Goal: Task Accomplishment & Management: Manage account settings

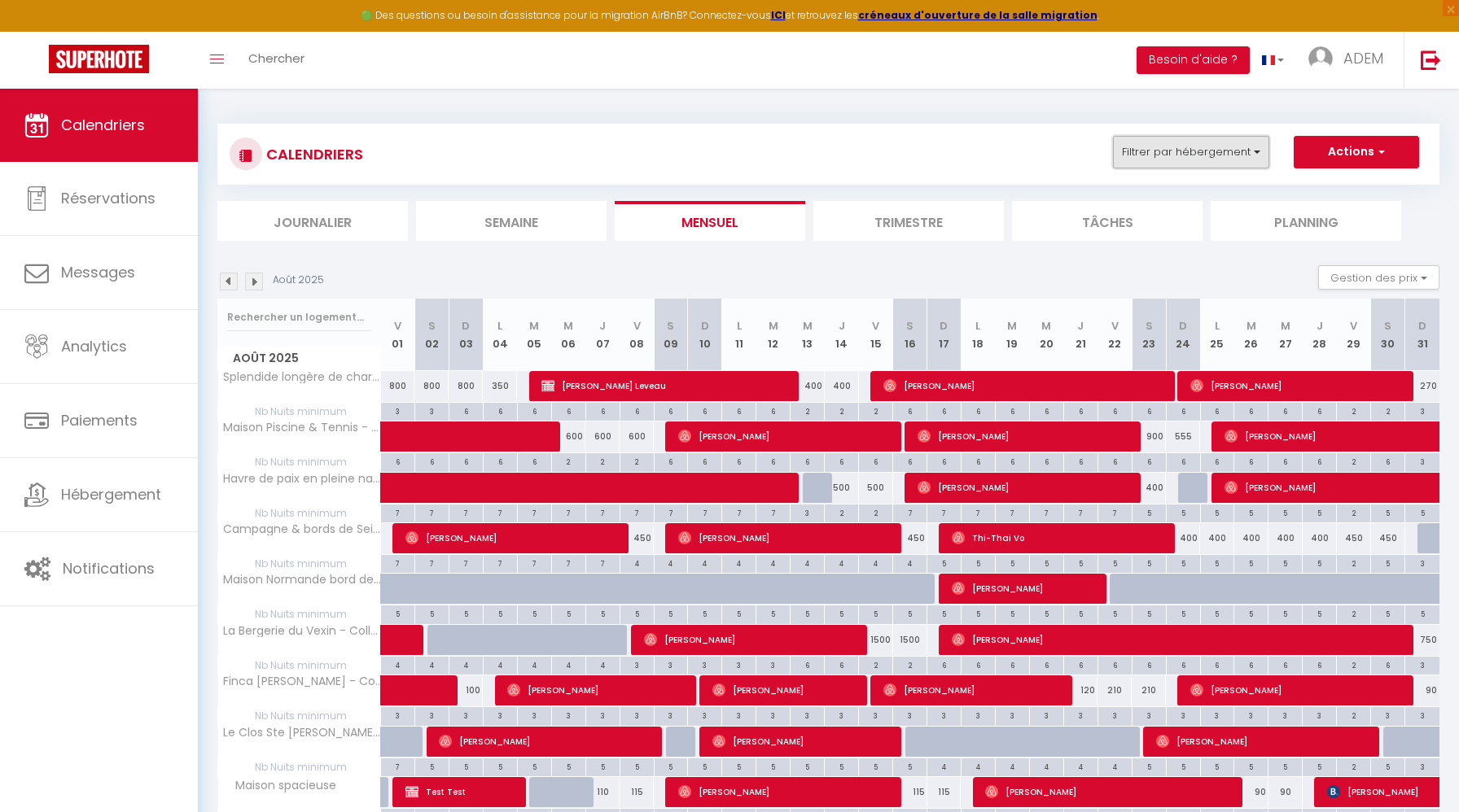
click at [1225, 163] on button "Filtrer par hébergement" at bounding box center [1191, 152] width 157 height 33
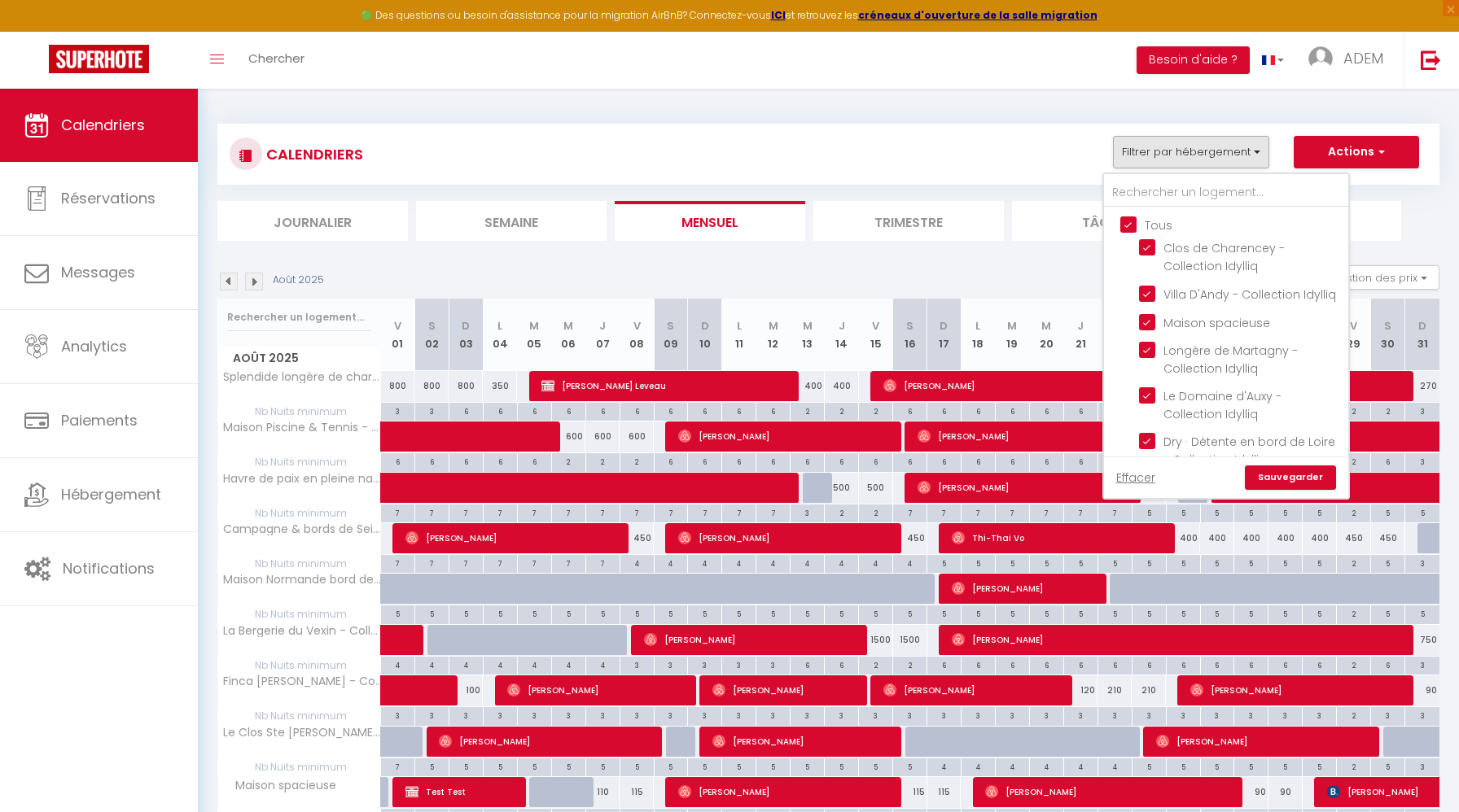
click at [1131, 223] on input "Tous" at bounding box center [1242, 224] width 244 height 16
checkbox input "false"
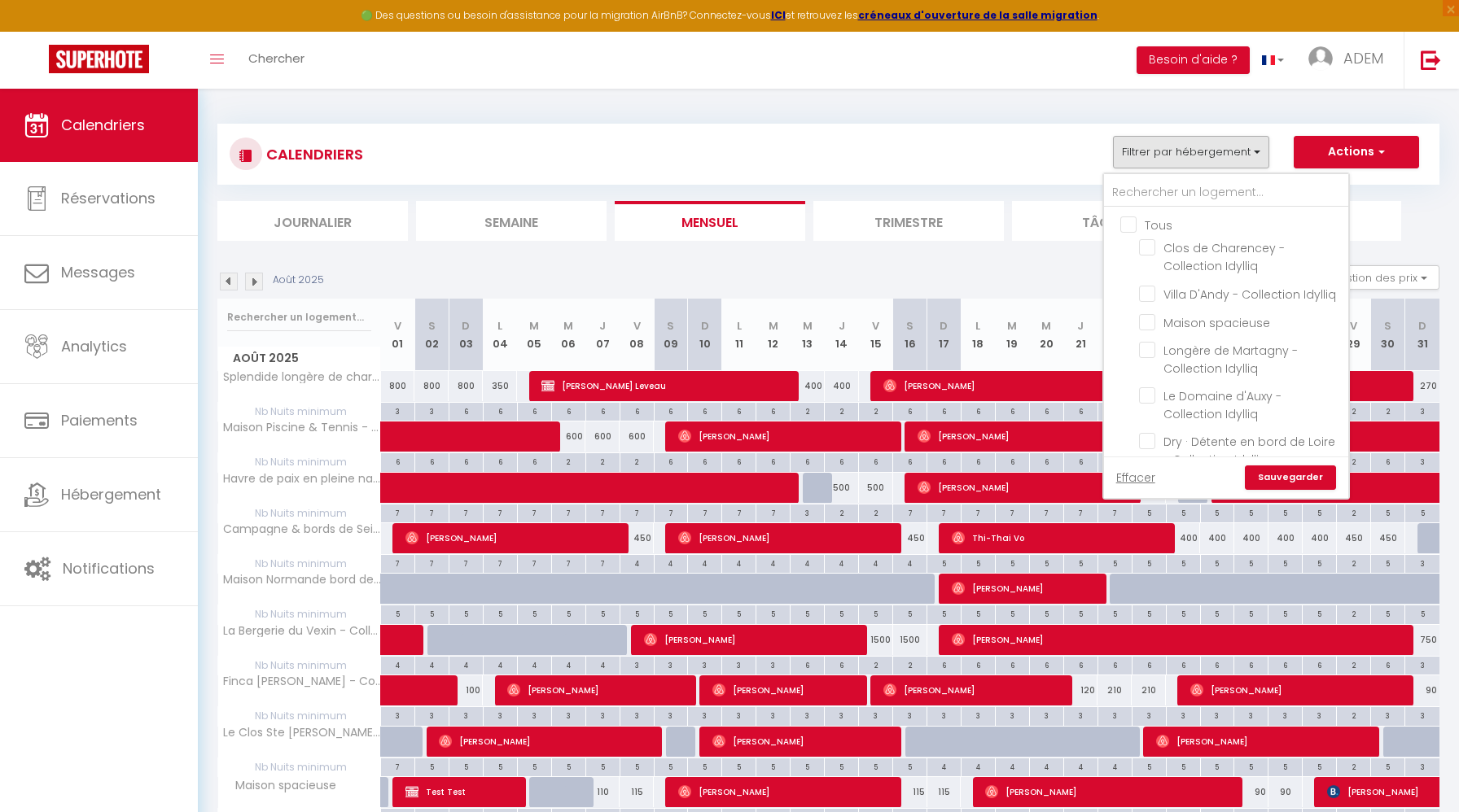
checkbox input "false"
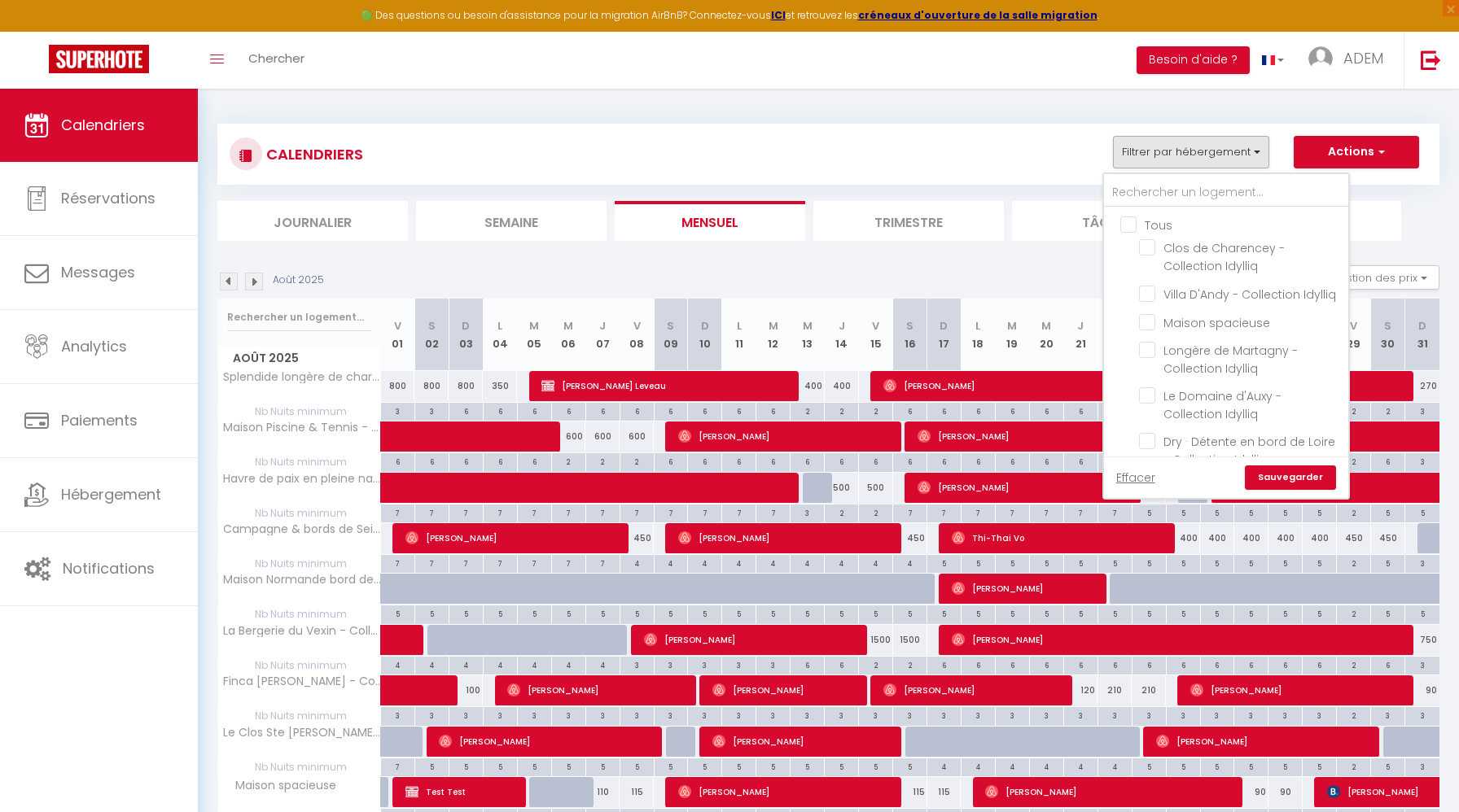
checkbox input "false"
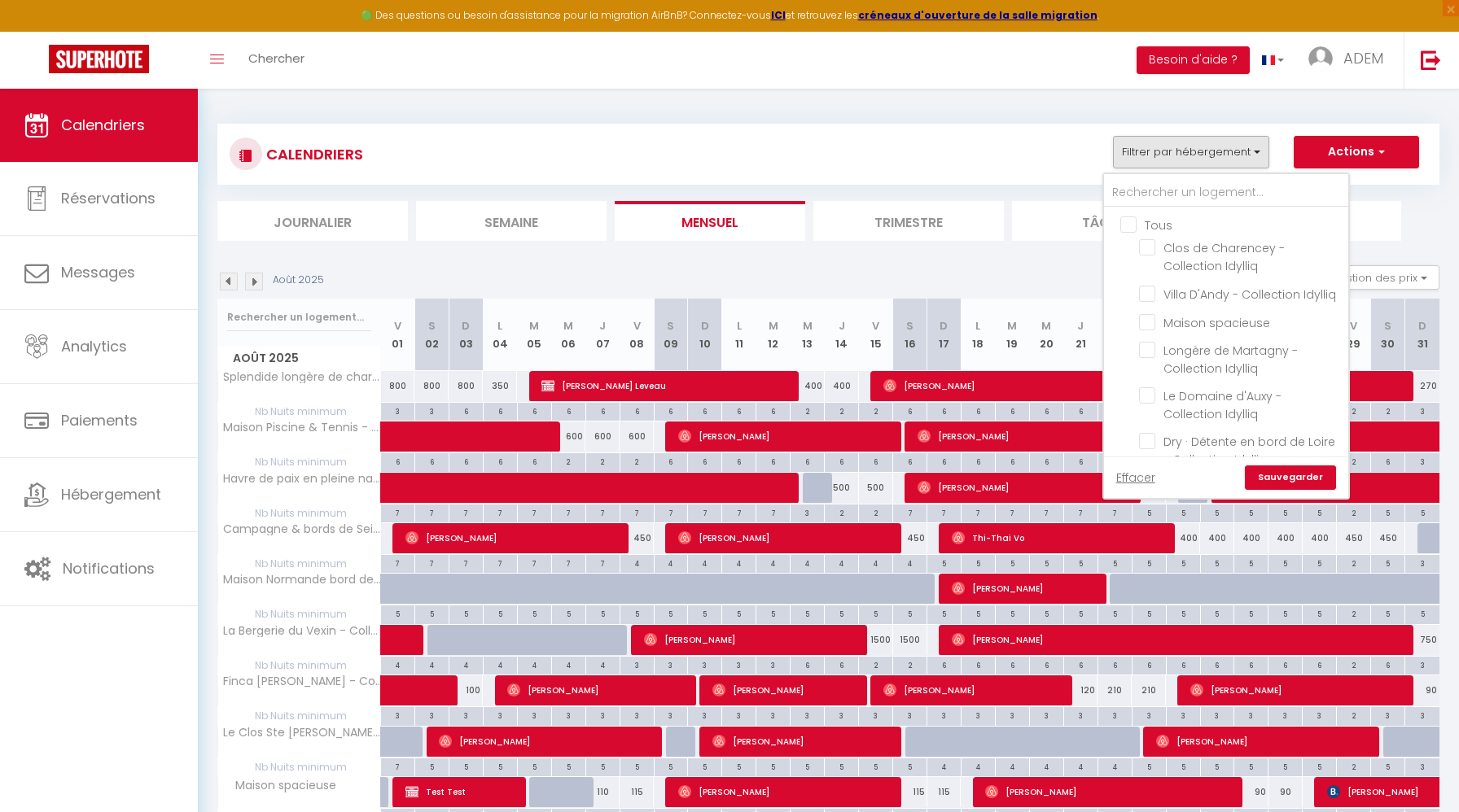
checkbox input "false"
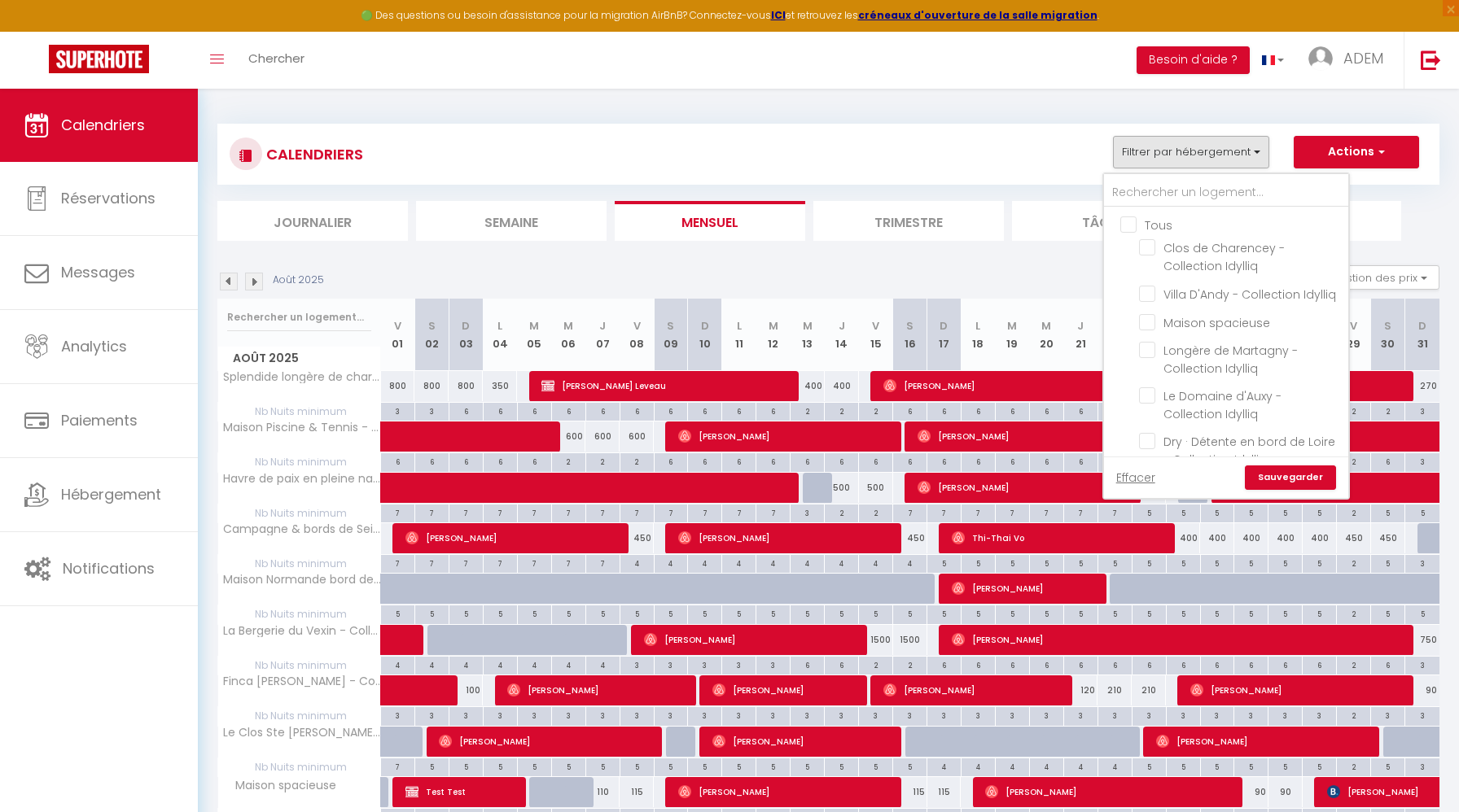
checkbox input "false"
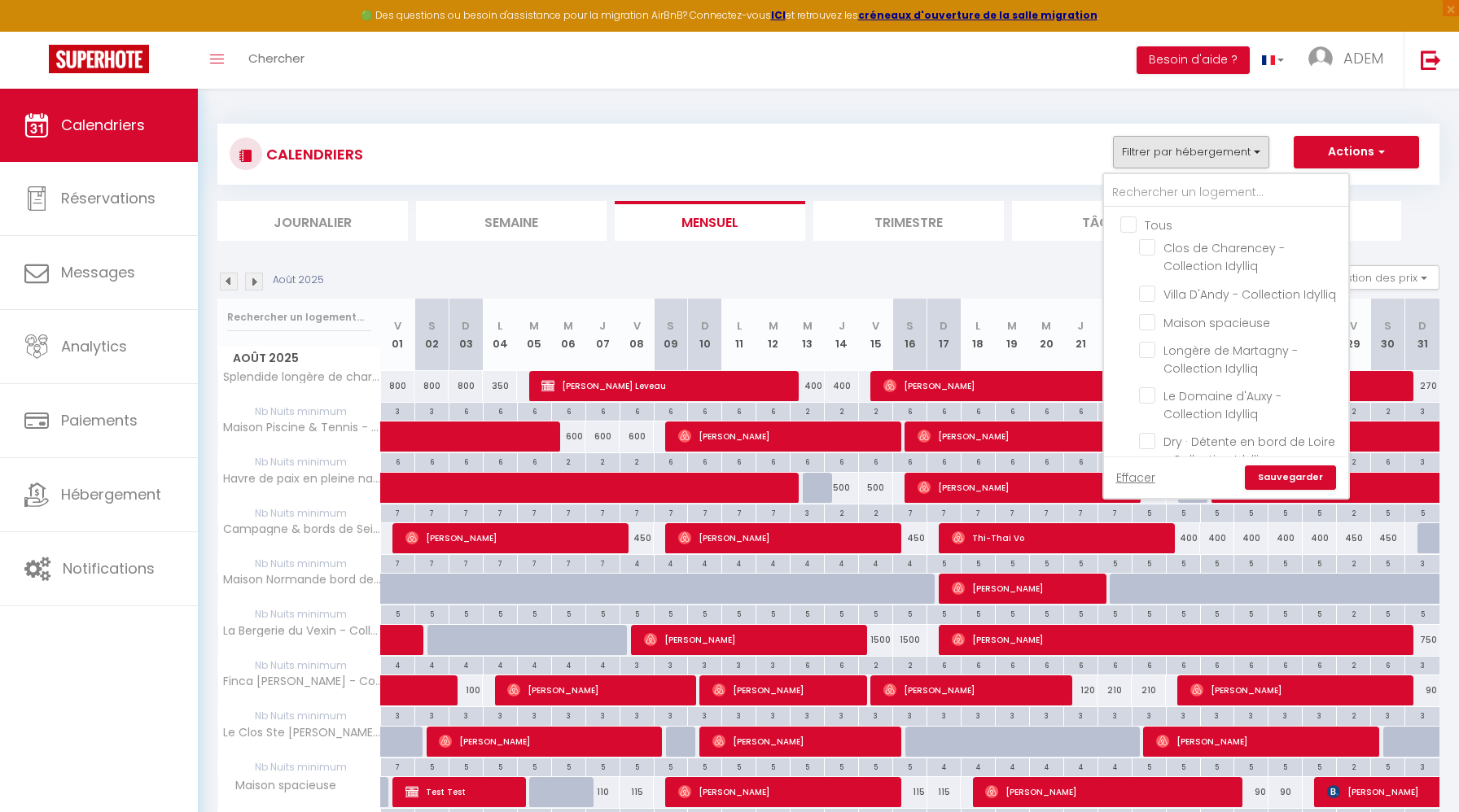
checkbox input "false"
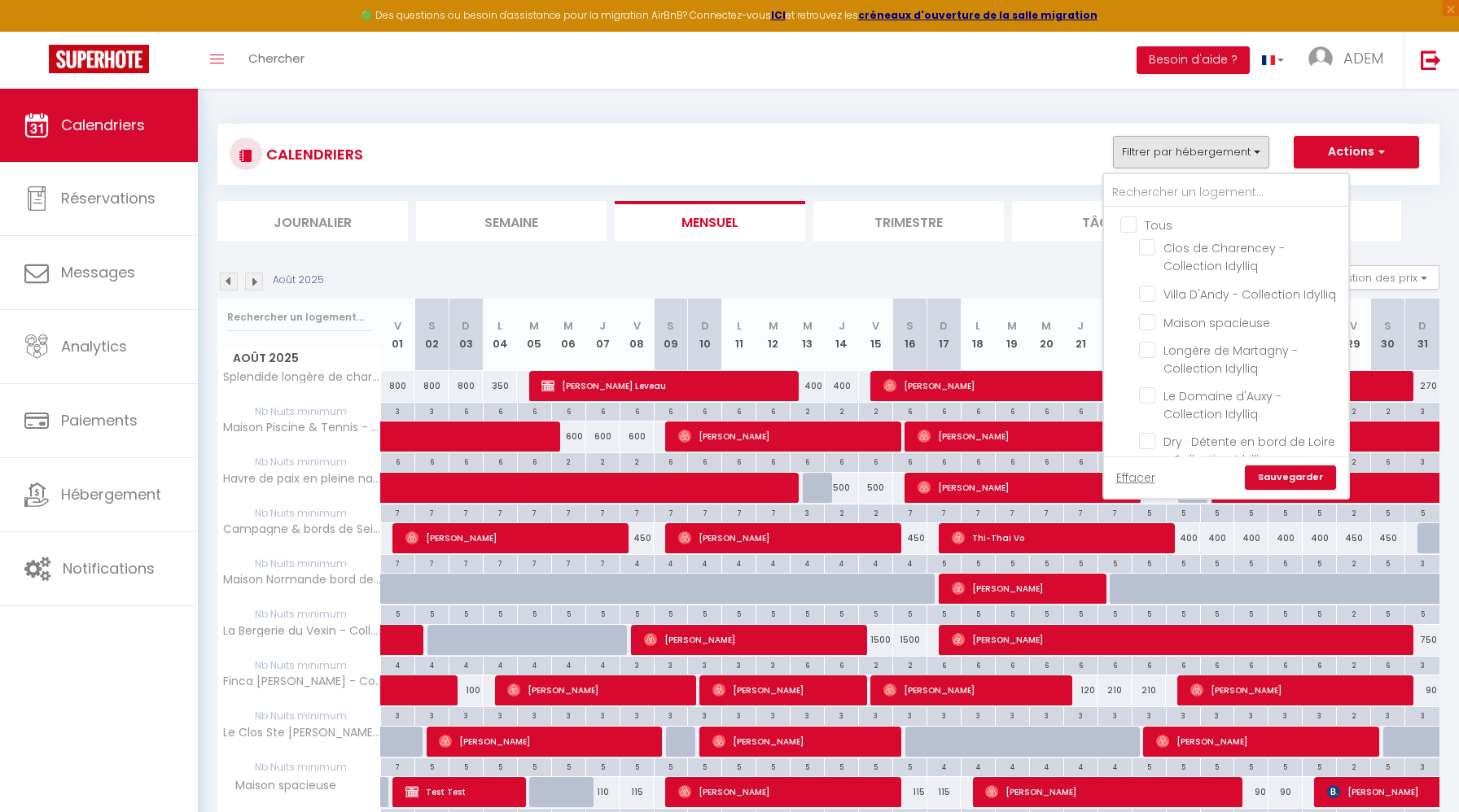
checkbox input "false"
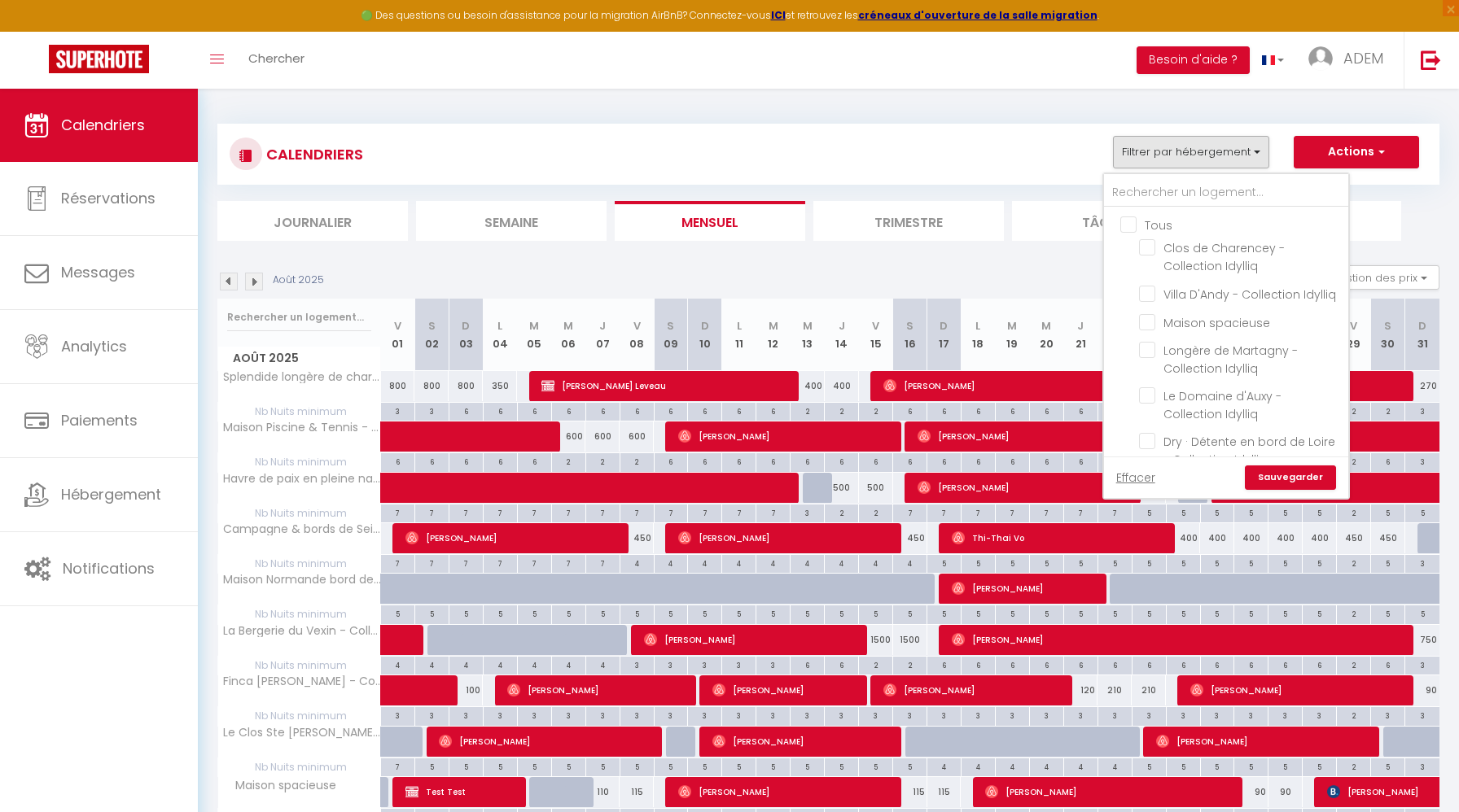
checkbox input "false"
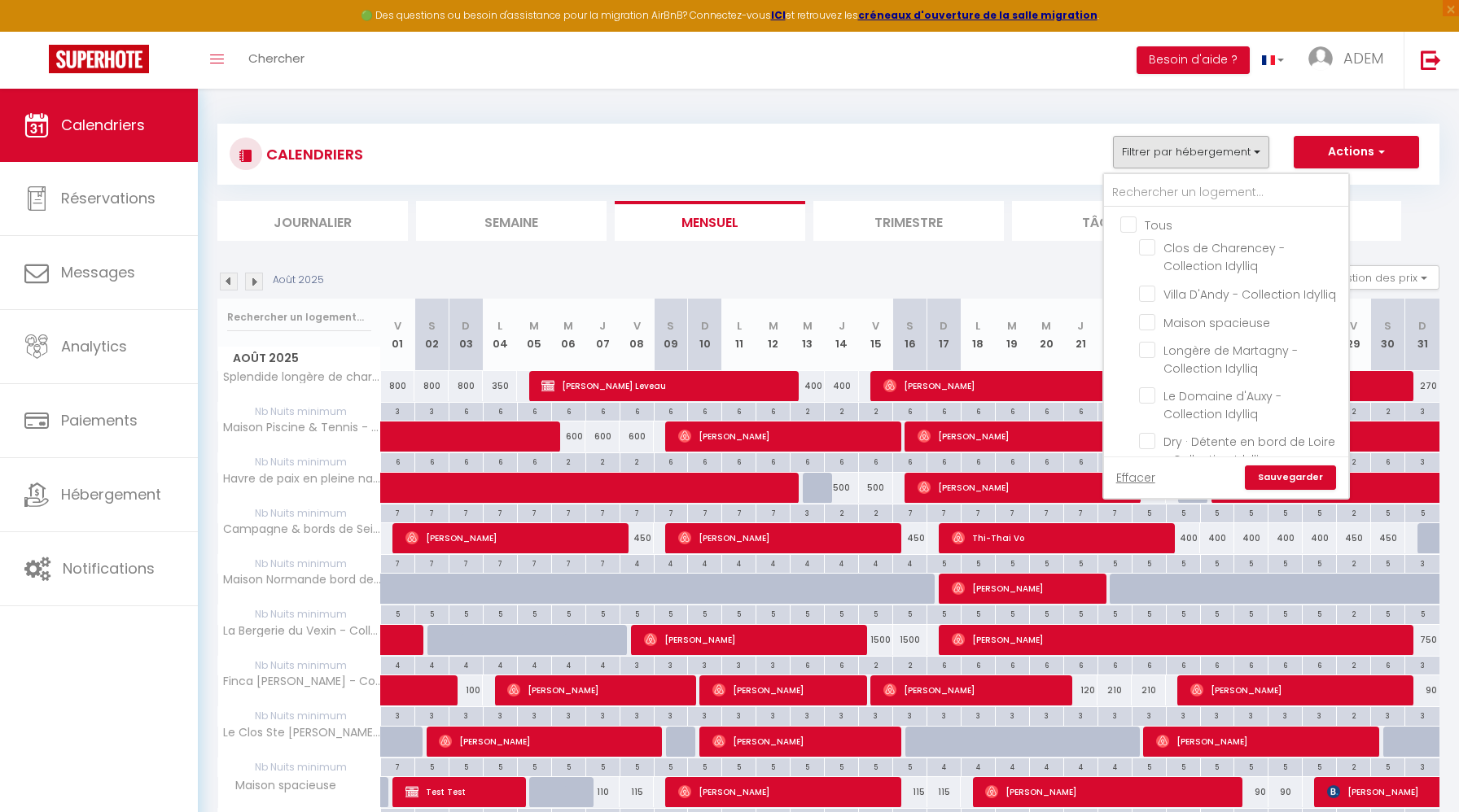
checkbox input "false"
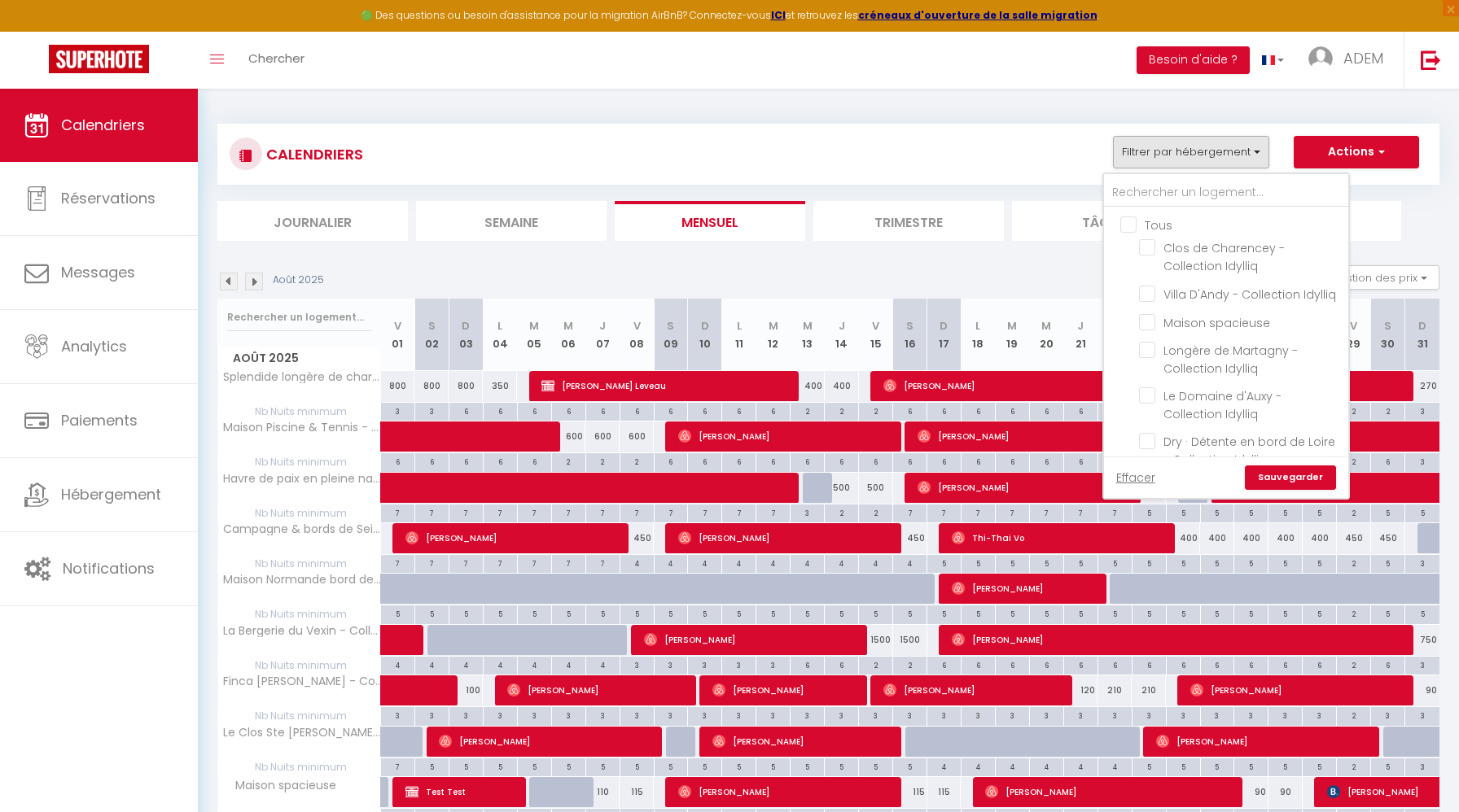
checkbox input "false"
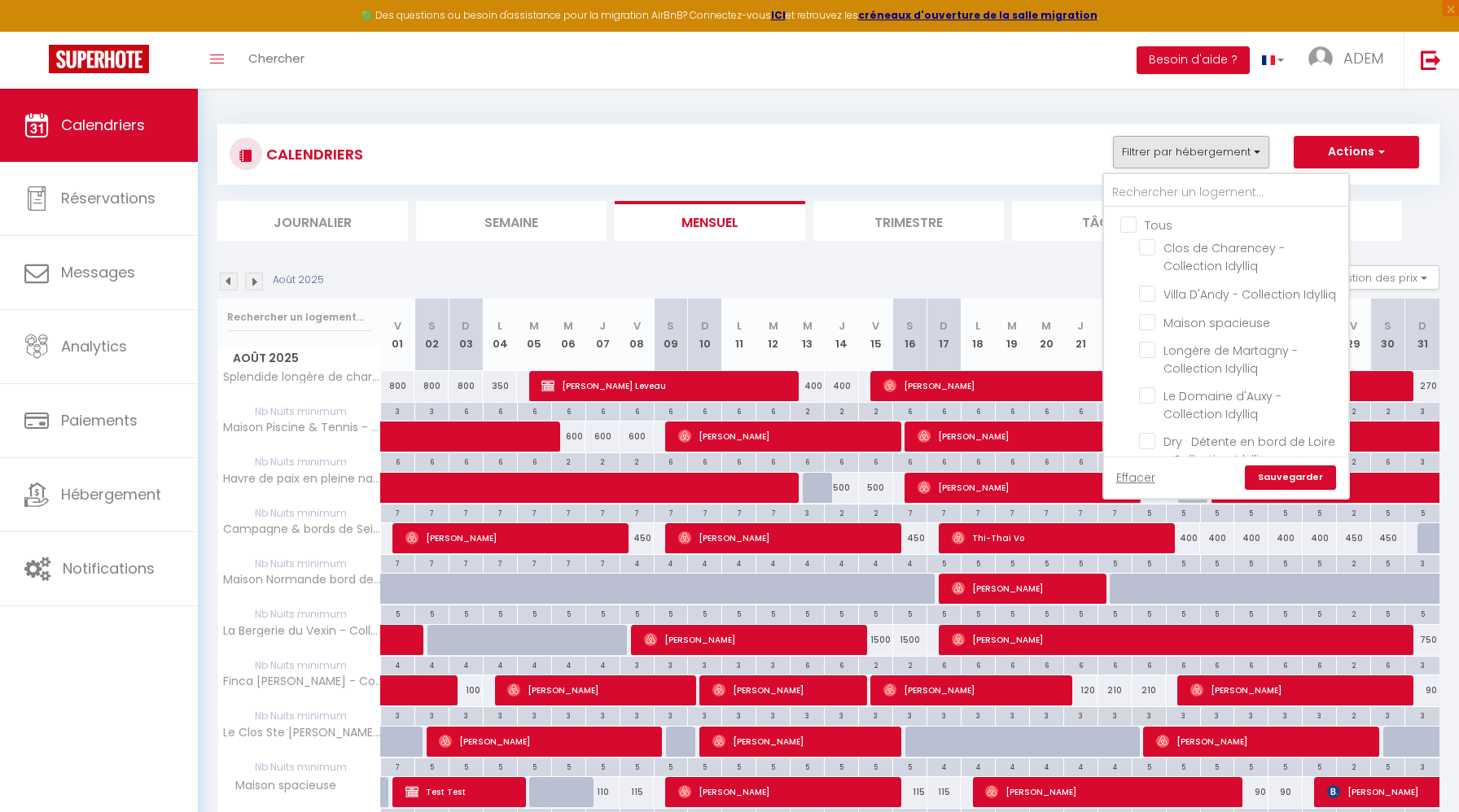
checkbox input "false"
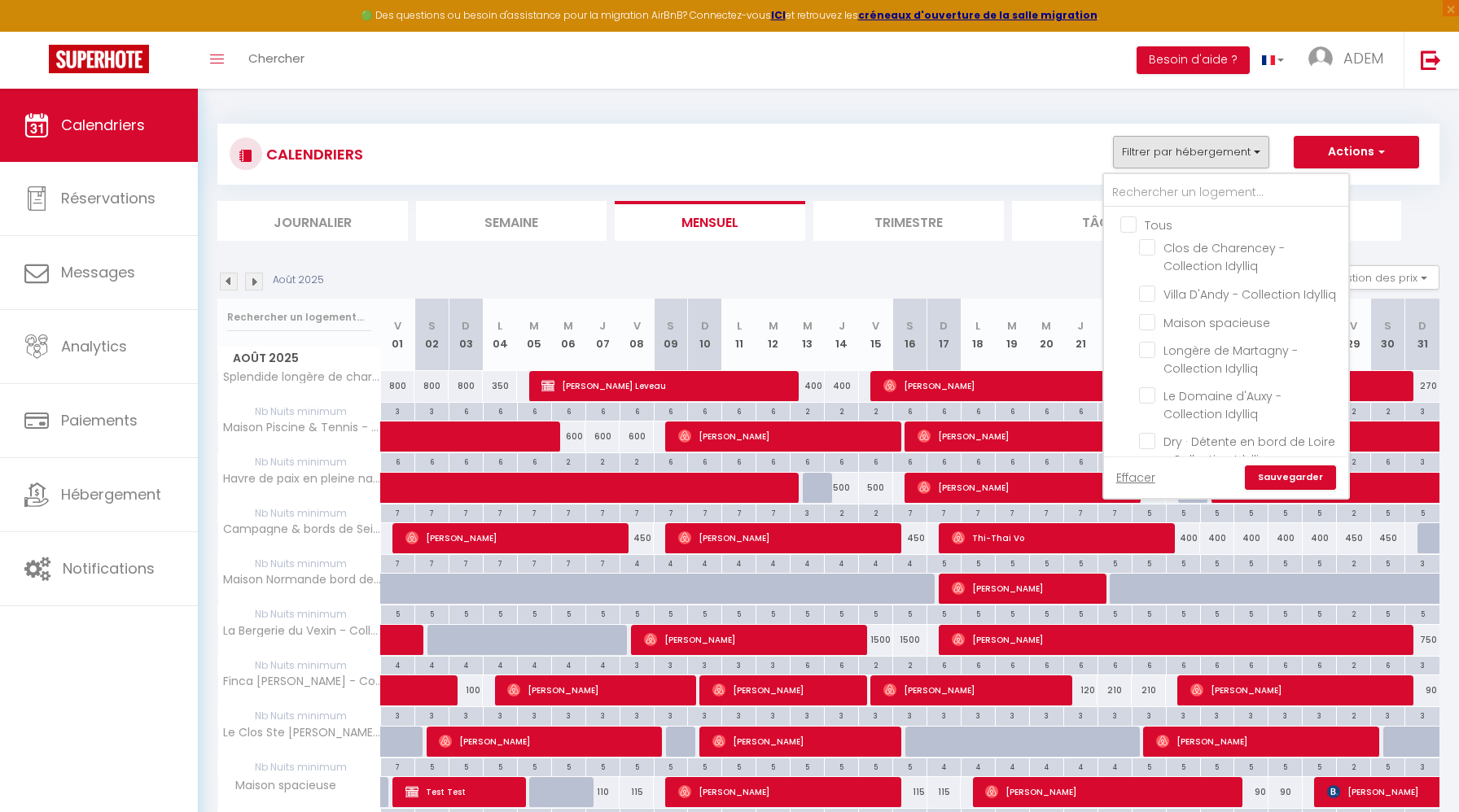
checkbox input "false"
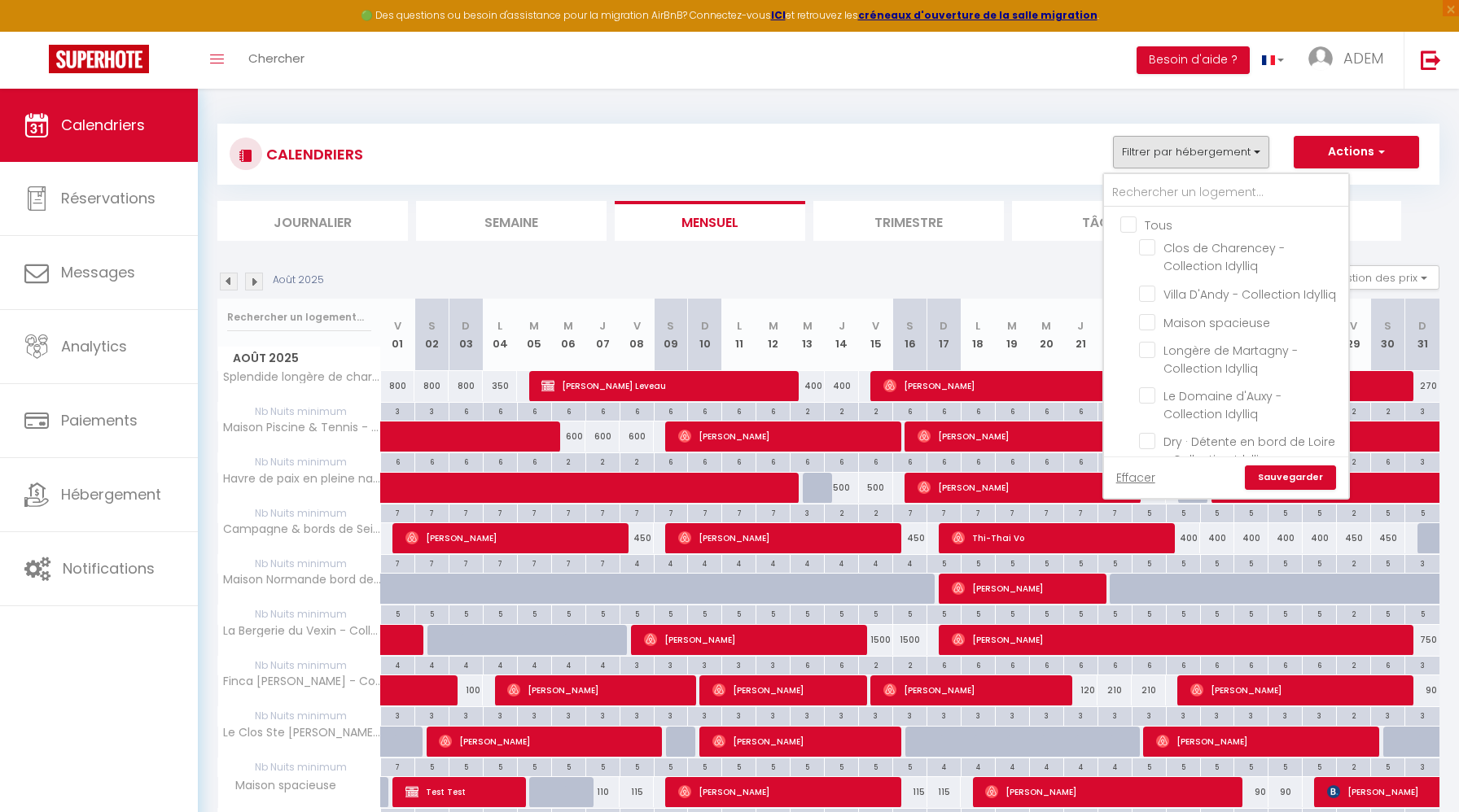
checkbox input "false"
click at [1182, 188] on input "text" at bounding box center [1226, 192] width 244 height 29
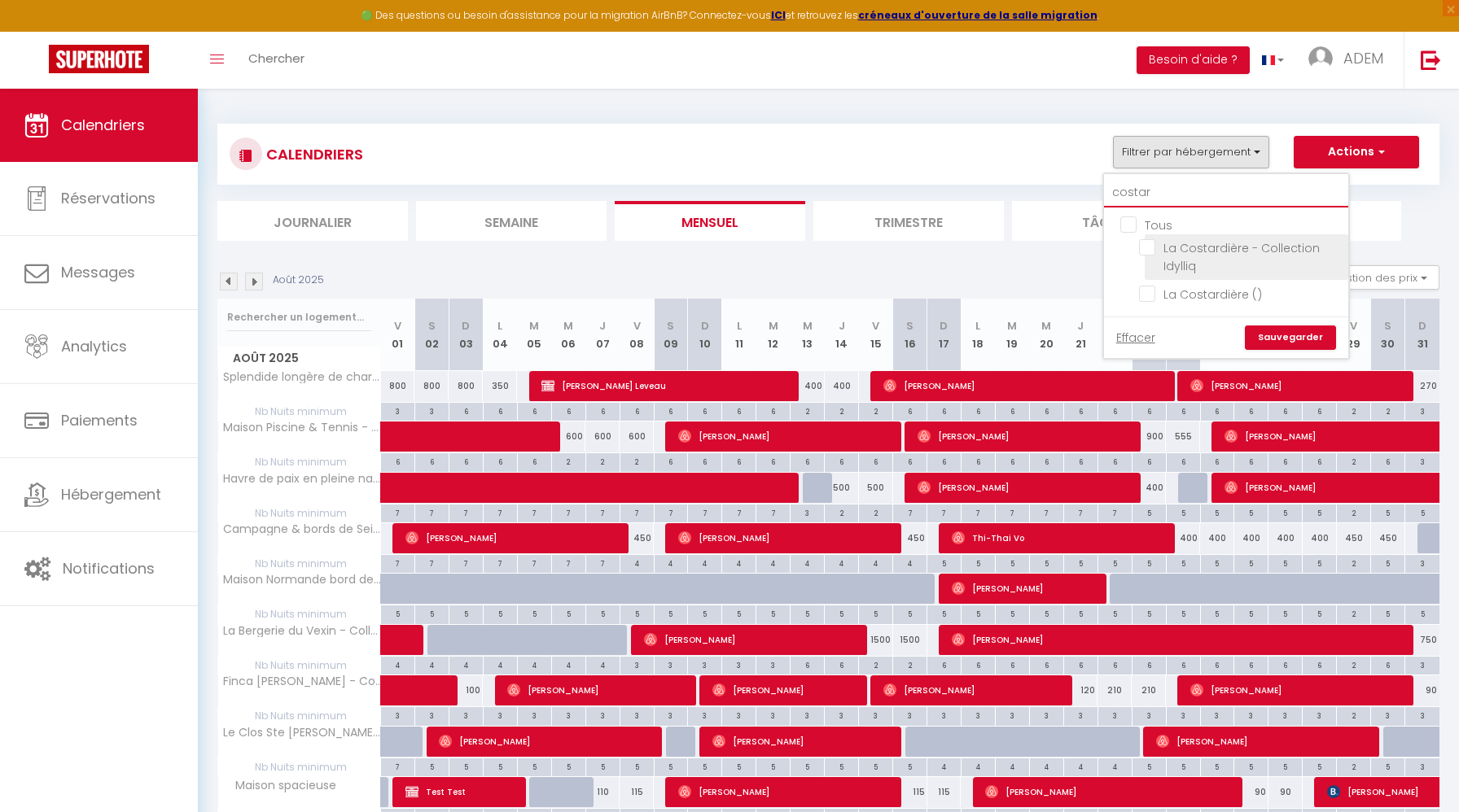
type input "costar"
click at [1151, 247] on input "La Costardière - Collection Idylliq" at bounding box center [1240, 247] width 203 height 16
checkbox input "true"
click at [1147, 294] on input "La Costardière ()" at bounding box center [1240, 293] width 203 height 16
checkbox input "true"
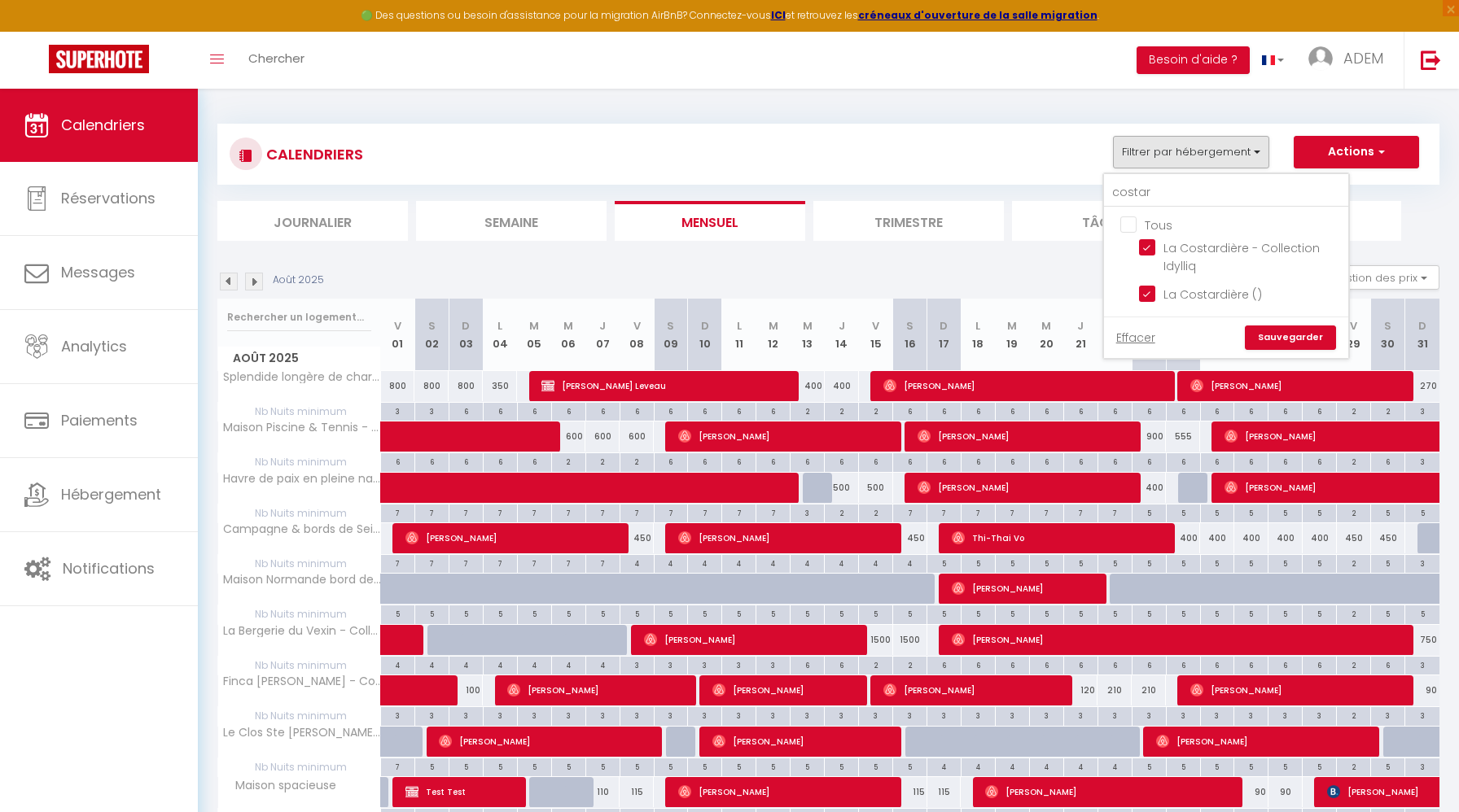
click at [1283, 332] on link "Sauvegarder" at bounding box center [1290, 338] width 91 height 25
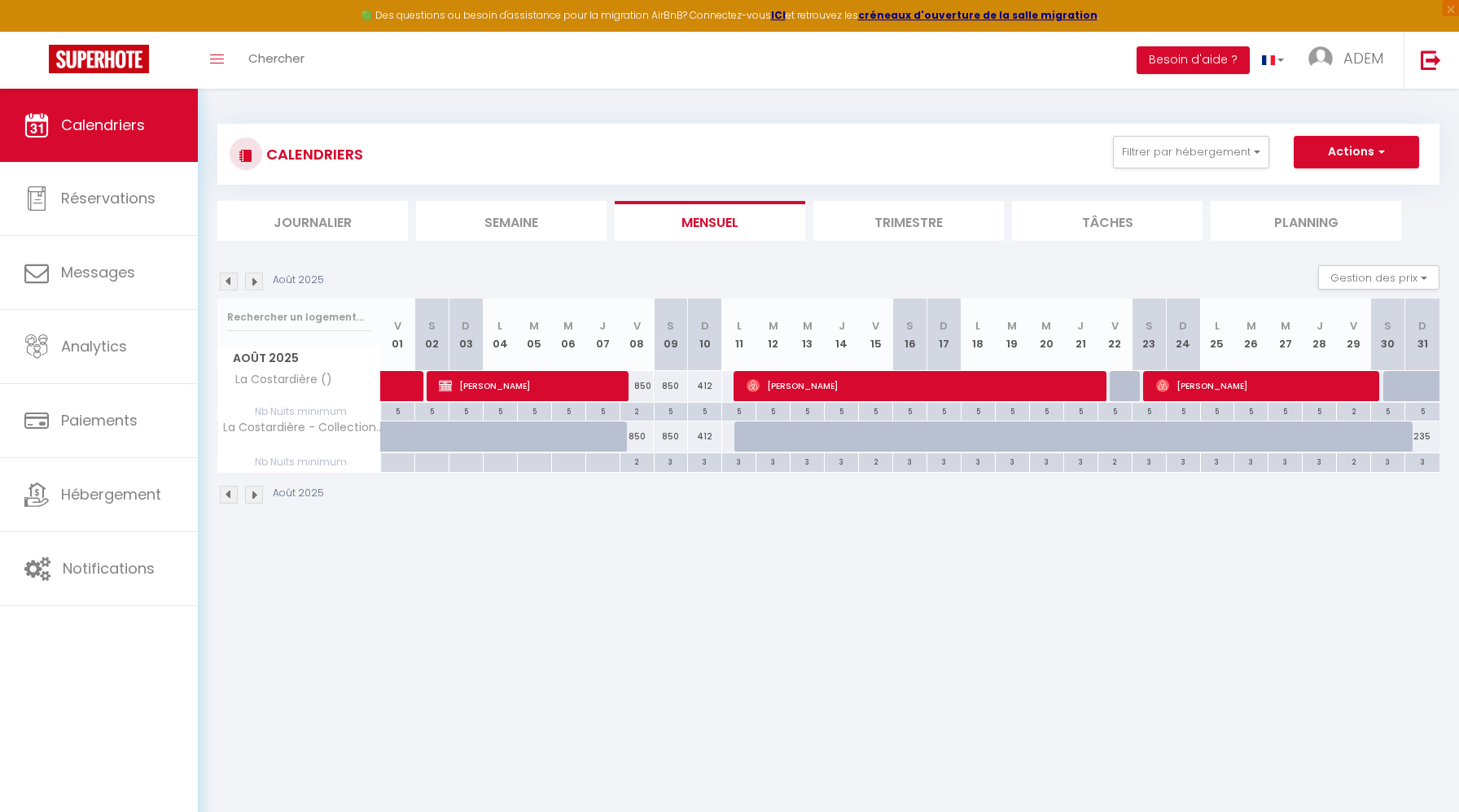
click at [255, 284] on img at bounding box center [254, 281] width 18 height 18
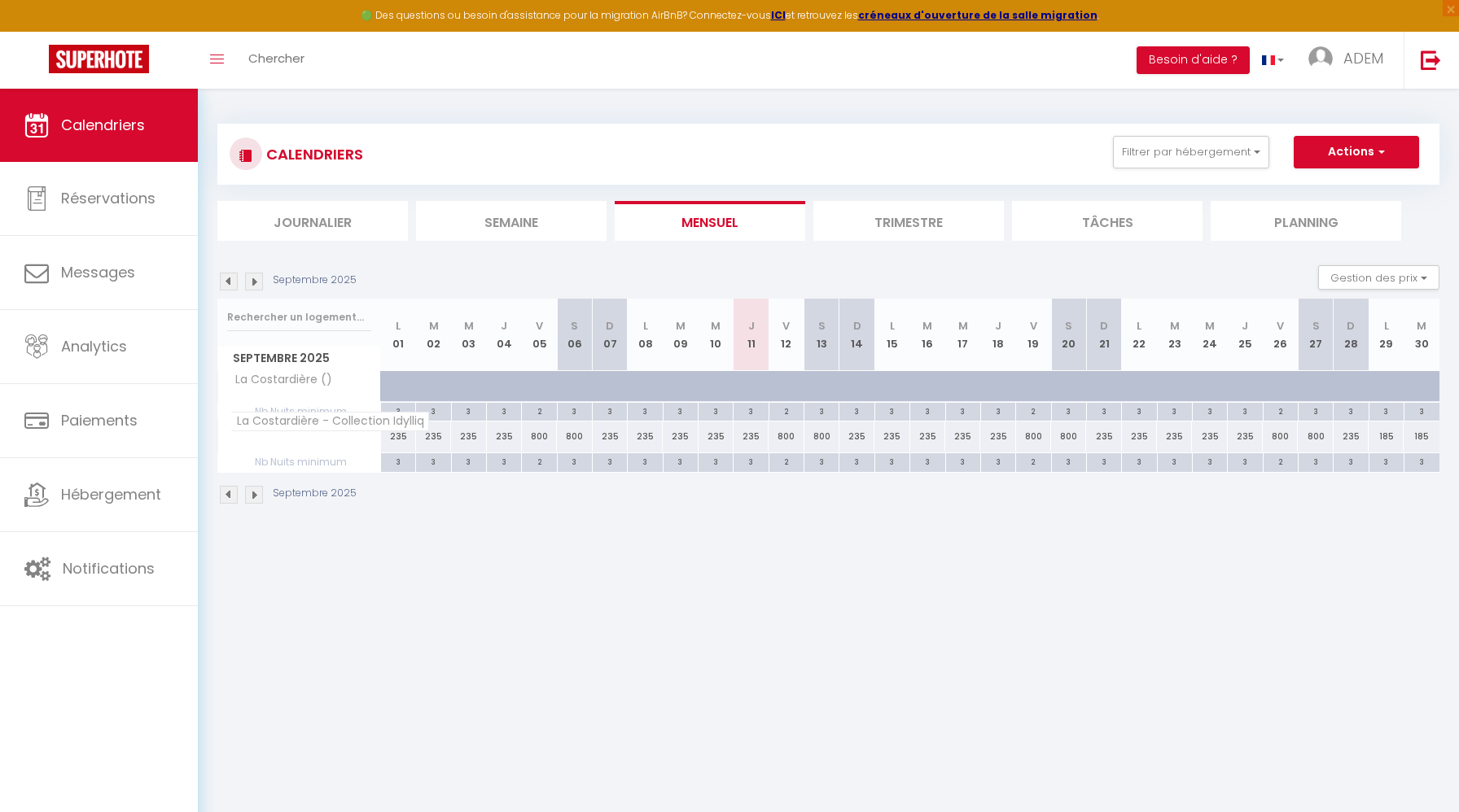
click at [320, 423] on span "La Costardière - Collection Idylliq" at bounding box center [329, 422] width 198 height 19
click at [334, 422] on span "La Costardière - Collection Idylliq" at bounding box center [329, 422] width 198 height 19
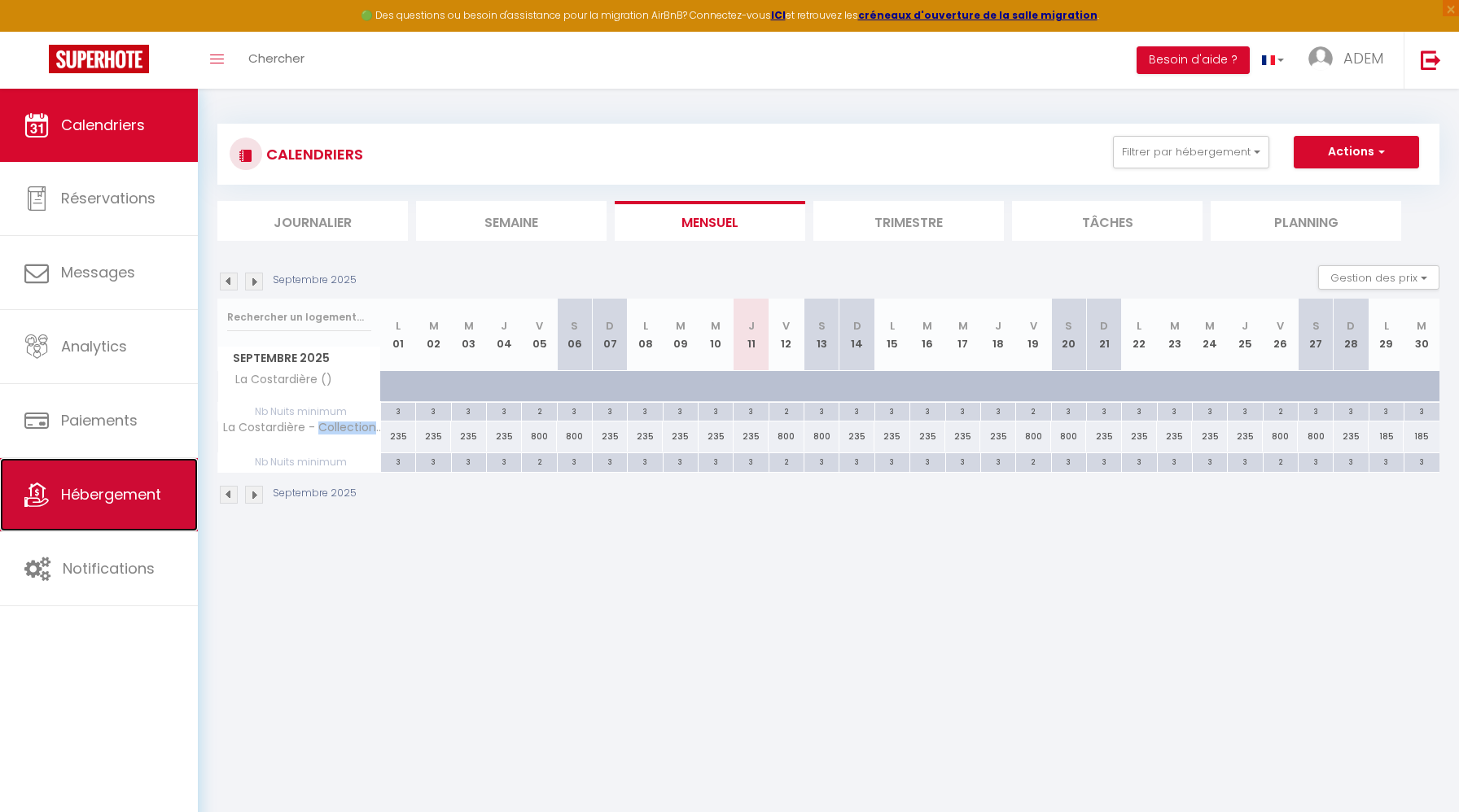
click at [112, 492] on span "Hébergement" at bounding box center [111, 494] width 100 height 20
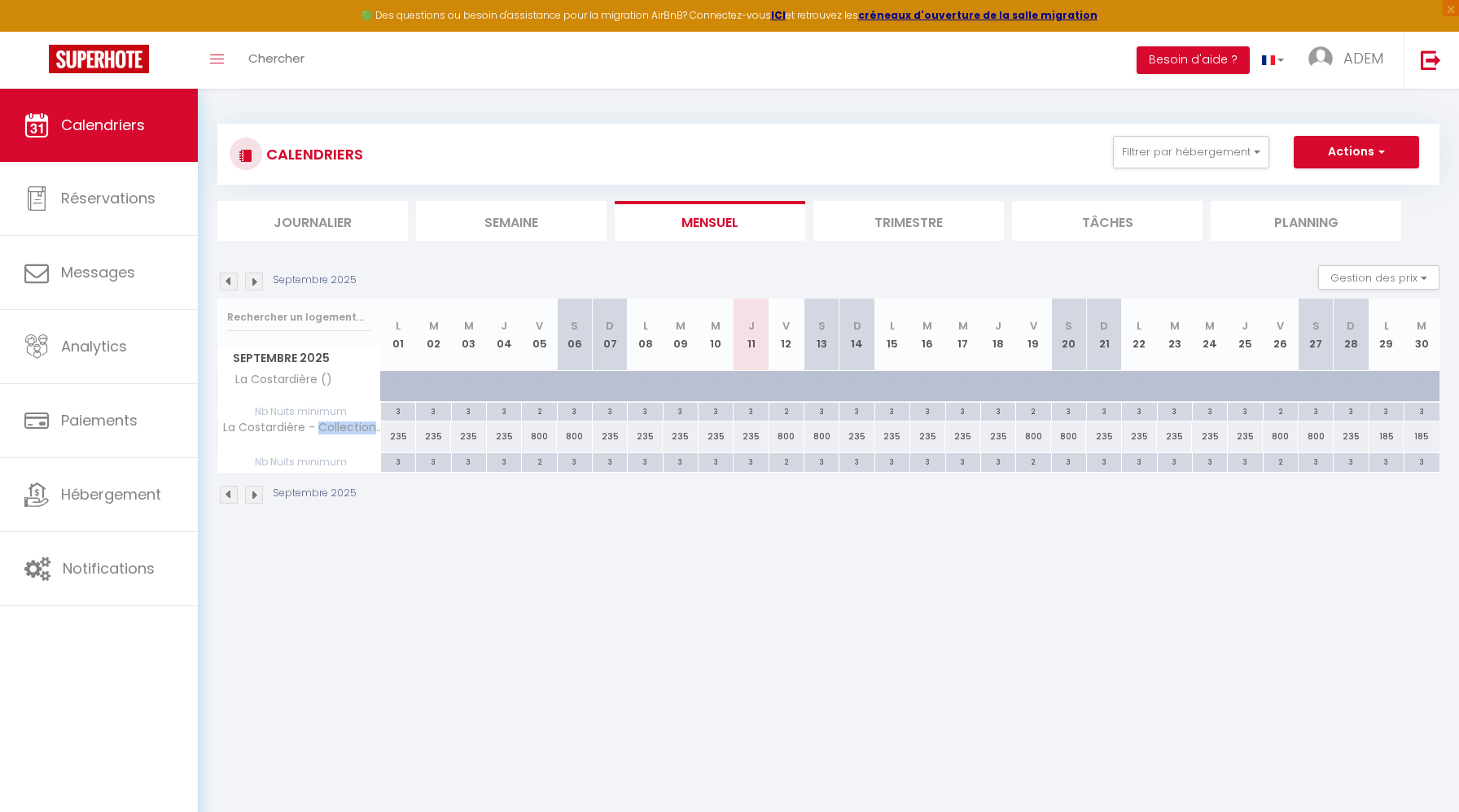
click at [259, 285] on img at bounding box center [254, 281] width 18 height 18
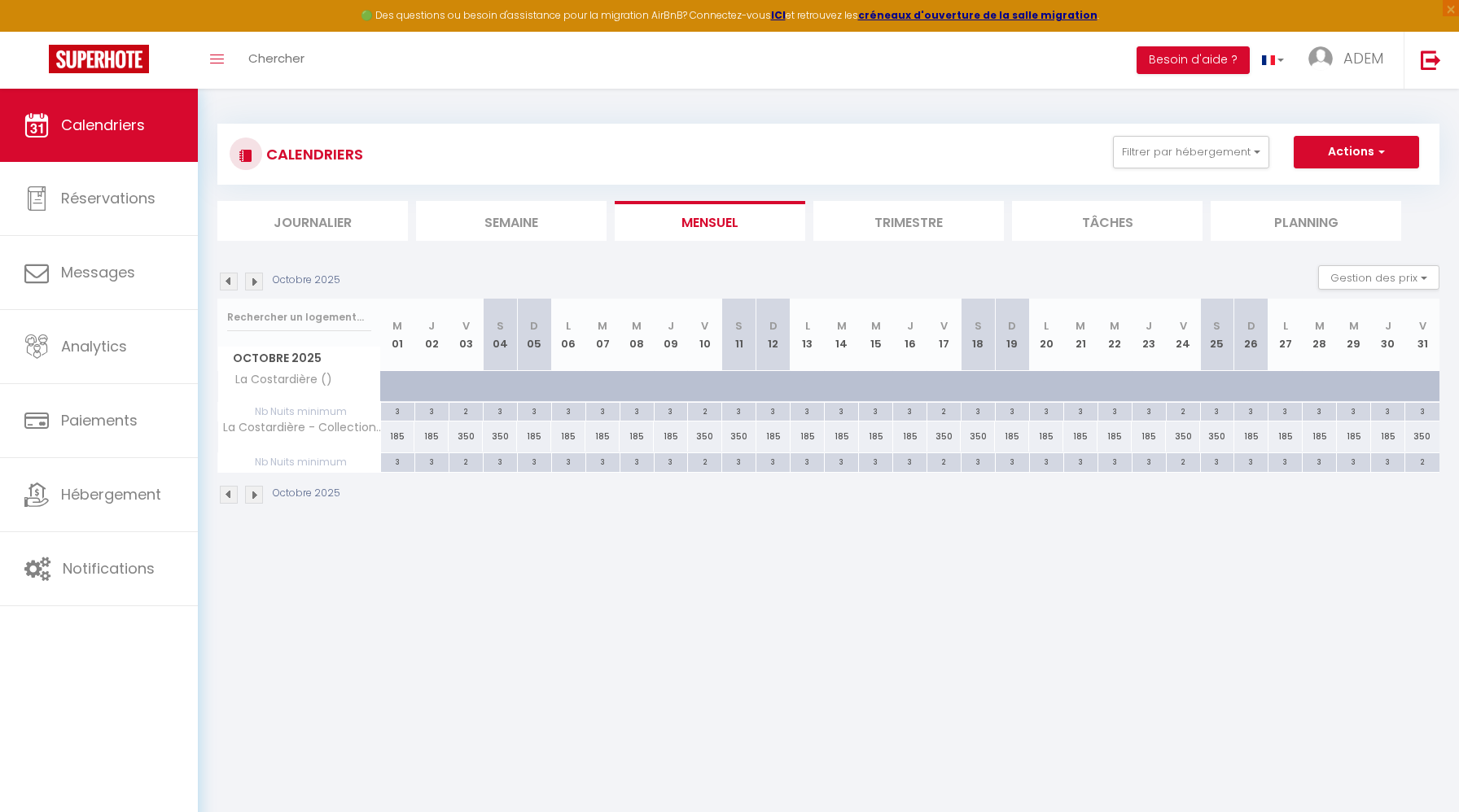
click at [231, 282] on img at bounding box center [228, 281] width 18 height 18
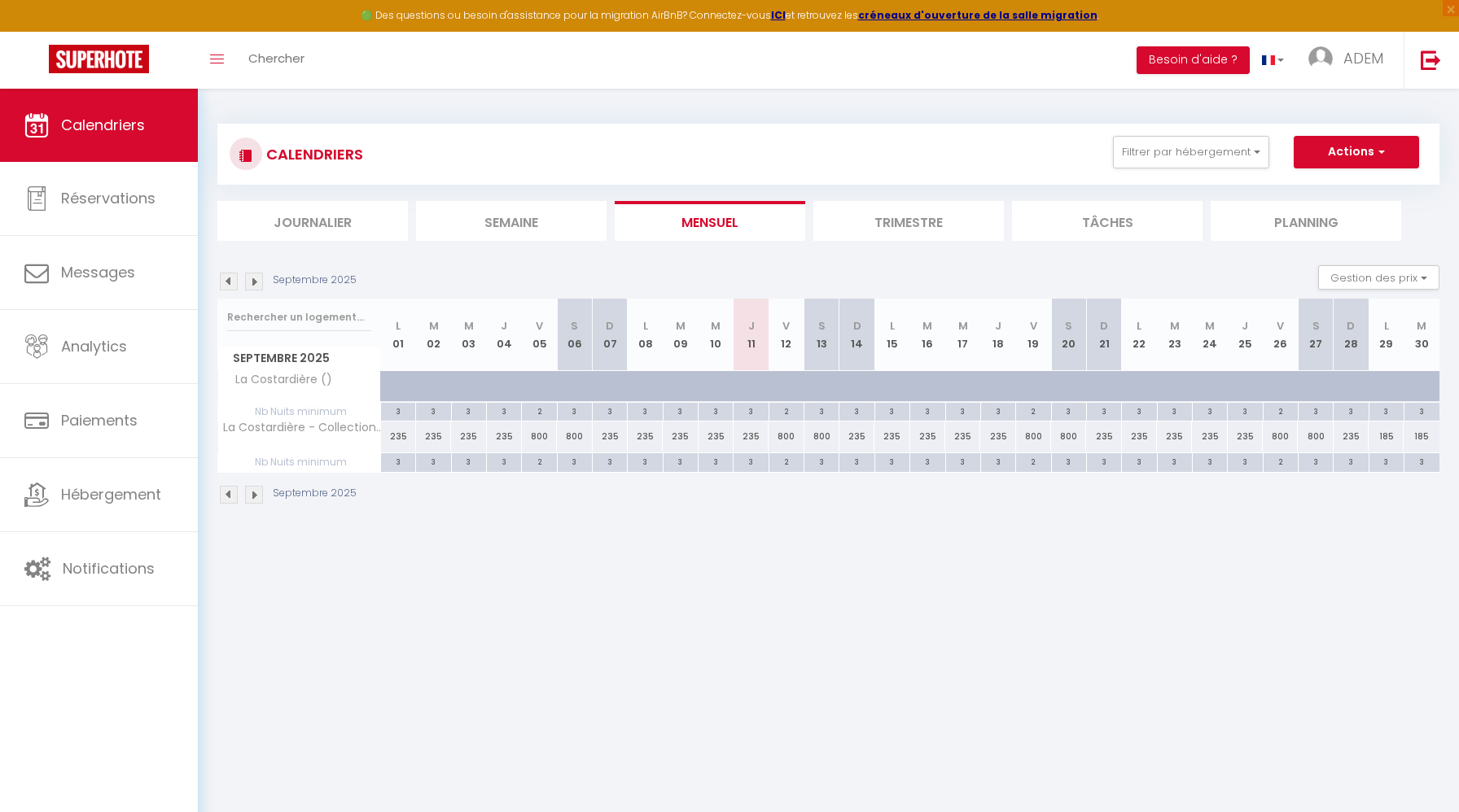
click at [753, 395] on div at bounding box center [764, 395] width 35 height 31
type input "259"
type input "Jeu 11 Septembre 2025"
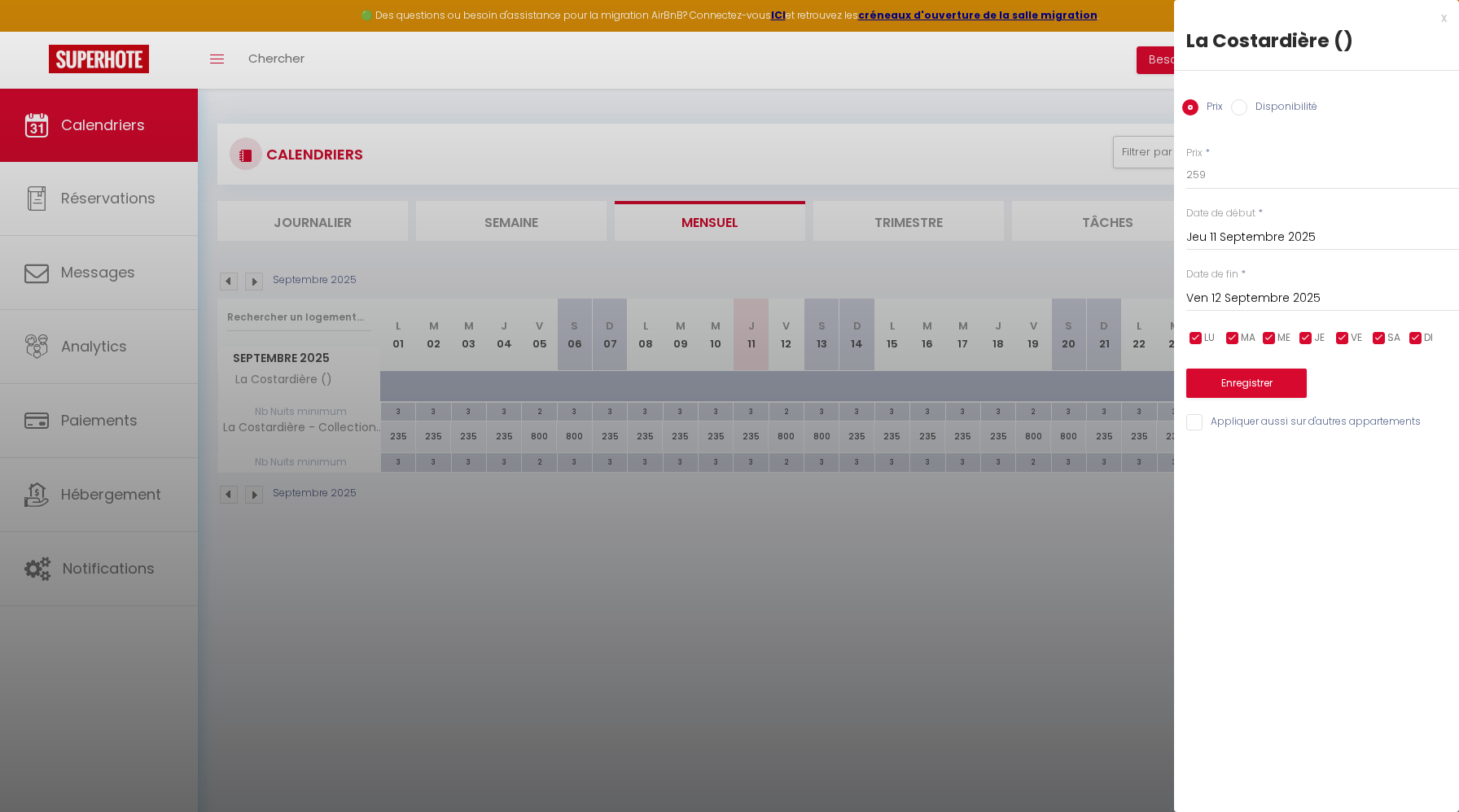
click at [1263, 312] on div "Prix * 259 Statut * Disponible Indisponible Date de début * [DATE] < [DATE] > D…" at bounding box center [1317, 280] width 285 height 308
click at [1305, 300] on input "Ven 12 Septembre 2025" at bounding box center [1322, 299] width 273 height 21
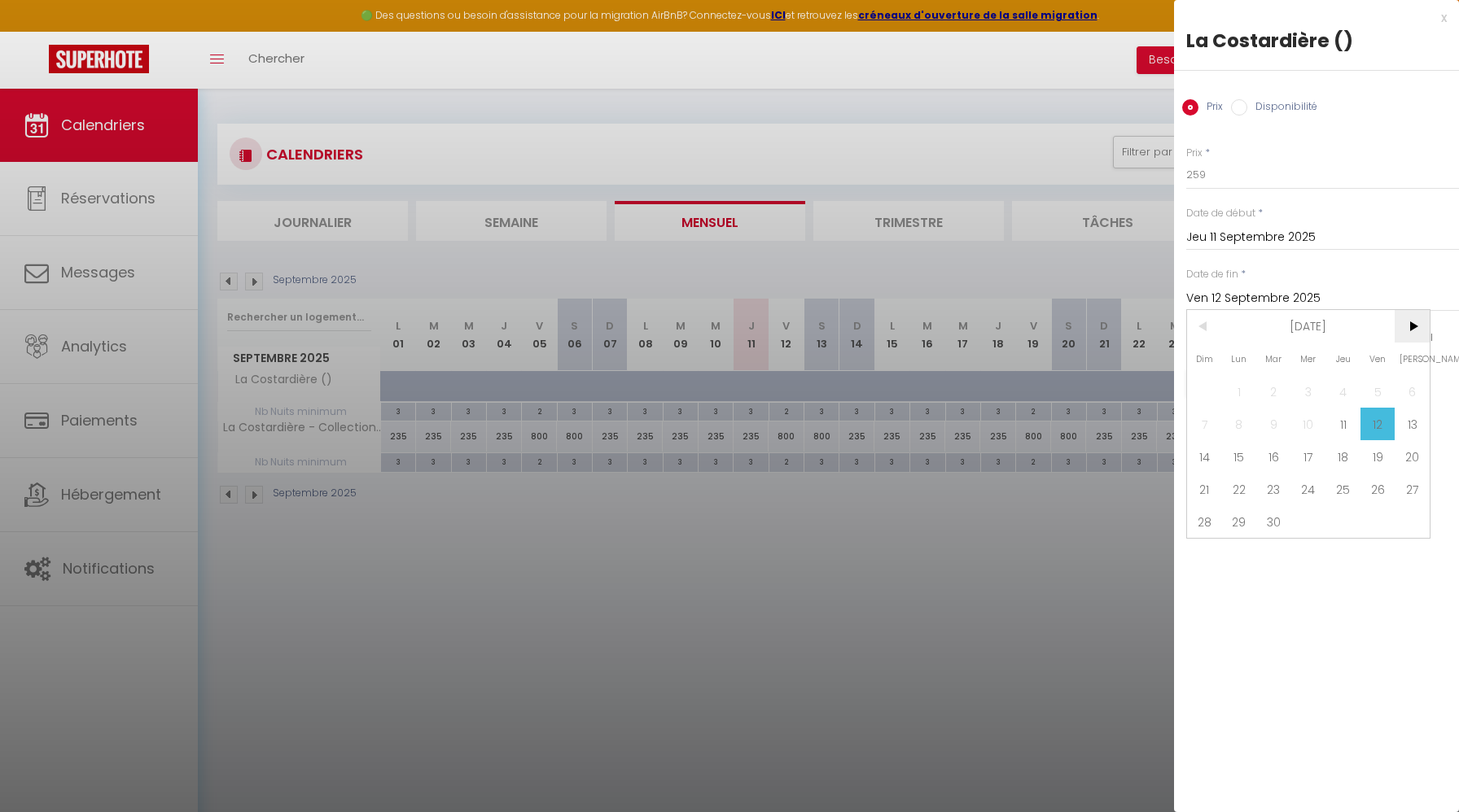
click at [1416, 329] on span ">" at bounding box center [1412, 326] width 35 height 33
click at [1347, 453] on span "18" at bounding box center [1343, 456] width 35 height 33
type input "Jeu 18 Décembre 2025"
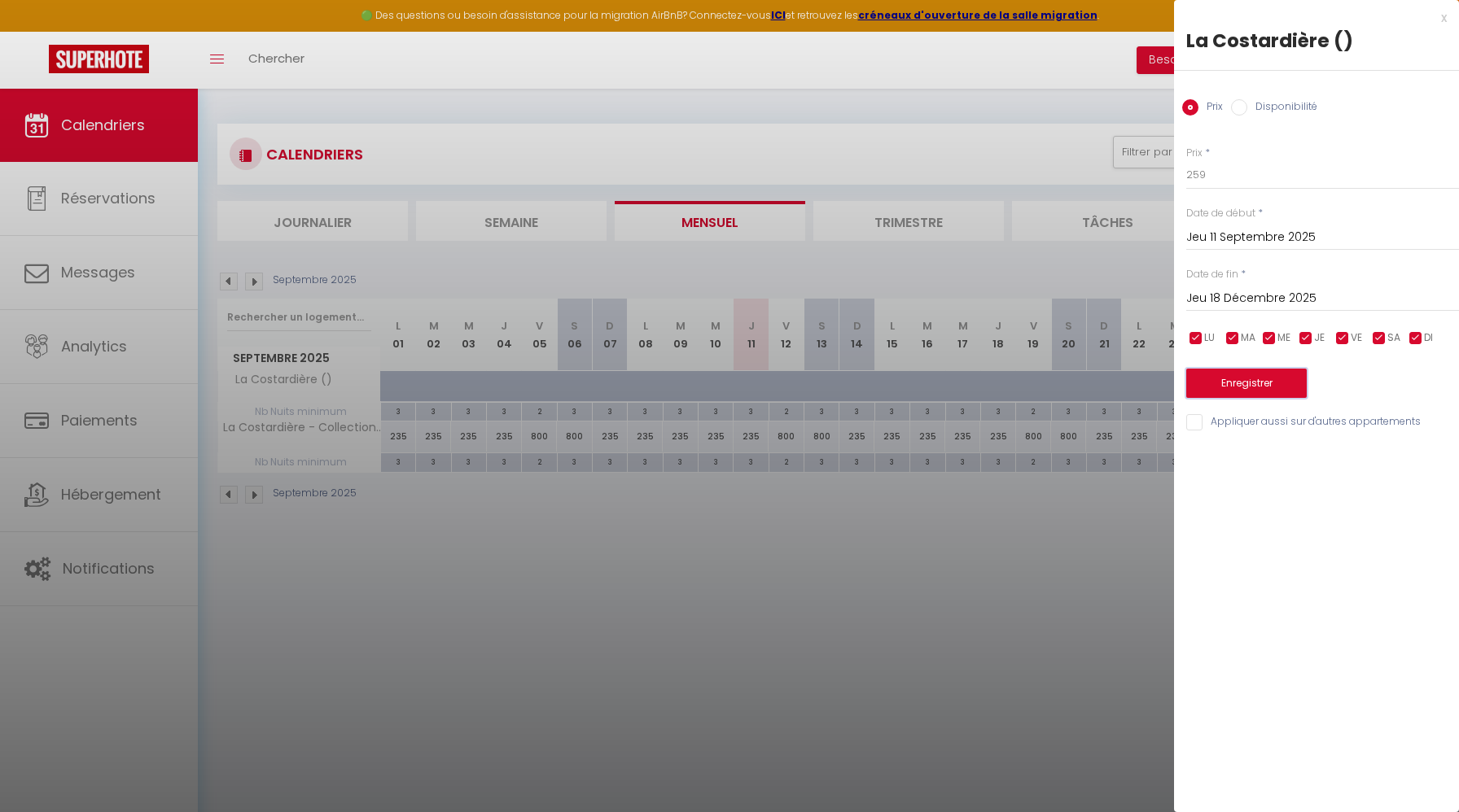
click at [1285, 387] on button "Enregistrer" at bounding box center [1246, 383] width 120 height 29
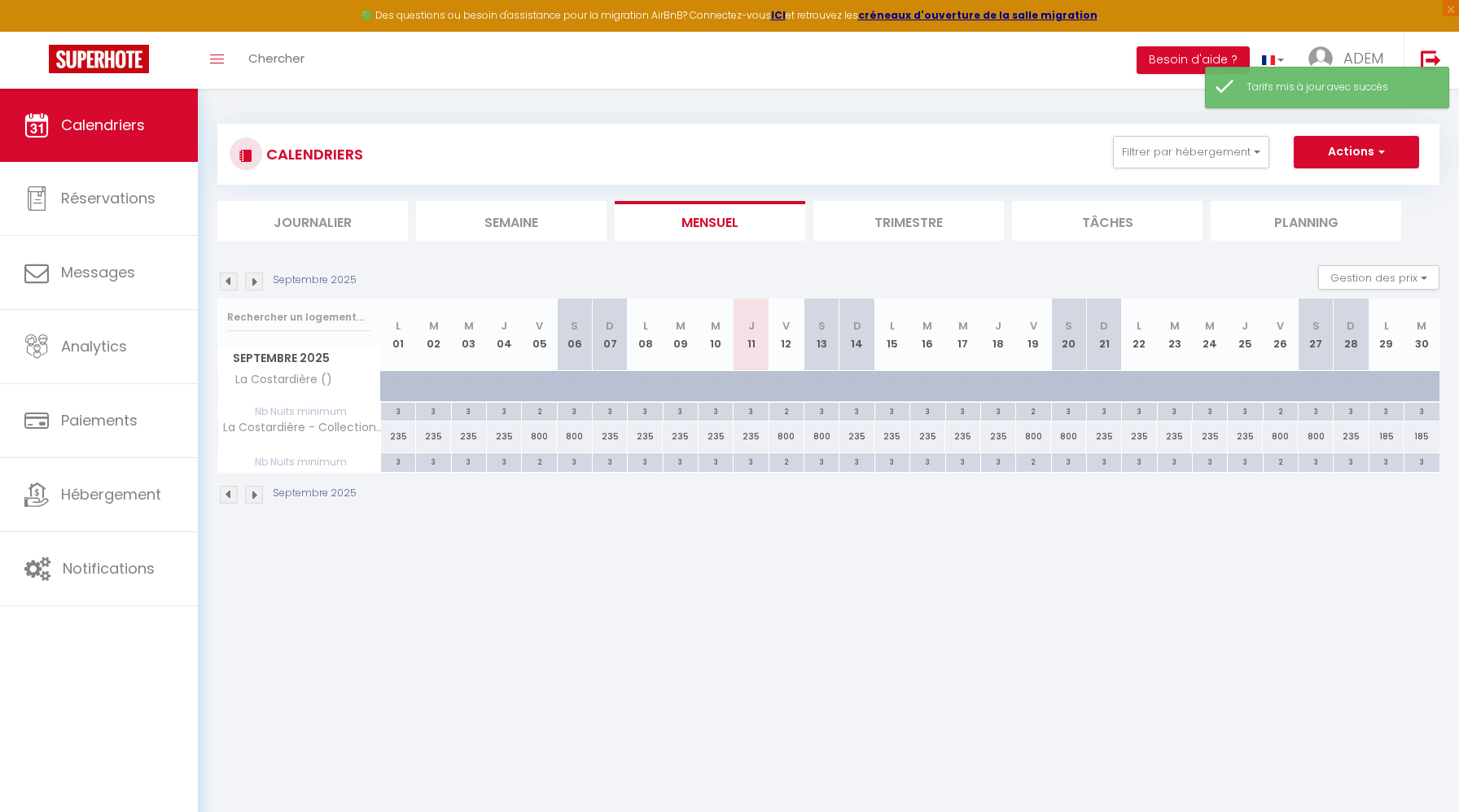
click at [753, 389] on div at bounding box center [764, 395] width 35 height 31
type input "259"
type input "Jeu 11 Septembre 2025"
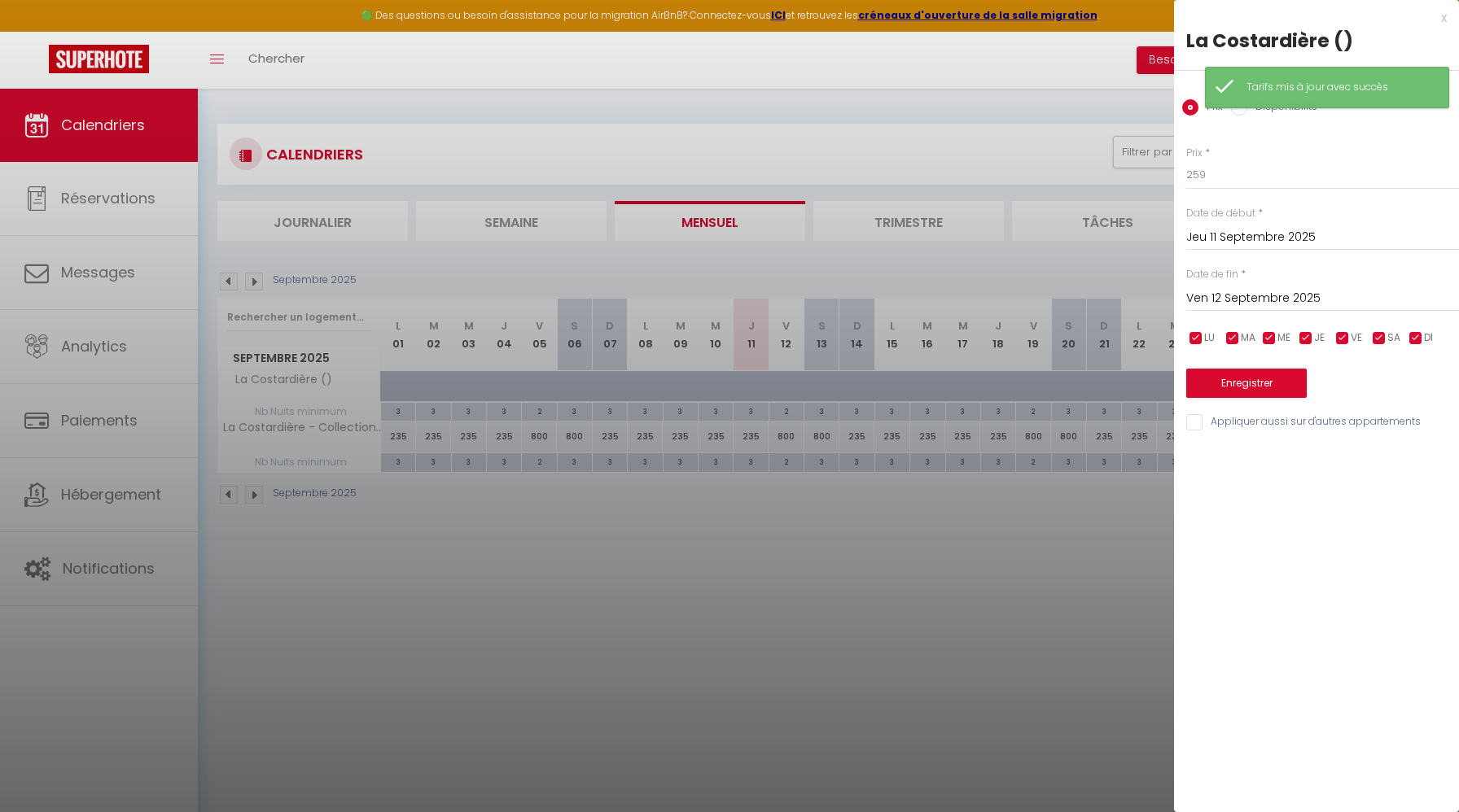
click at [1248, 295] on input "Ven 12 Septembre 2025" at bounding box center [1322, 299] width 273 height 21
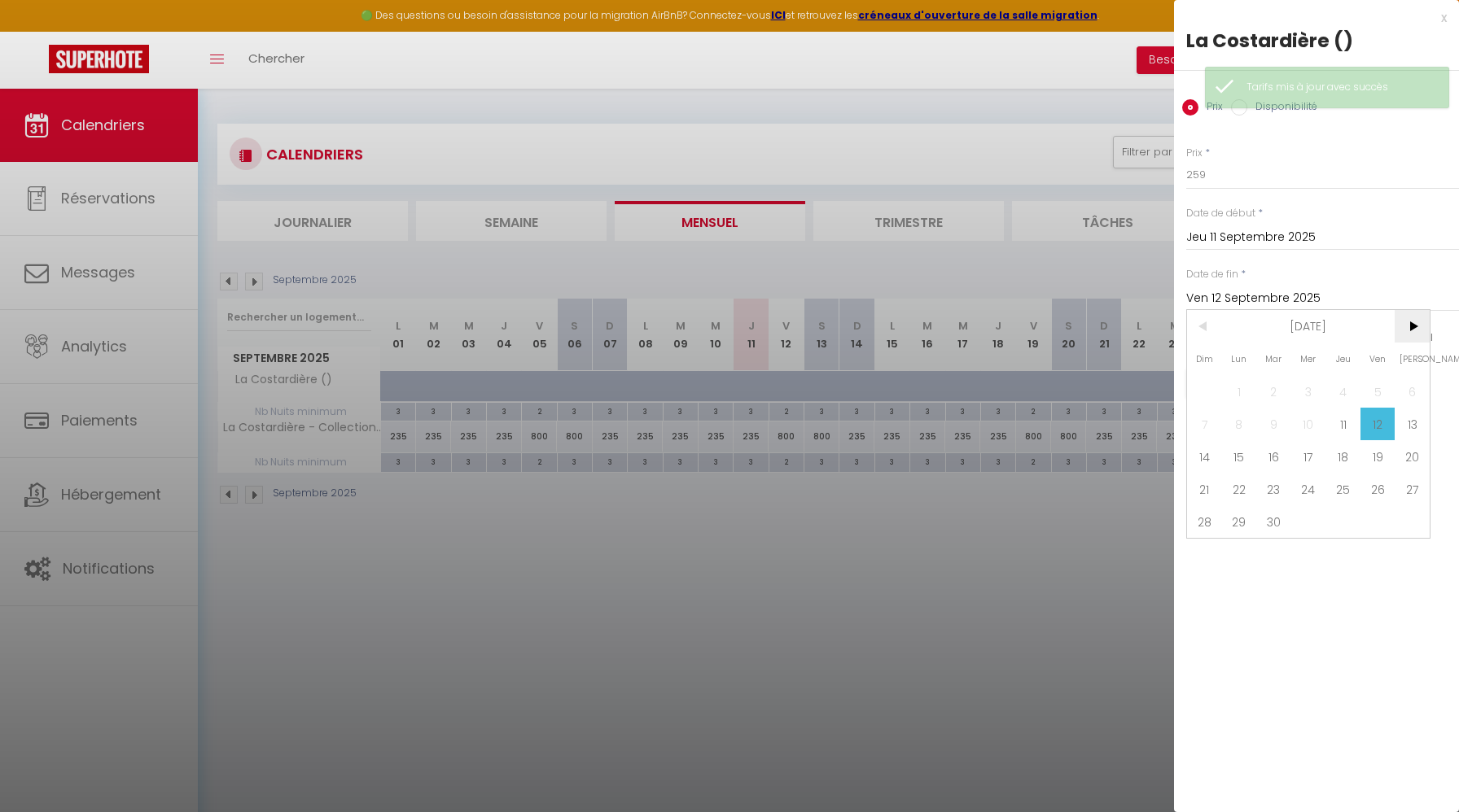
click at [1404, 323] on span ">" at bounding box center [1412, 326] width 35 height 33
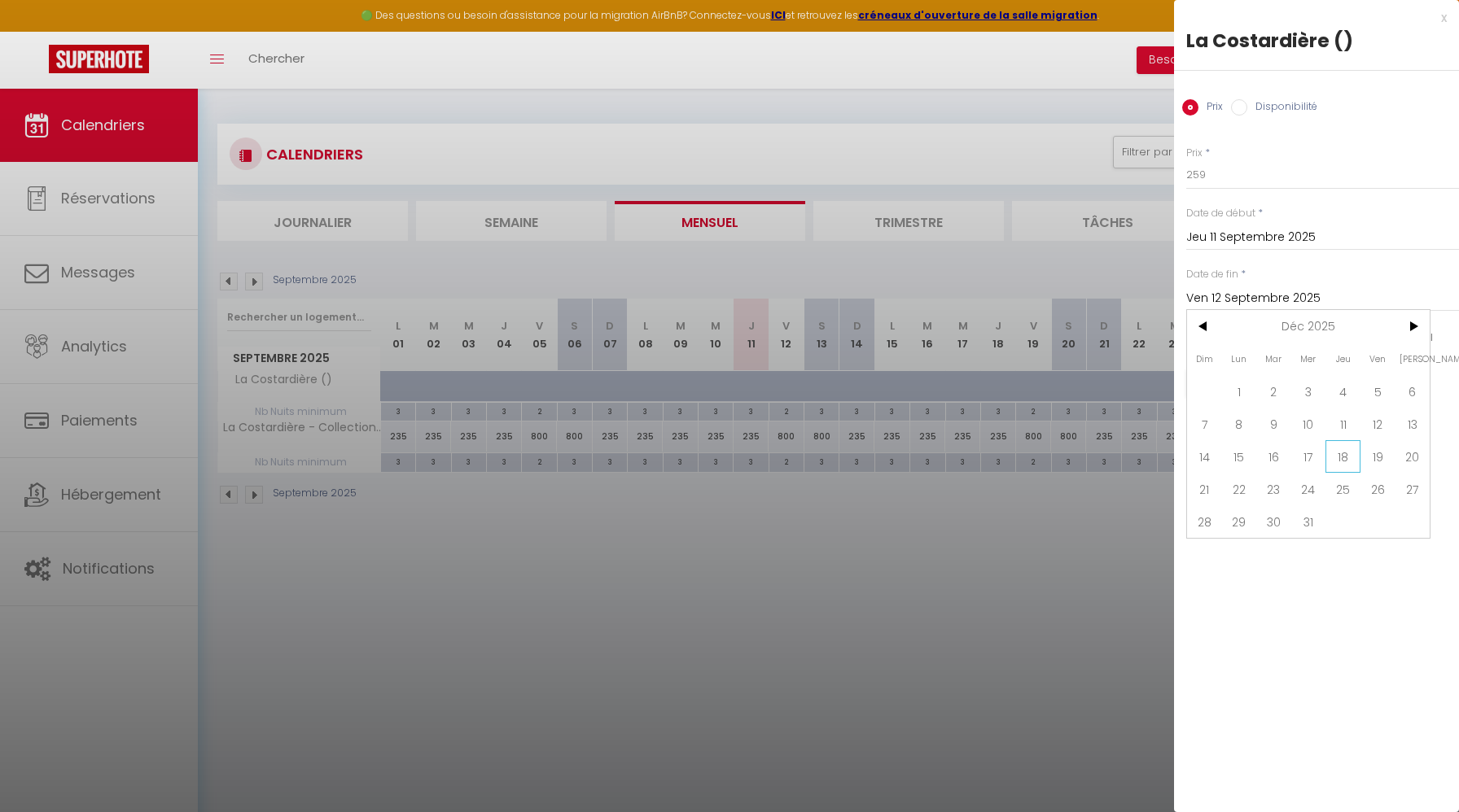
click at [1341, 467] on span "18" at bounding box center [1343, 456] width 35 height 33
type input "Jeu 18 Décembre 2025"
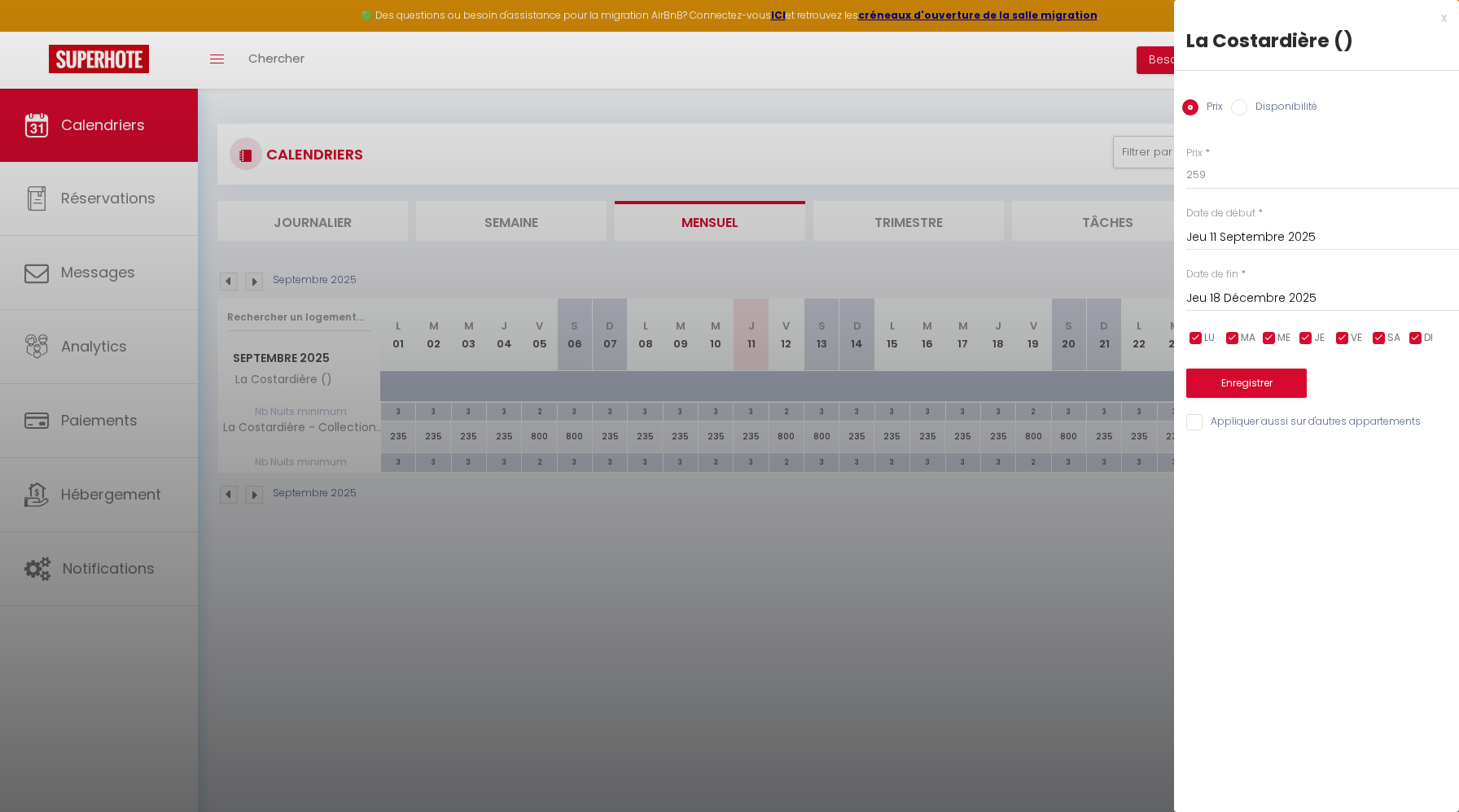
click at [1302, 107] on label "Disponibilité" at bounding box center [1281, 108] width 70 height 18
click at [1247, 107] on input "Disponibilité" at bounding box center [1239, 107] width 16 height 16
radio input "true"
radio input "false"
click at [1260, 169] on select "Disponible Indisponible" at bounding box center [1322, 175] width 273 height 31
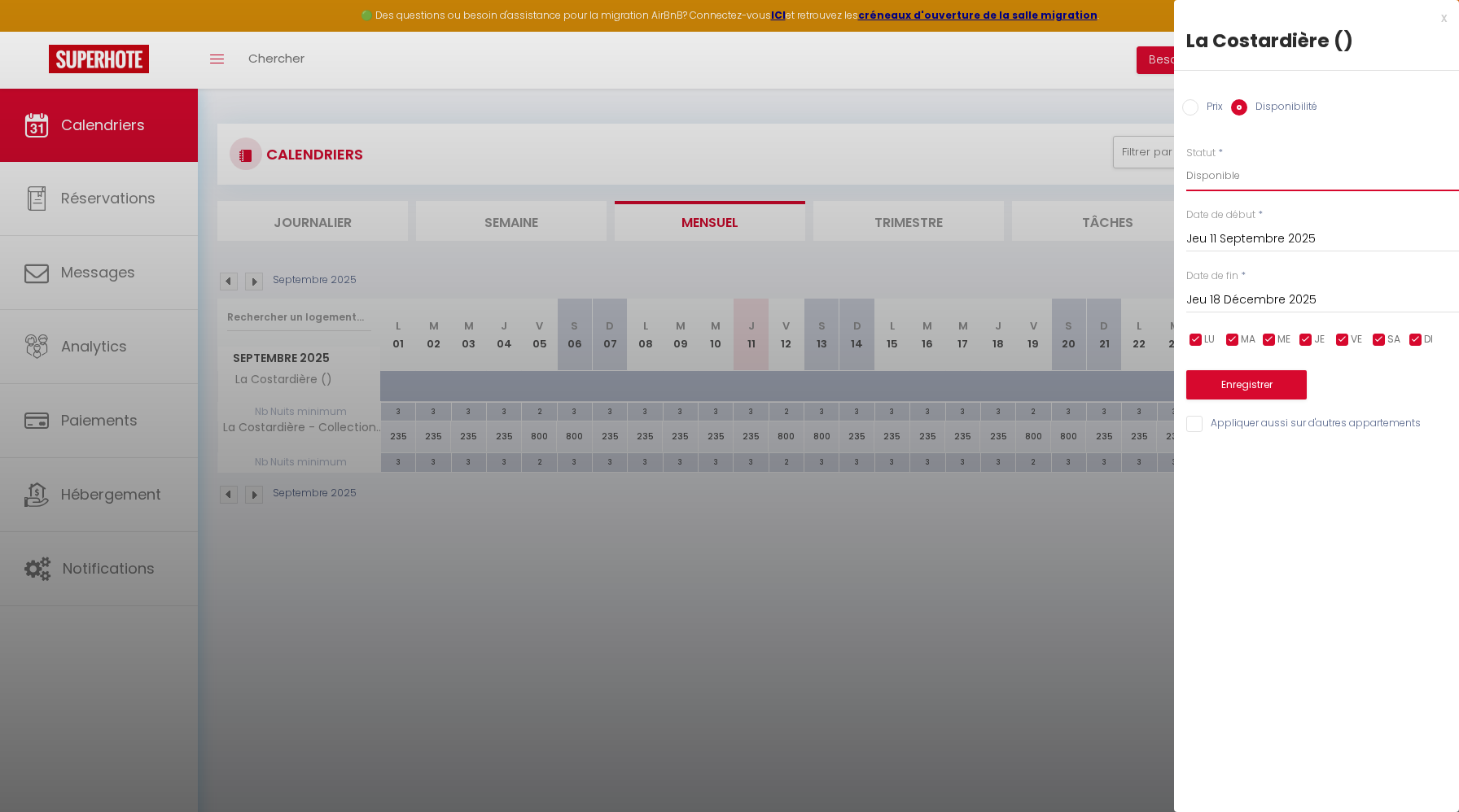
click at [1186, 160] on select "Disponible Indisponible" at bounding box center [1322, 175] width 273 height 31
click at [1258, 378] on button "Enregistrer" at bounding box center [1246, 385] width 120 height 29
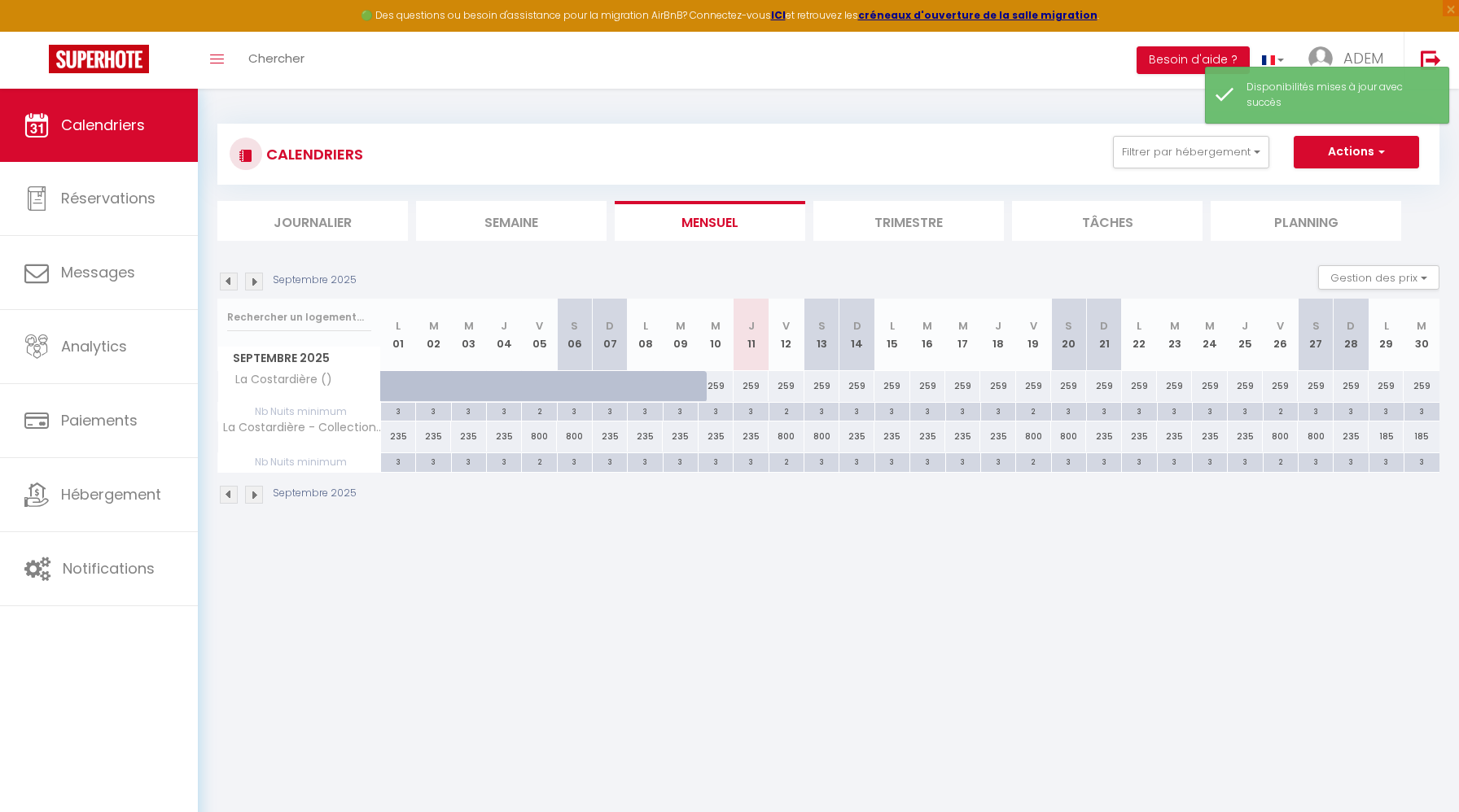
click at [792, 389] on div "259" at bounding box center [786, 387] width 35 height 30
select select "1"
type input "Ven 12 Septembre 2025"
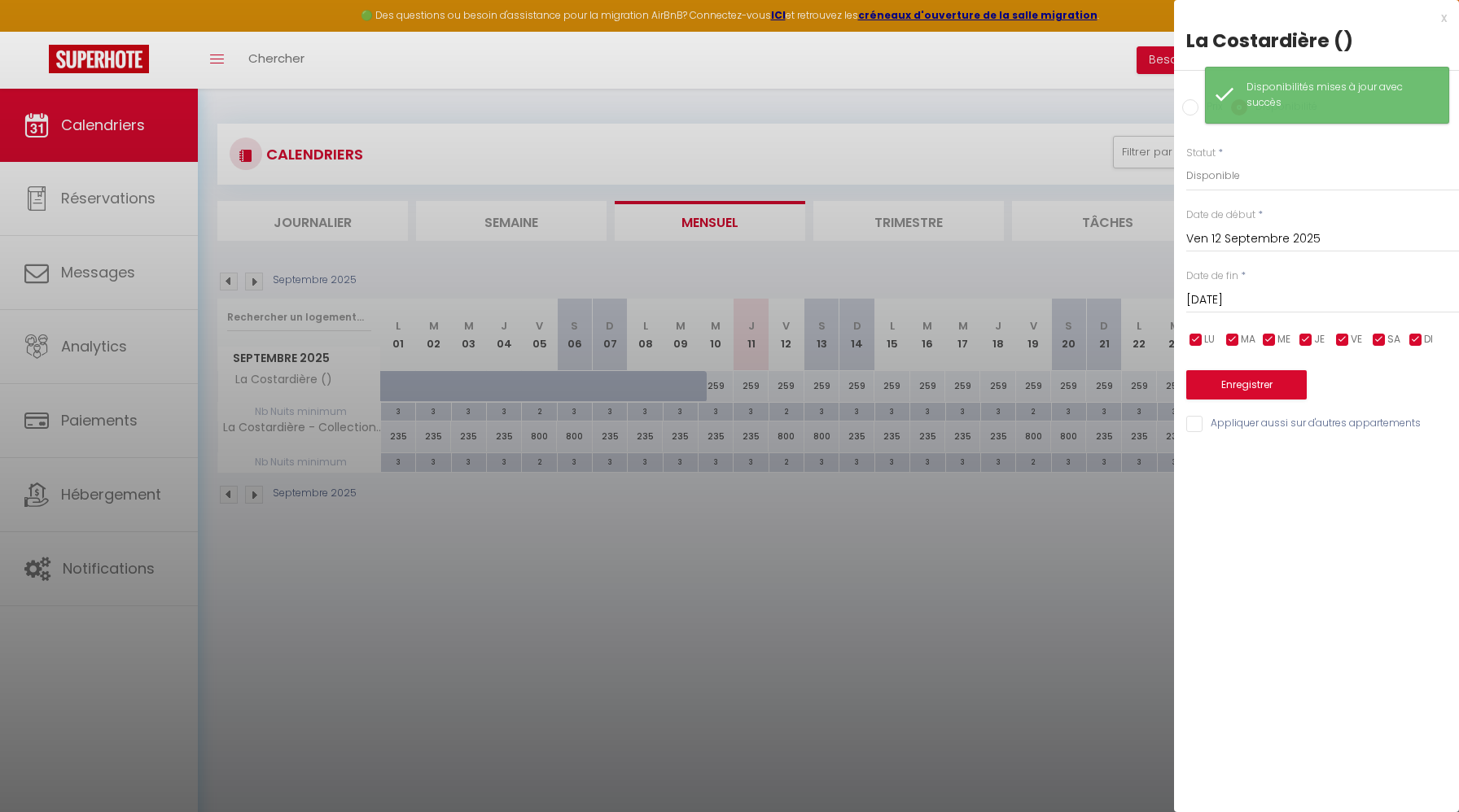
click at [1212, 300] on input "[DATE]" at bounding box center [1322, 301] width 273 height 21
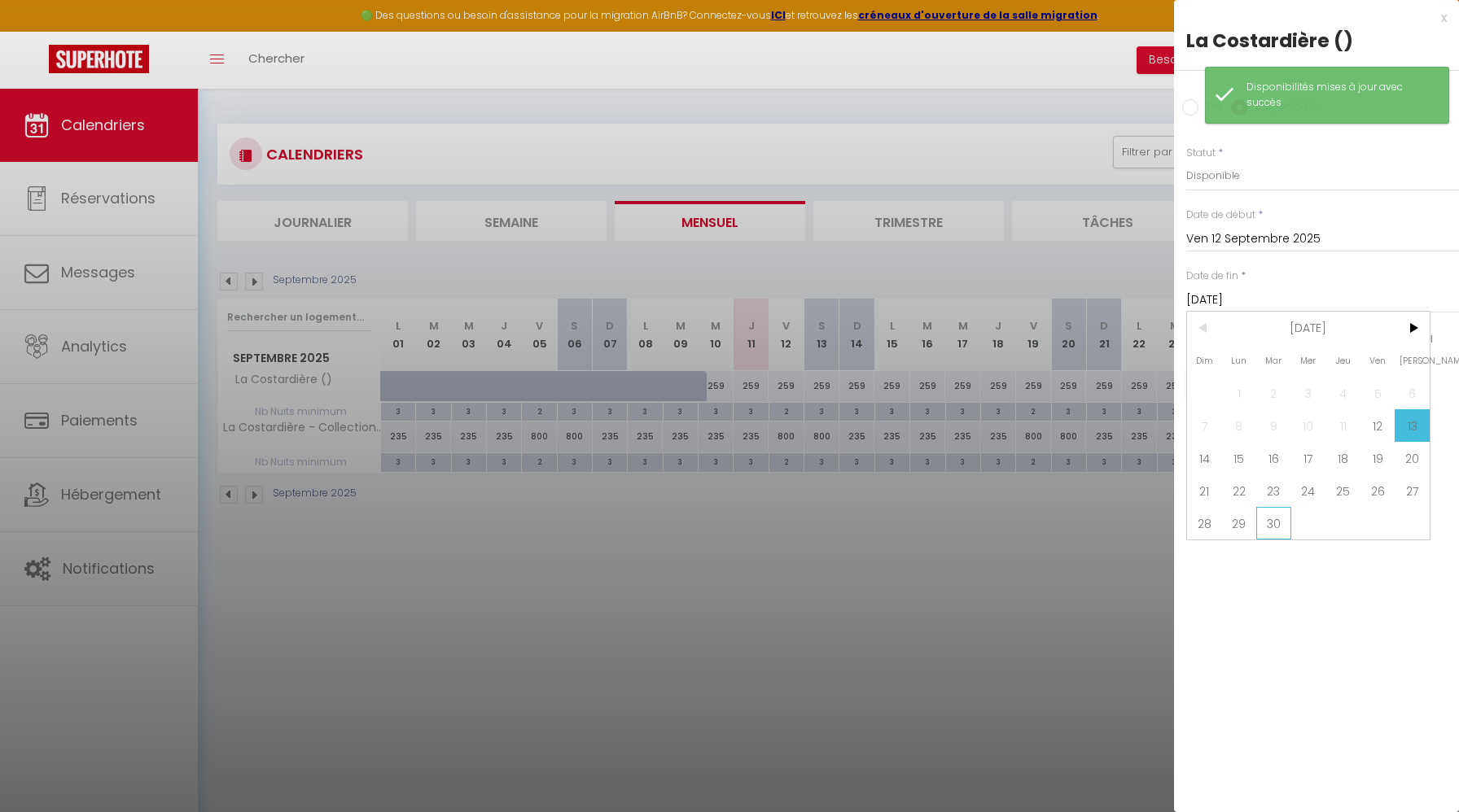
click at [1277, 520] on span "30" at bounding box center [1274, 523] width 35 height 33
type input "[DATE]"
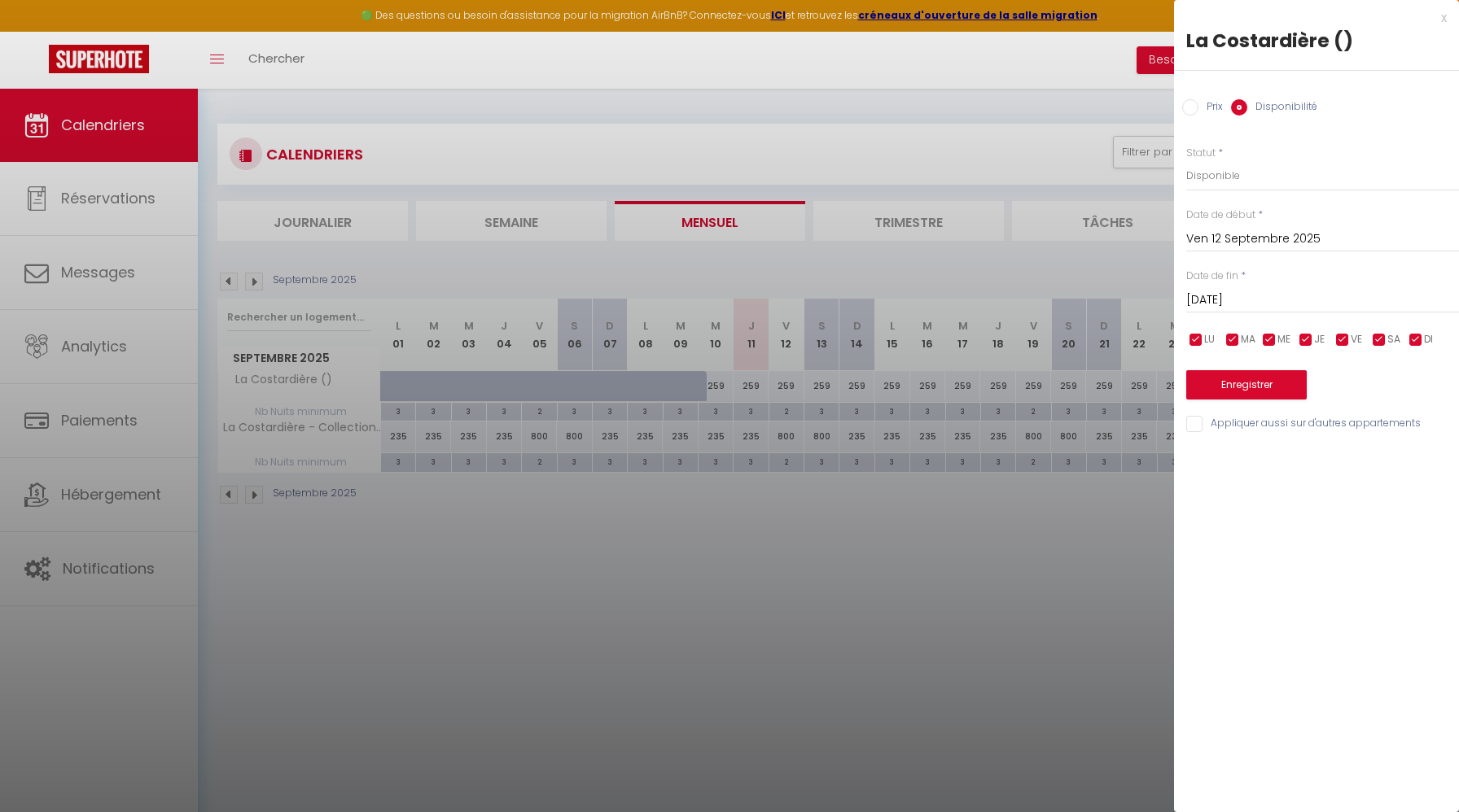
click at [1206, 120] on div "Prix Disponibilité" at bounding box center [1317, 98] width 285 height 55
click at [1202, 117] on div "Prix Disponibilité" at bounding box center [1317, 98] width 285 height 55
click at [1195, 110] on input "Prix" at bounding box center [1190, 107] width 16 height 16
radio input "true"
radio input "false"
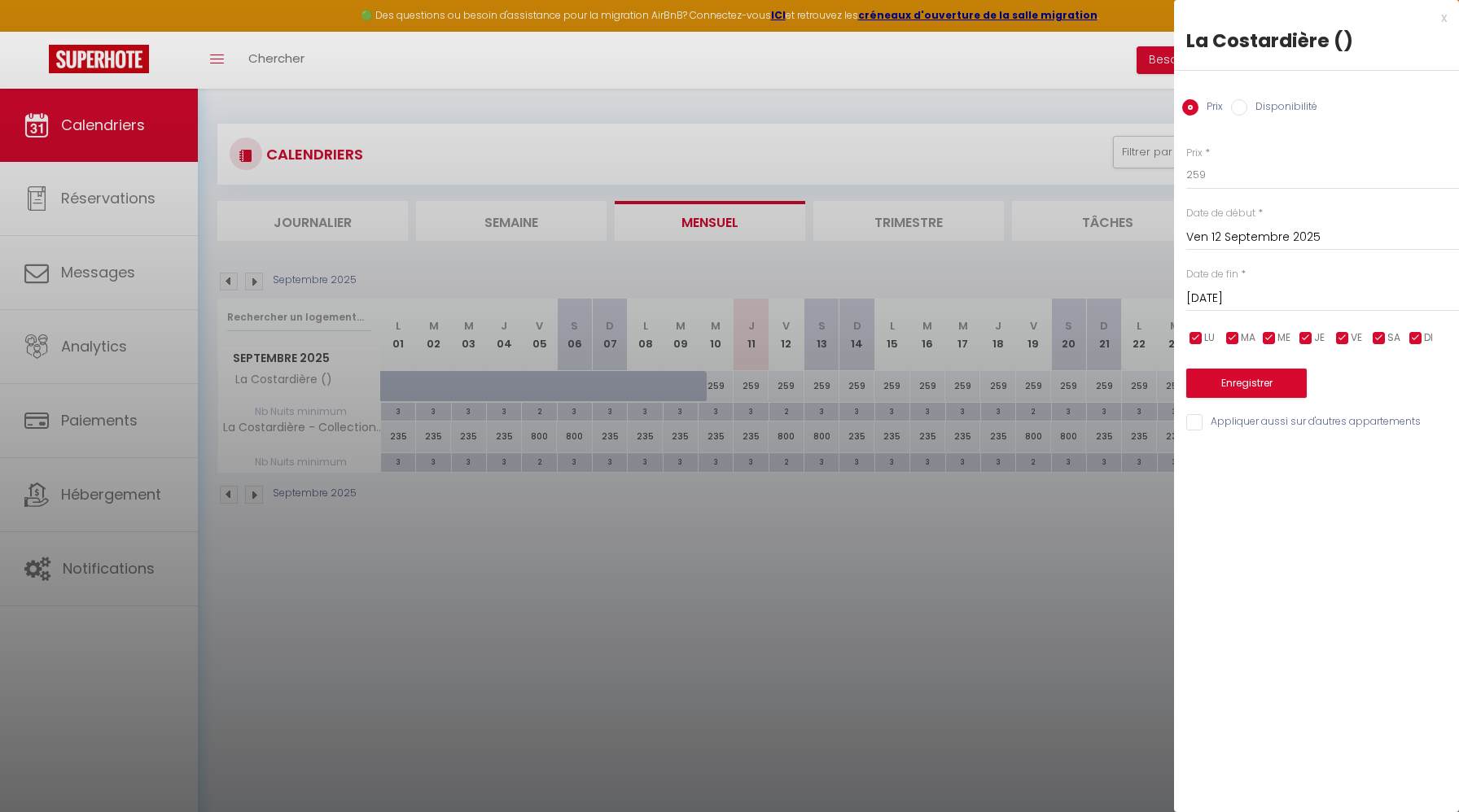
click at [1417, 334] on input "checkbox" at bounding box center [1416, 339] width 16 height 16
checkbox input "false"
click at [1308, 343] on input "checkbox" at bounding box center [1305, 339] width 16 height 16
checkbox input "false"
click at [1267, 343] on input "checkbox" at bounding box center [1269, 339] width 16 height 16
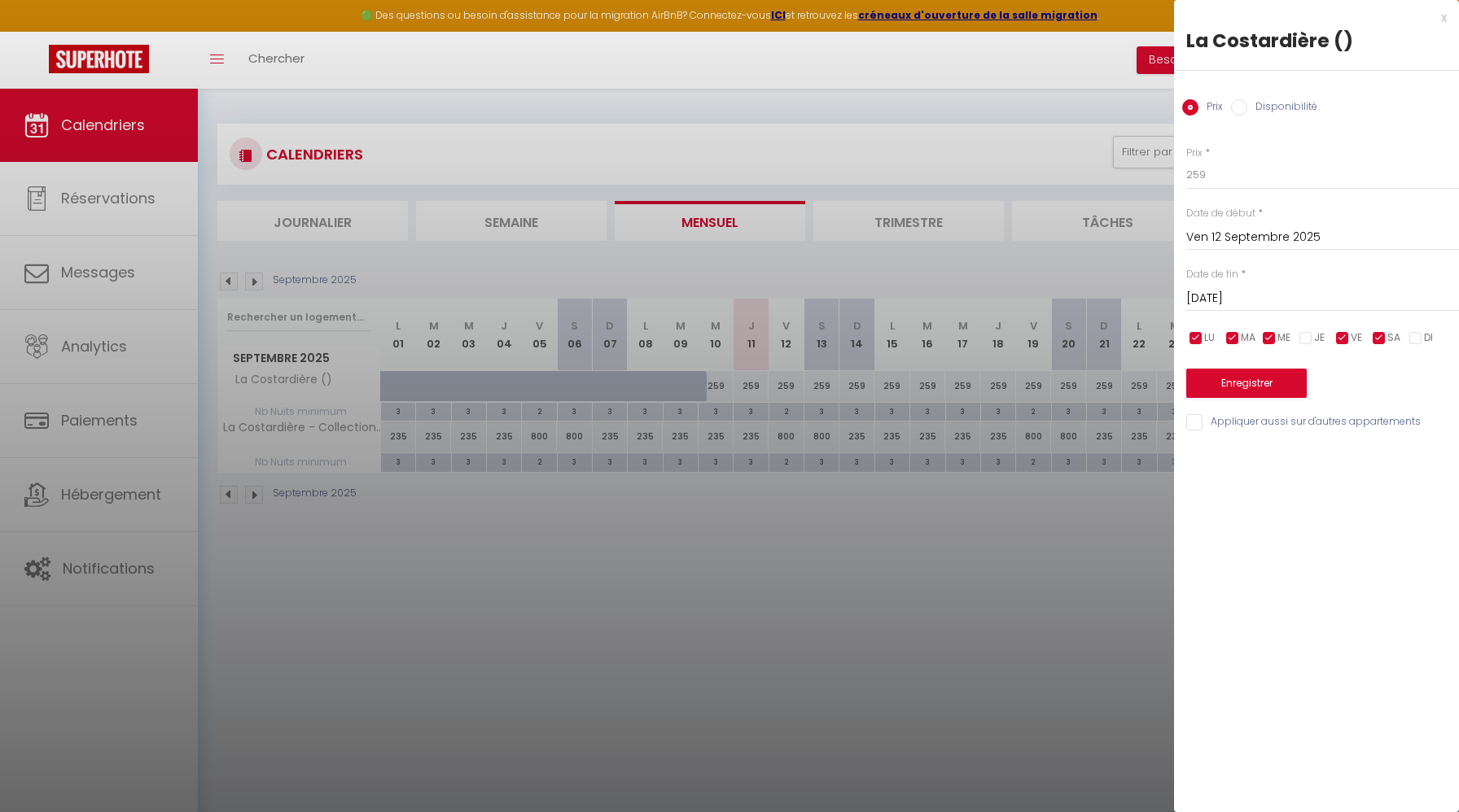
checkbox input "false"
click at [1240, 340] on span "MA" at bounding box center [1248, 338] width 15 height 15
checkbox input "false"
click at [1202, 340] on input "checkbox" at bounding box center [1195, 339] width 16 height 16
checkbox input "false"
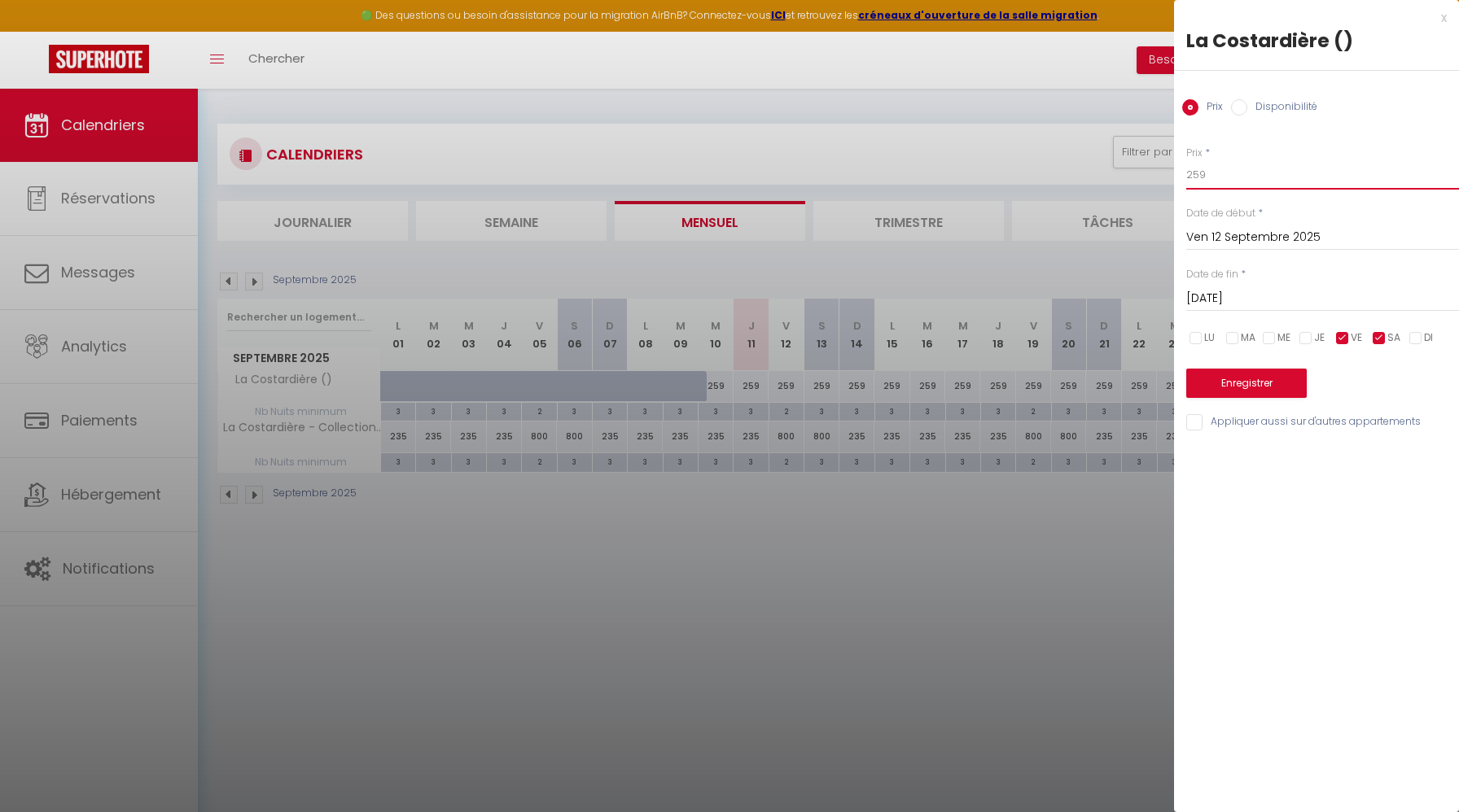
drag, startPoint x: 1236, startPoint y: 179, endPoint x: 1148, endPoint y: 162, distance: 89.6
click at [1148, 162] on body "🟢 Des questions ou besoin d'assistance pour la migration AirBnB? Connectez-vous…" at bounding box center [729, 494] width 1459 height 812
type input "500"
click at [1241, 387] on button "Enregistrer" at bounding box center [1246, 383] width 120 height 29
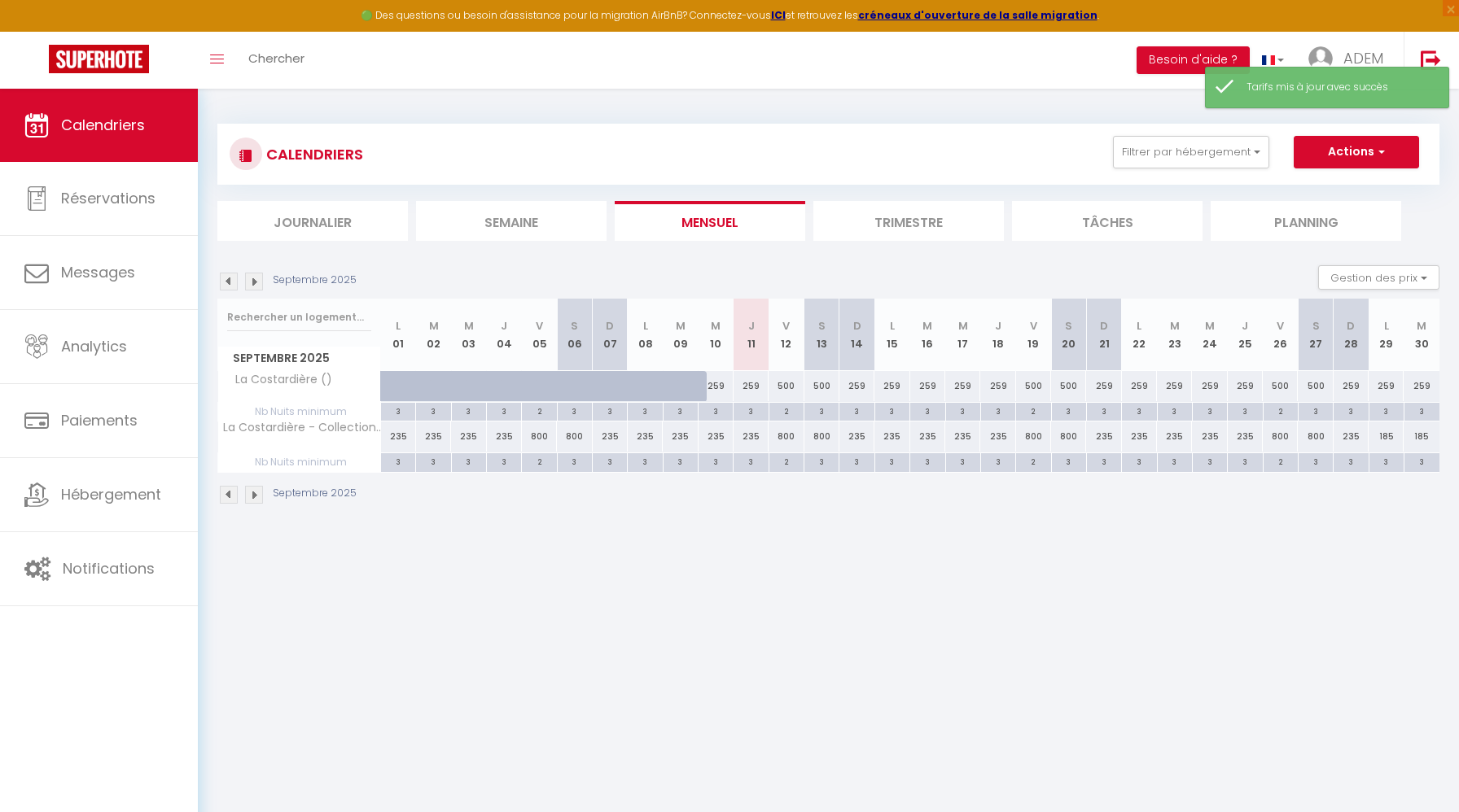
click at [718, 383] on div "259" at bounding box center [716, 387] width 35 height 30
type input "259"
type input "Mer 10 Septembre 2025"
type input "Jeu 11 Septembre 2025"
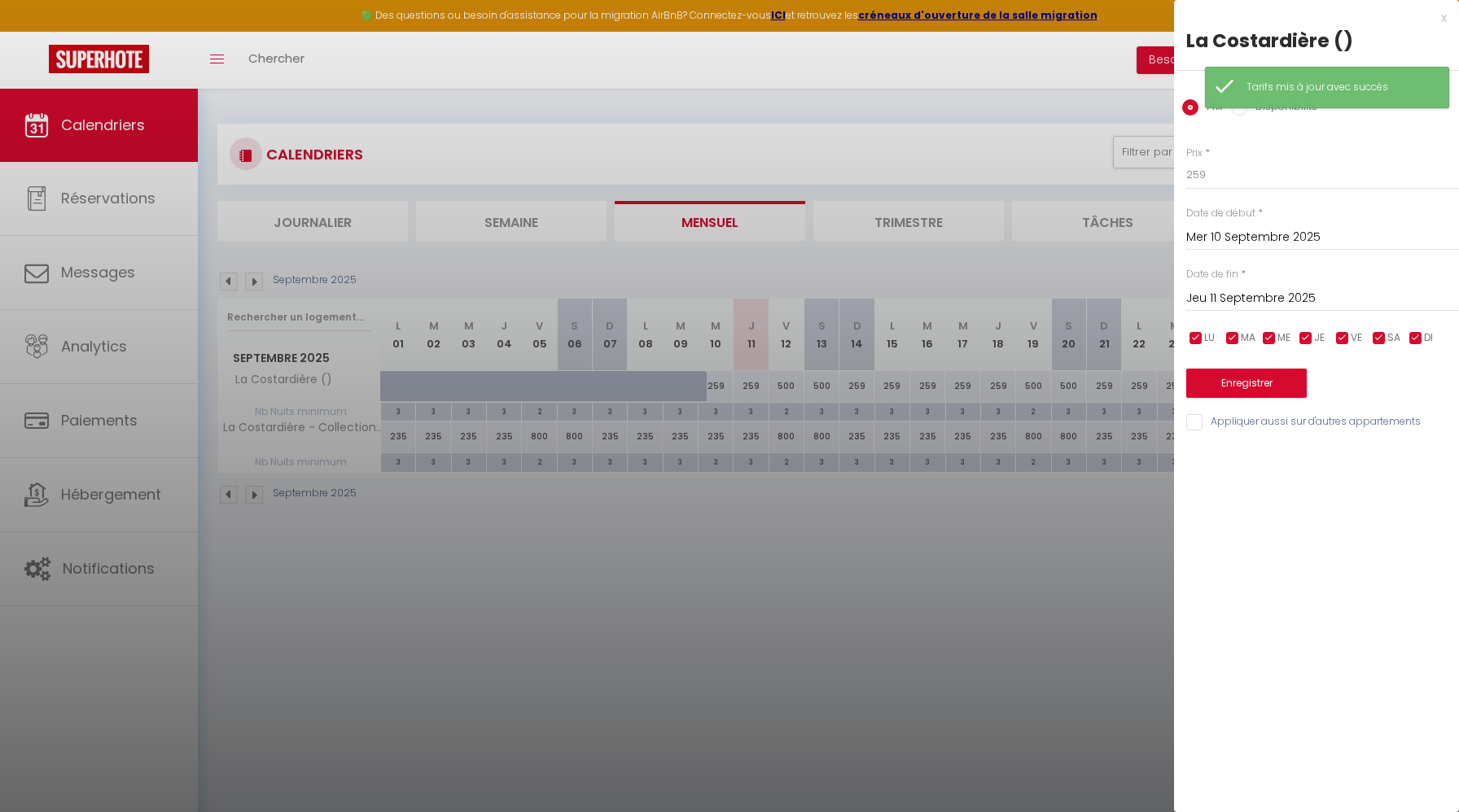
click at [1206, 299] on input "Jeu 11 Septembre 2025" at bounding box center [1322, 299] width 273 height 21
click at [849, 335] on div at bounding box center [729, 406] width 1459 height 812
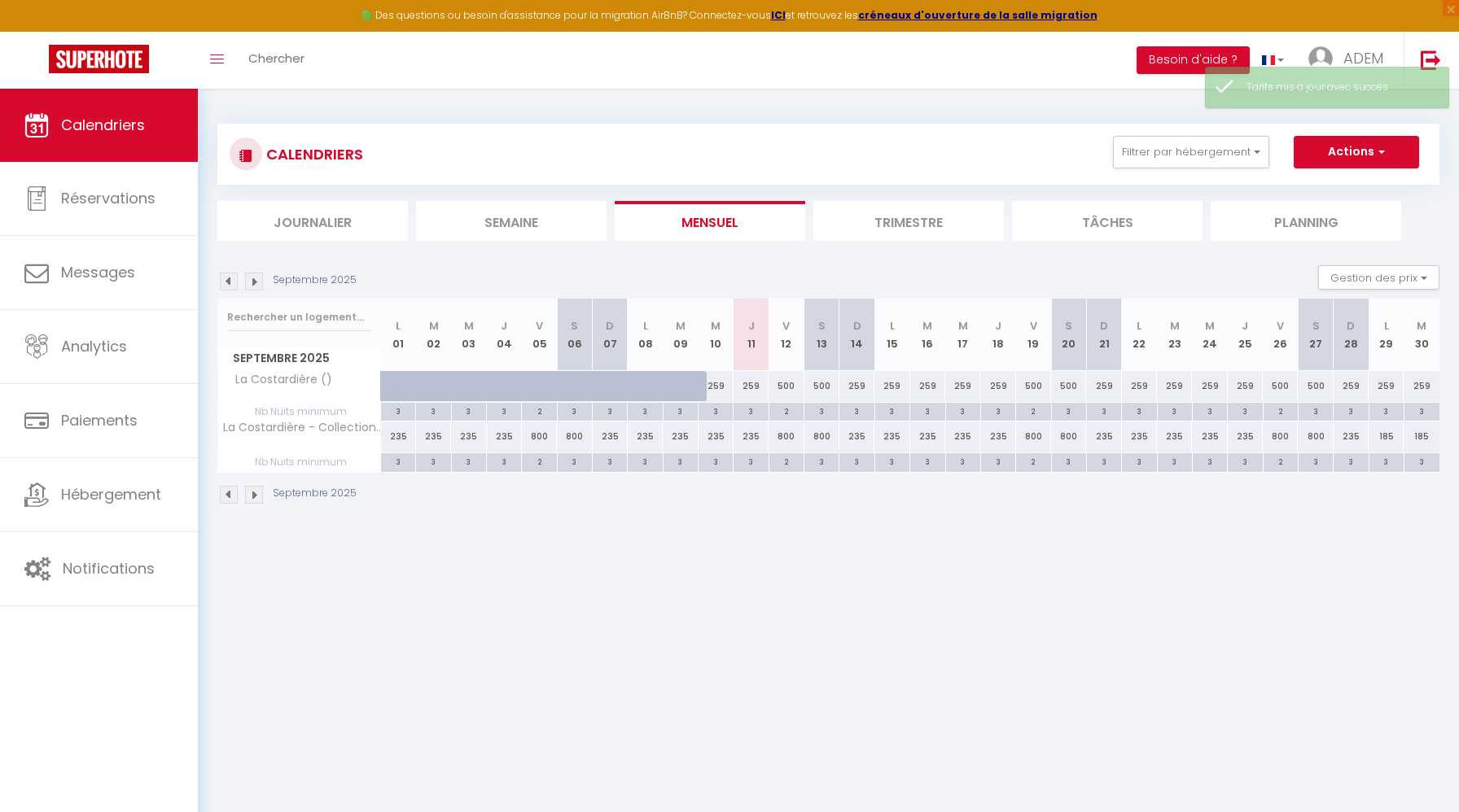
click at [758, 378] on div "259" at bounding box center [751, 387] width 35 height 30
type input "259"
type input "Jeu 11 Septembre 2025"
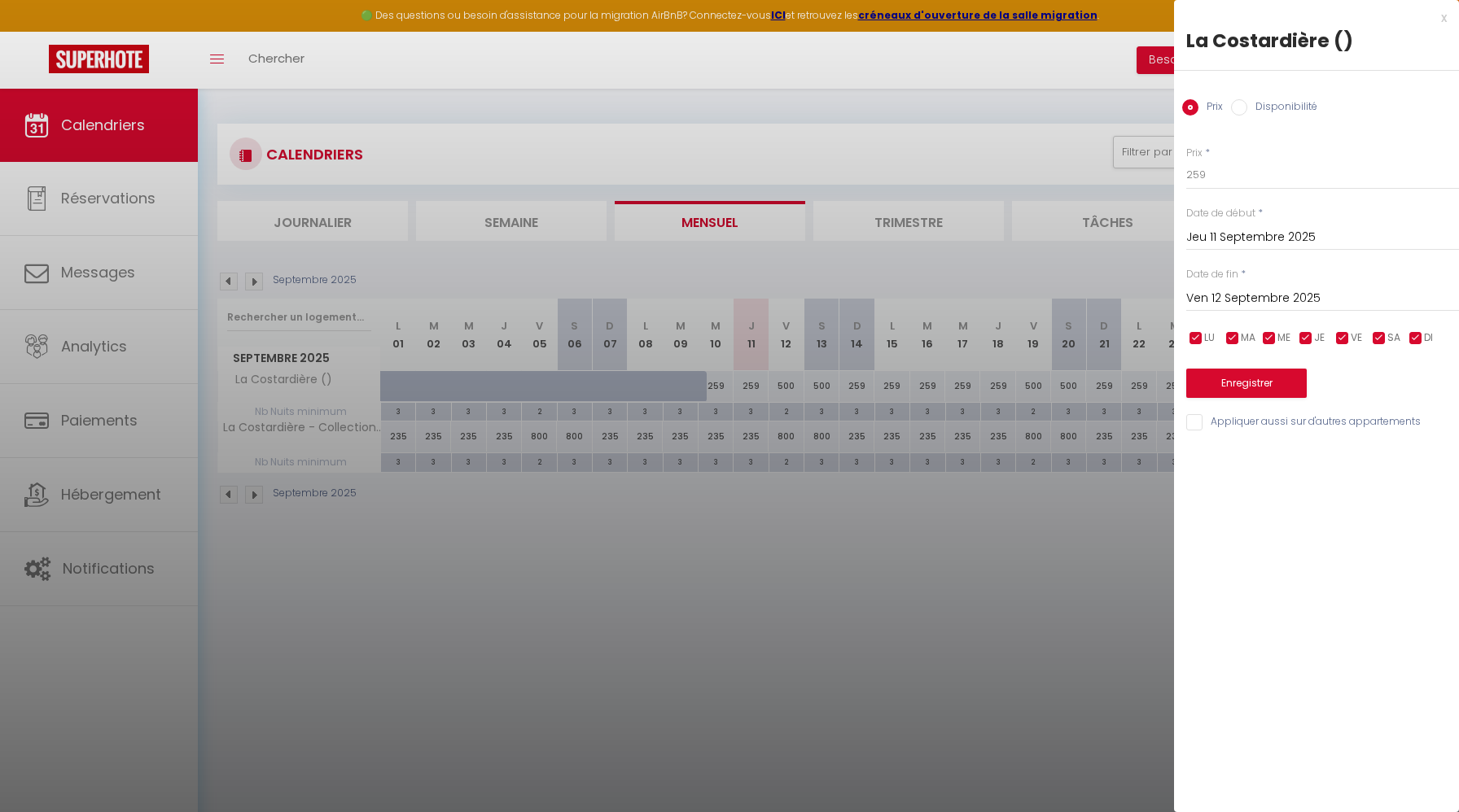
click at [1292, 303] on input "Ven 12 Septembre 2025" at bounding box center [1322, 299] width 273 height 21
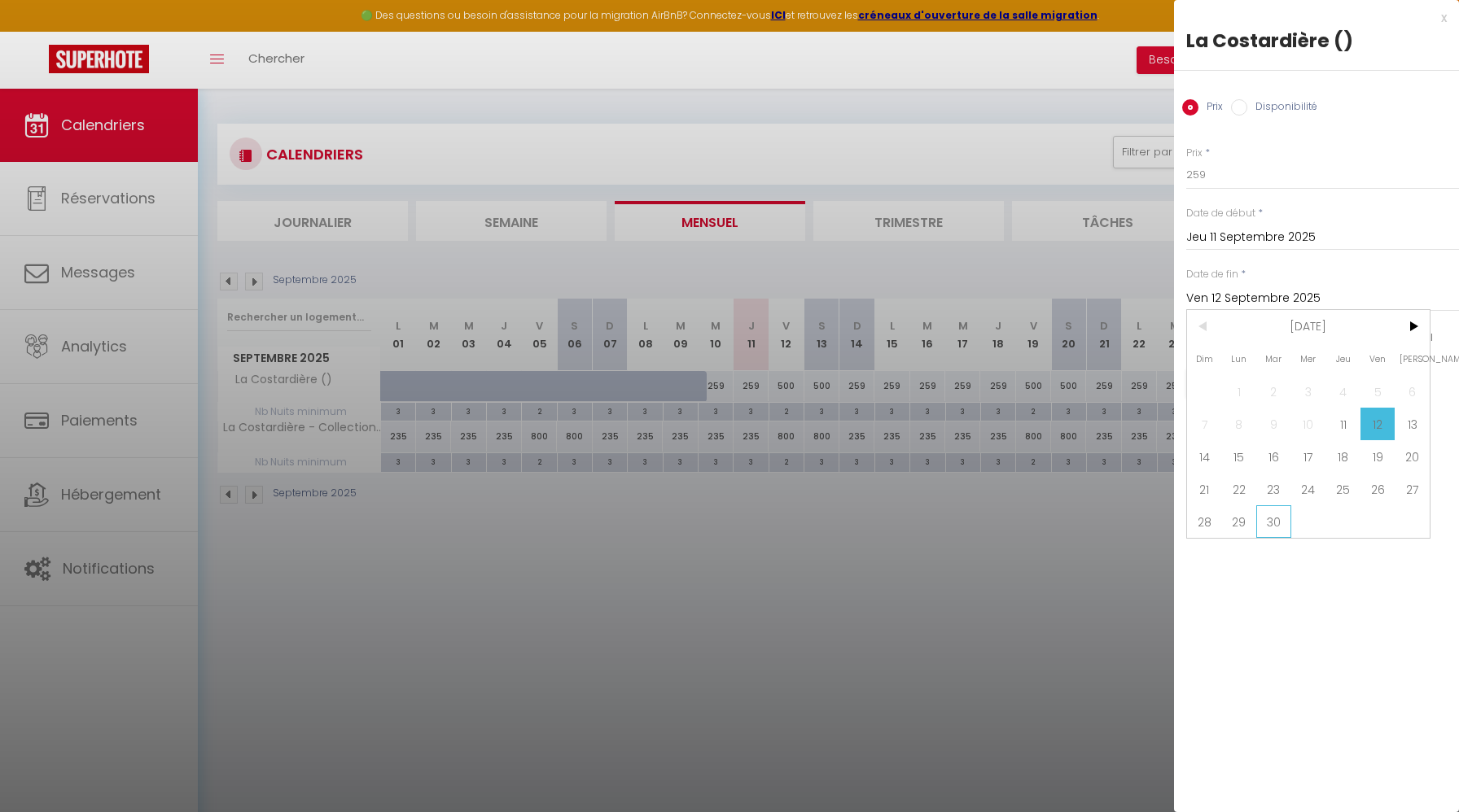
click at [1263, 532] on span "30" at bounding box center [1274, 521] width 35 height 33
type input "[DATE]"
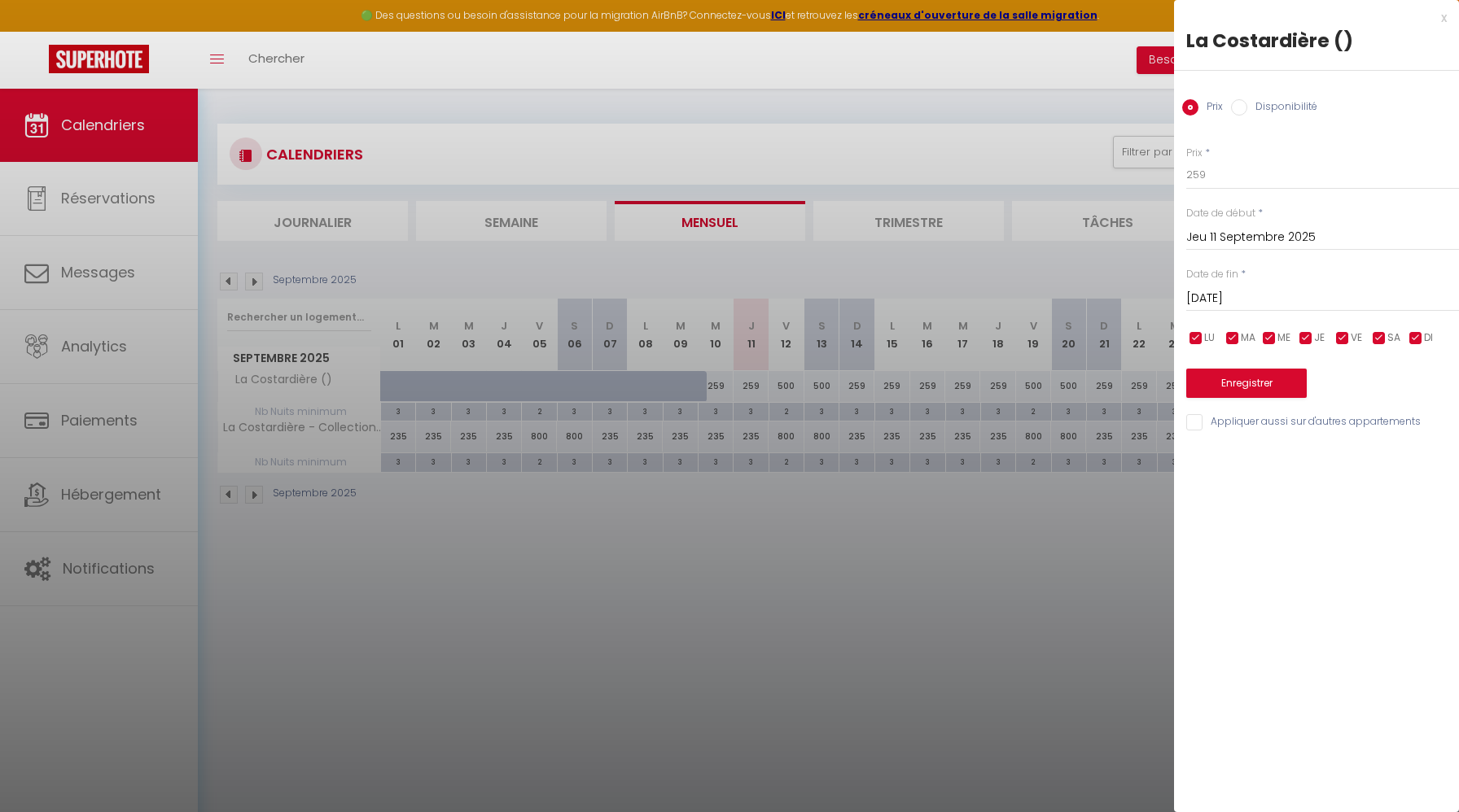
click at [1374, 335] on input "checkbox" at bounding box center [1378, 339] width 16 height 16
checkbox input "false"
click at [1348, 336] on input "checkbox" at bounding box center [1342, 339] width 16 height 16
checkbox input "false"
click at [1232, 181] on input "259" at bounding box center [1322, 174] width 273 height 29
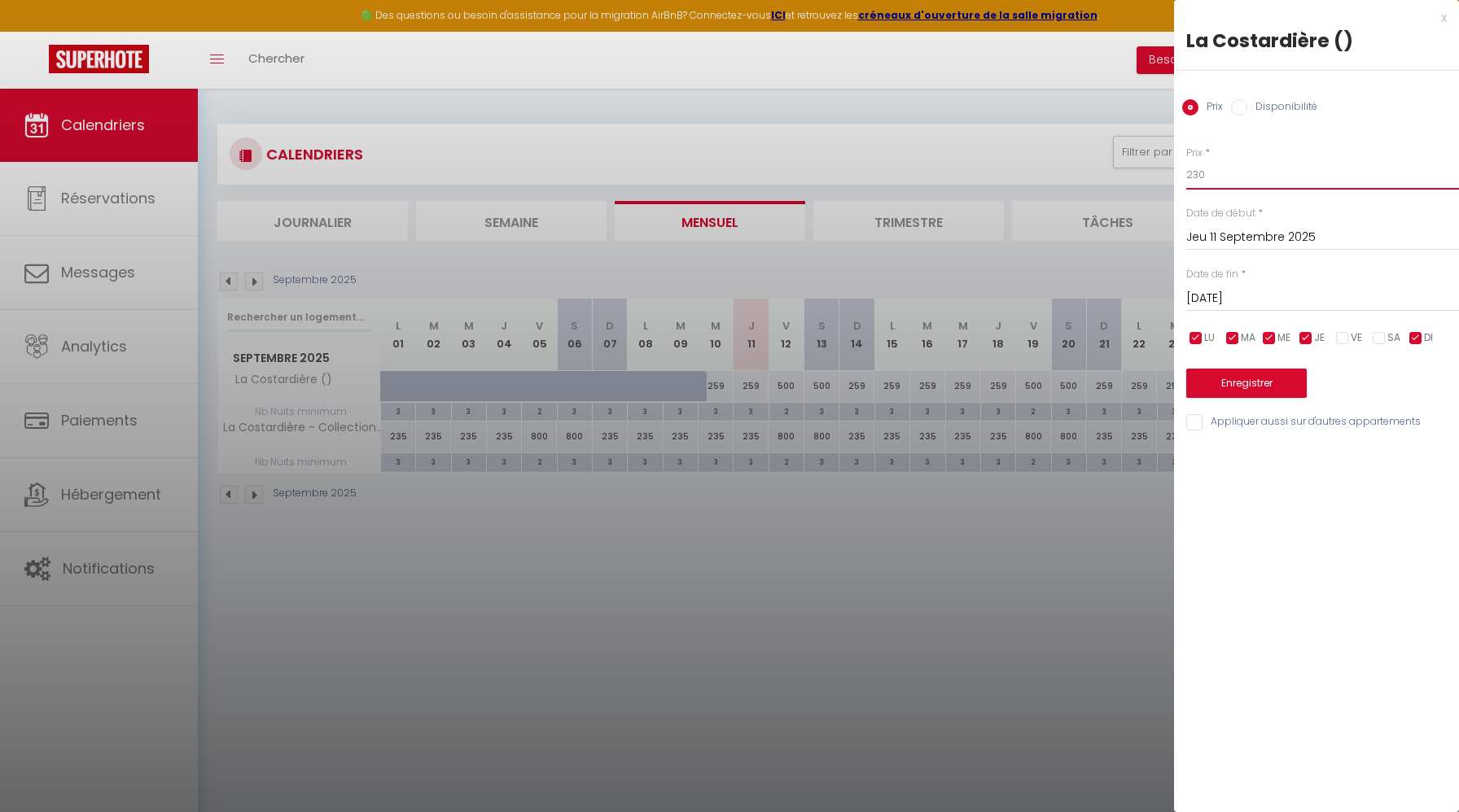
type input "230"
click at [1256, 387] on button "Enregistrer" at bounding box center [1246, 383] width 120 height 29
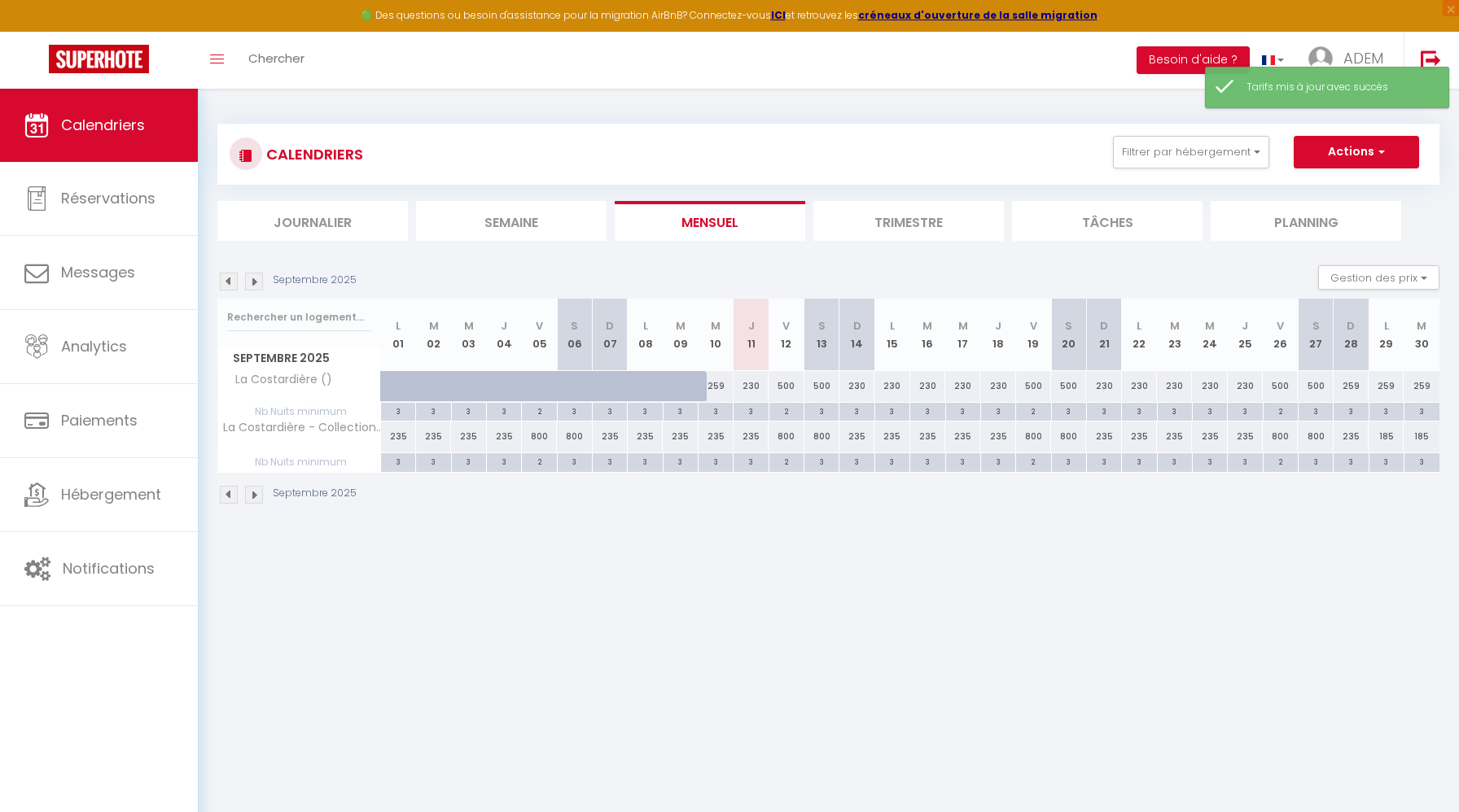
click at [1352, 389] on div "259" at bounding box center [1351, 387] width 35 height 30
type input "259"
type input "Dim 28 Septembre 2025"
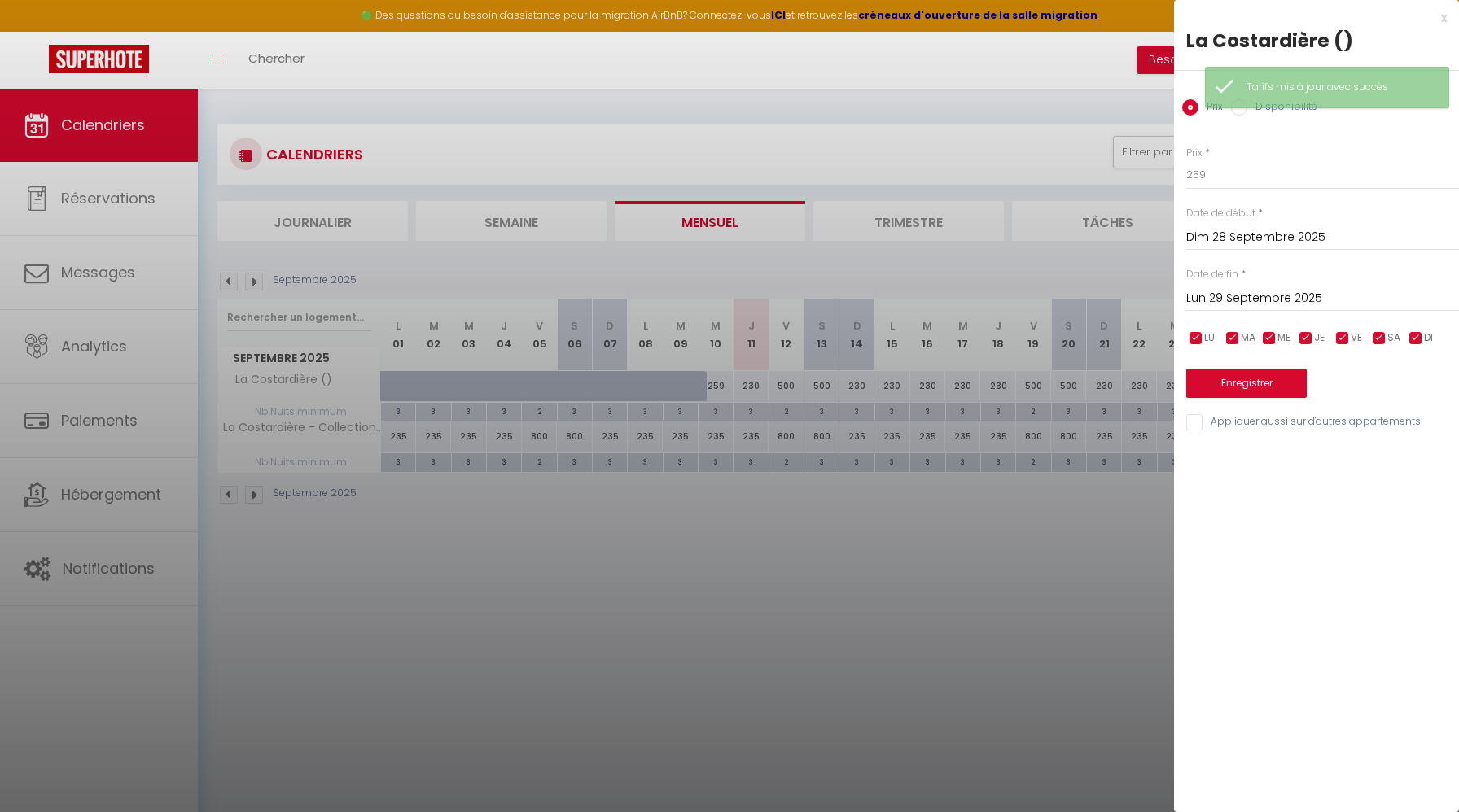
click at [1262, 303] on input "Lun 29 Septembre 2025" at bounding box center [1322, 299] width 273 height 21
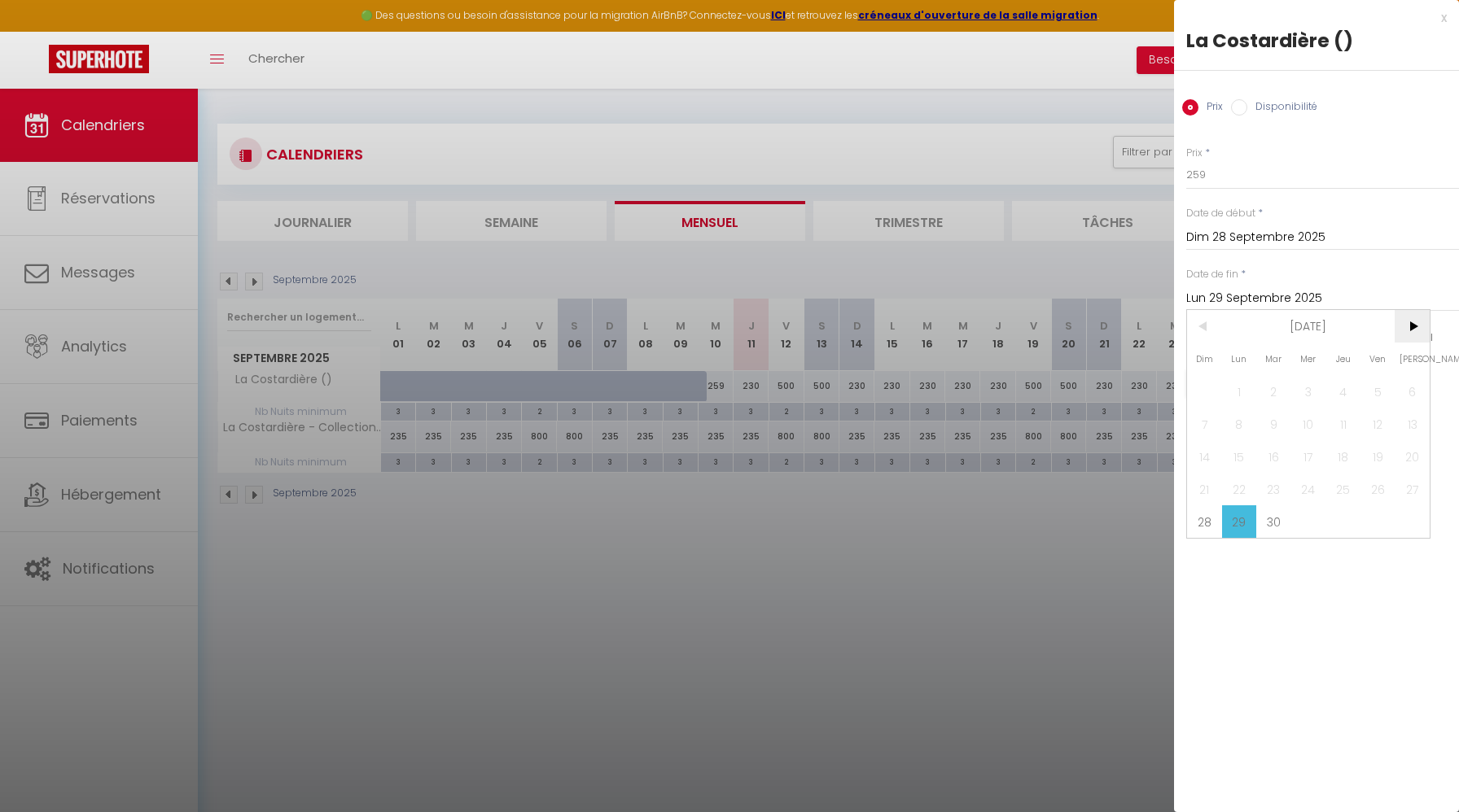
click at [1406, 318] on span ">" at bounding box center [1412, 326] width 35 height 33
click at [1407, 333] on span ">" at bounding box center [1412, 326] width 35 height 33
click at [1350, 450] on span "18" at bounding box center [1343, 456] width 35 height 33
type input "Jeu 18 Décembre 2025"
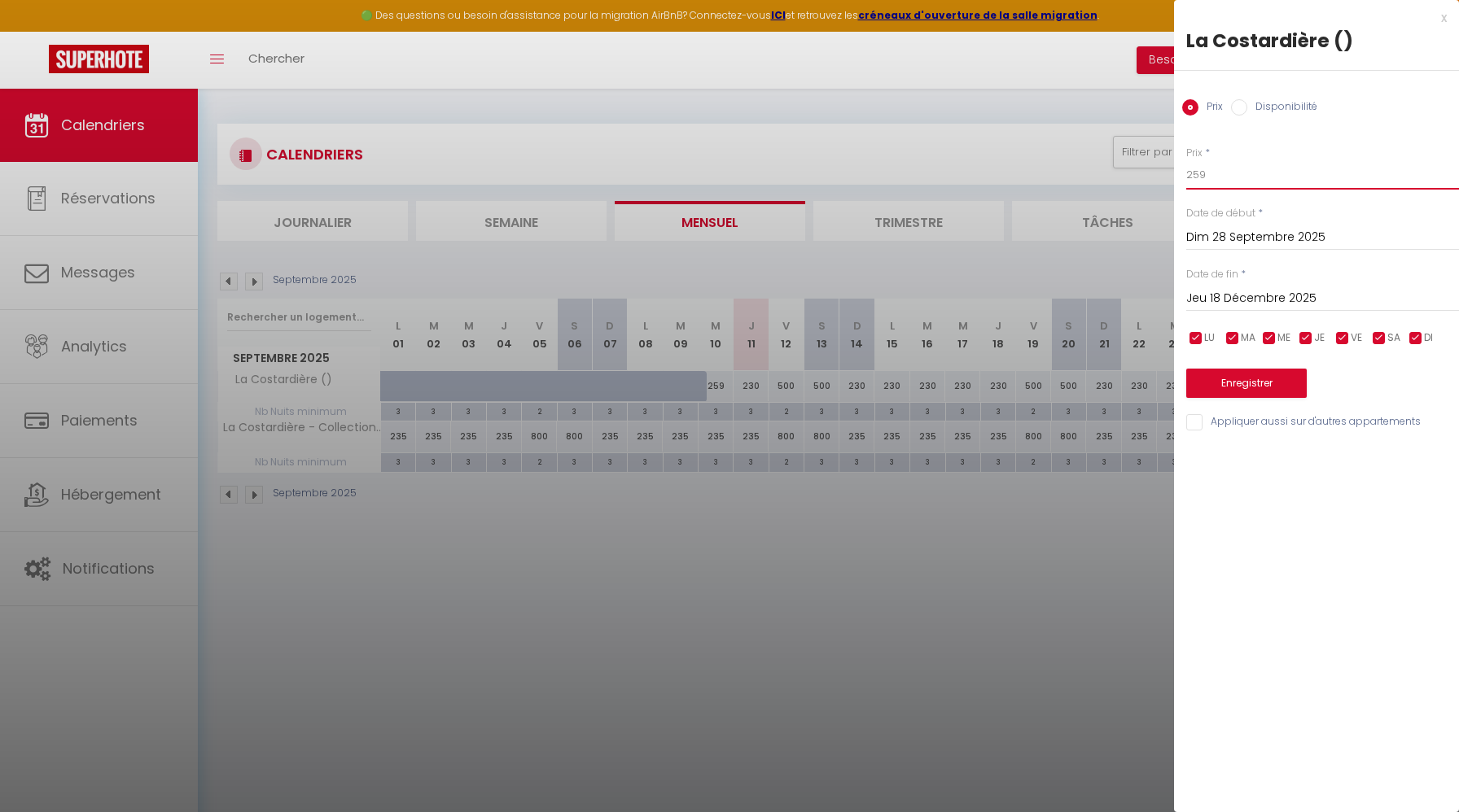
click at [1274, 179] on input "259" at bounding box center [1322, 174] width 273 height 29
type input "185"
click at [1382, 333] on input "checkbox" at bounding box center [1378, 339] width 16 height 16
checkbox input "false"
click at [1338, 336] on input "checkbox" at bounding box center [1342, 339] width 16 height 16
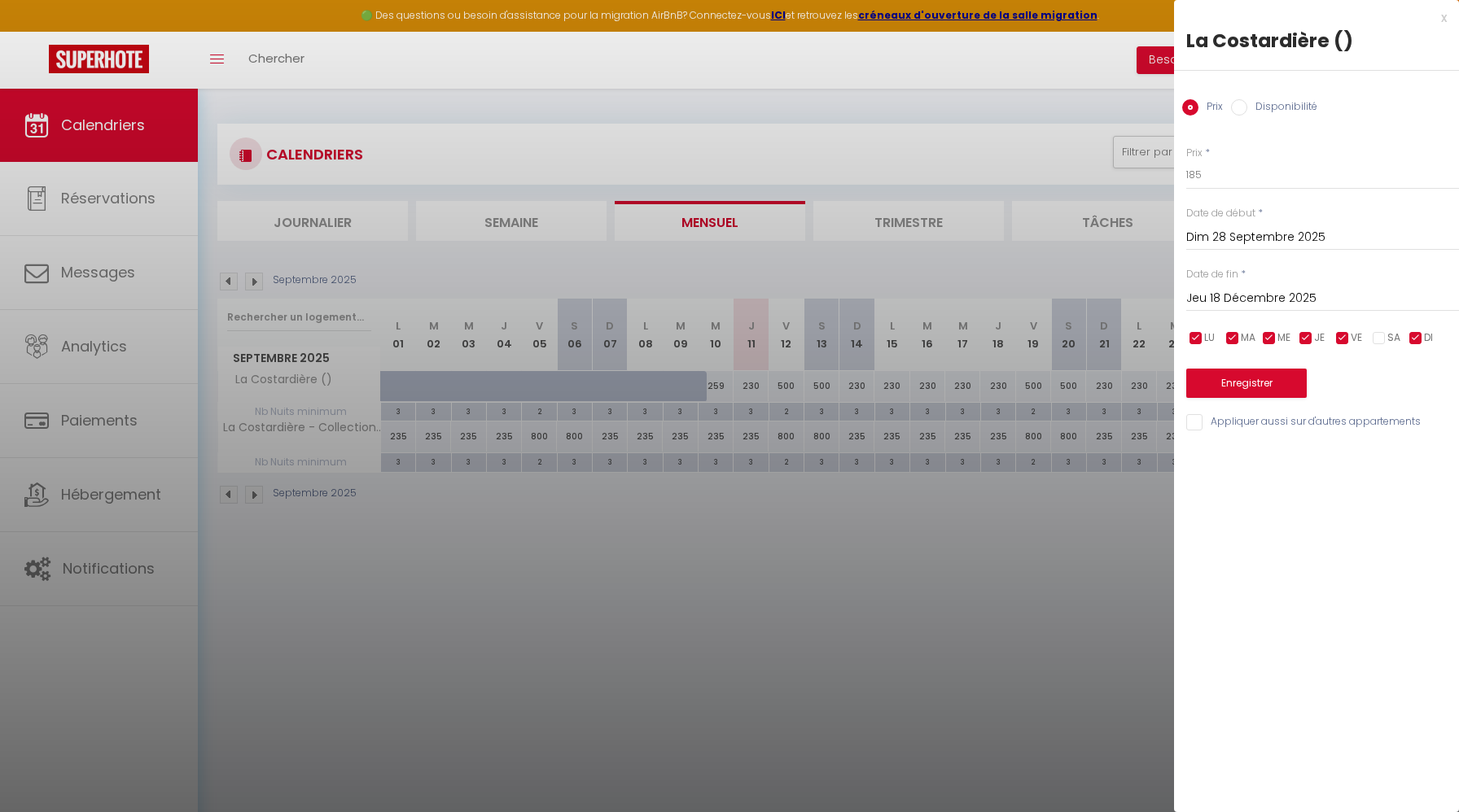
checkbox input "false"
click at [1268, 382] on button "Enregistrer" at bounding box center [1246, 383] width 120 height 29
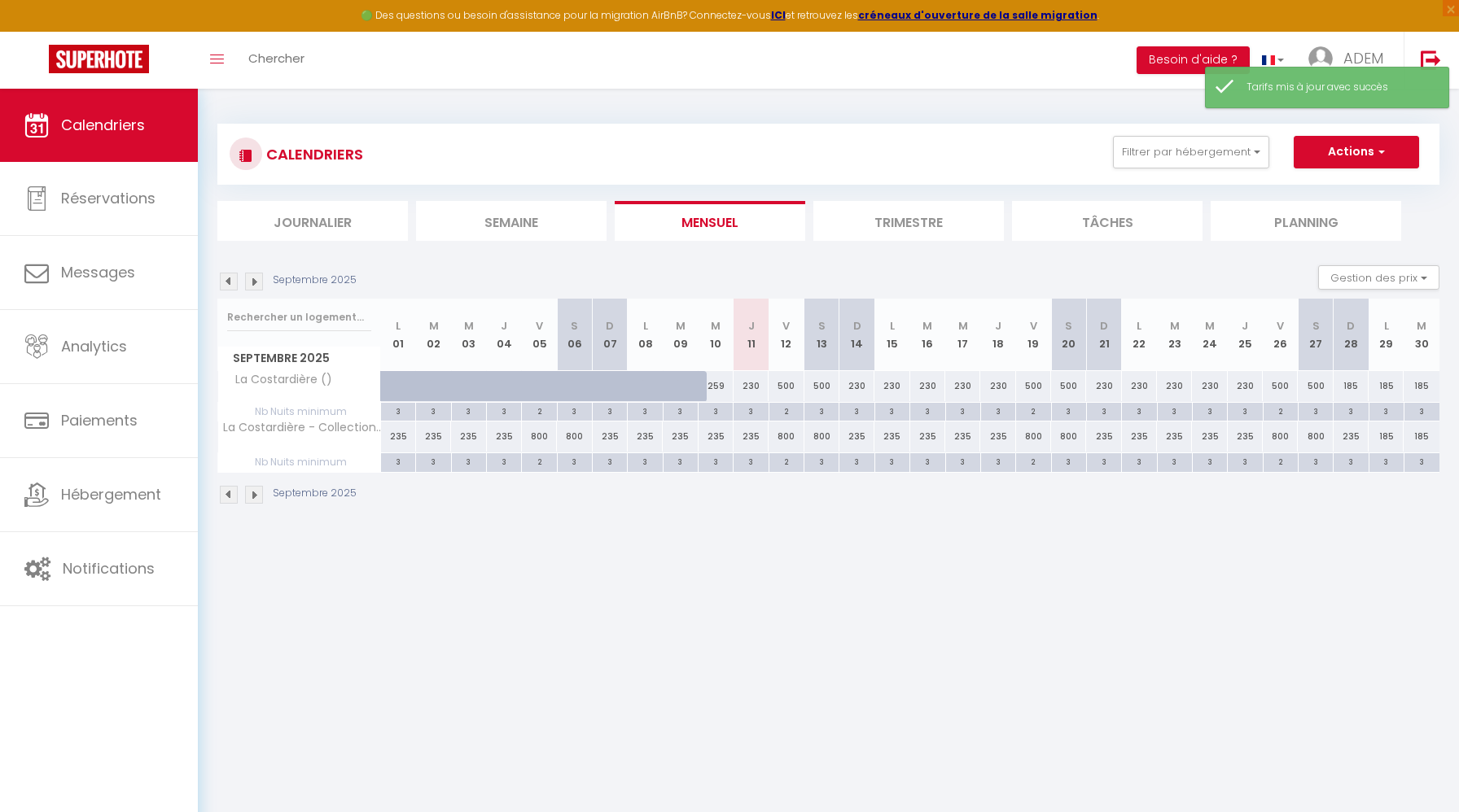
click at [888, 224] on li "Trimestre" at bounding box center [908, 220] width 190 height 40
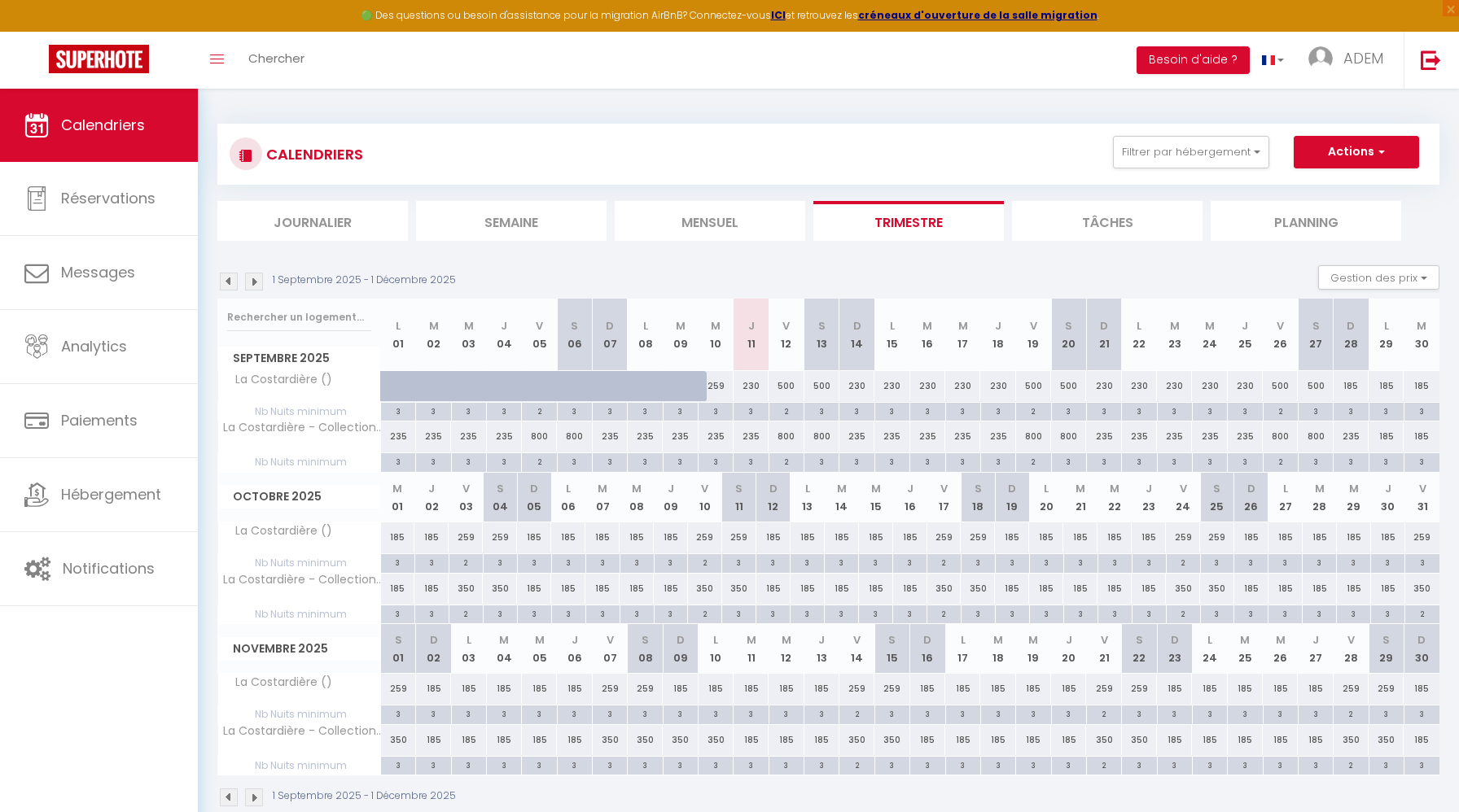
scroll to position [88, 0]
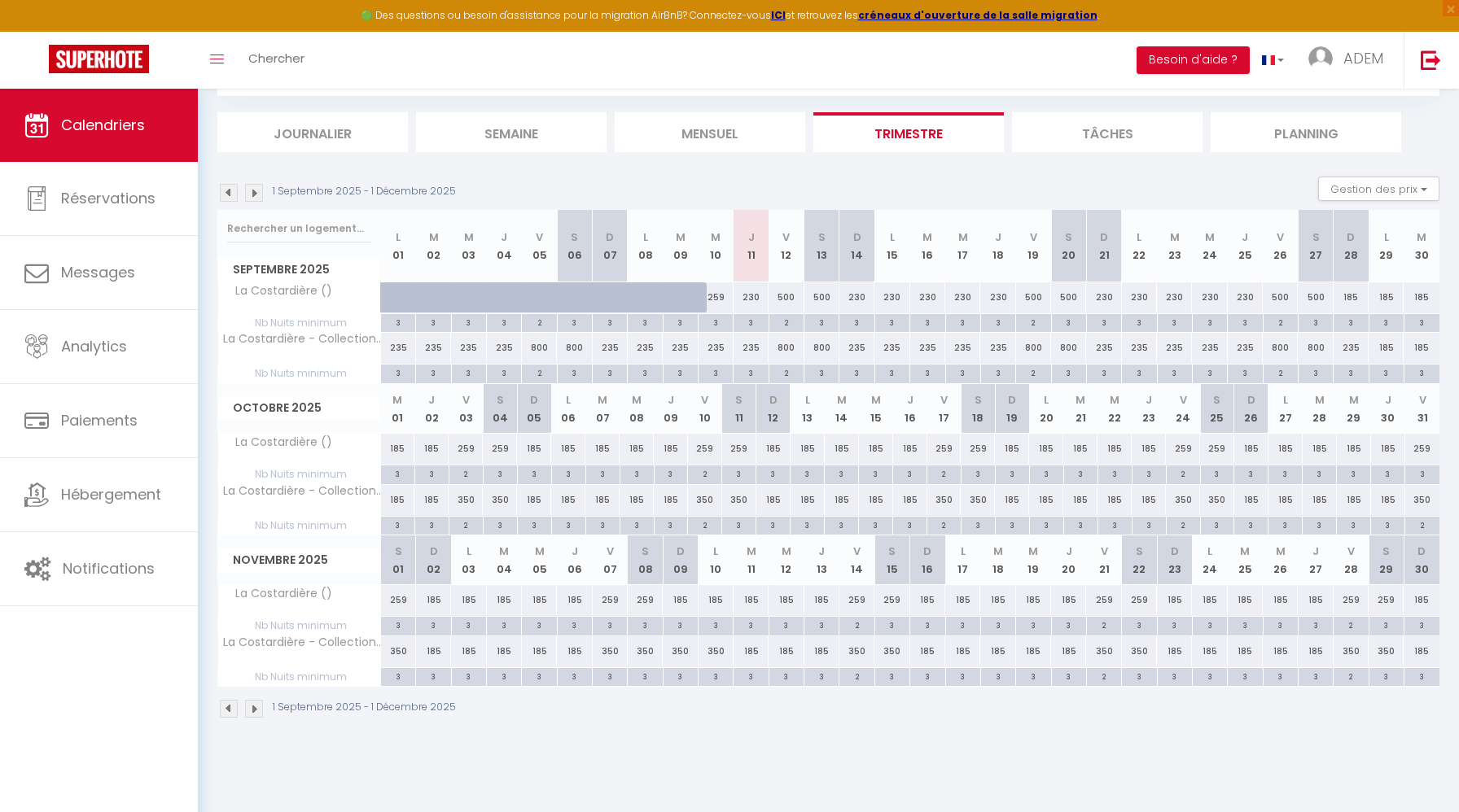
click at [465, 448] on div "259" at bounding box center [465, 448] width 35 height 30
type input "259"
type input "Ven 03 Octobre 2025"
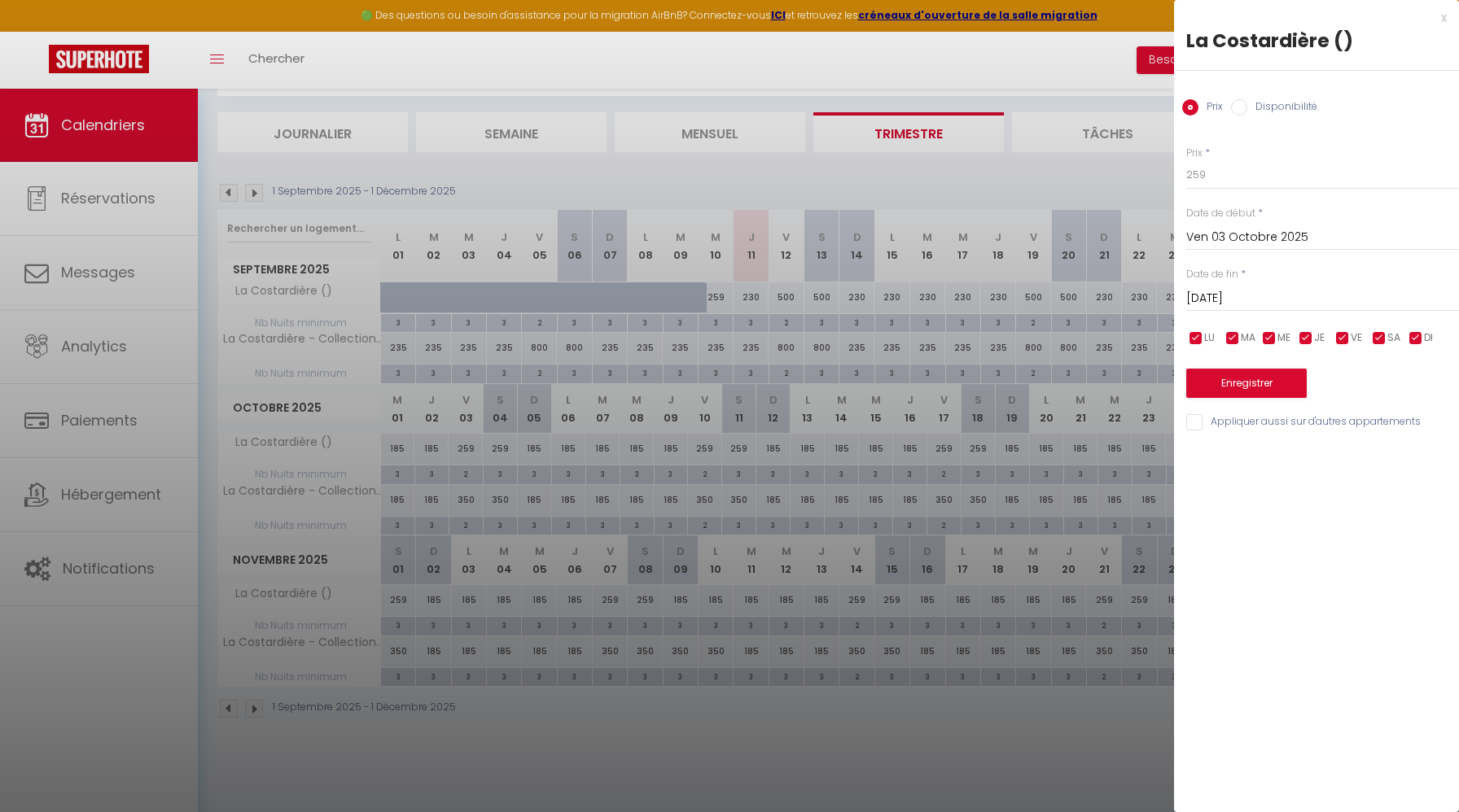
click at [1252, 281] on div "Date de fin * [DATE] < [DATE] > Dim Lun Mar Mer Jeu Ven Sam 1 2 3 4 5 6 7 8 9 1…" at bounding box center [1322, 289] width 273 height 45
click at [1252, 296] on input "[DATE]" at bounding box center [1322, 299] width 273 height 21
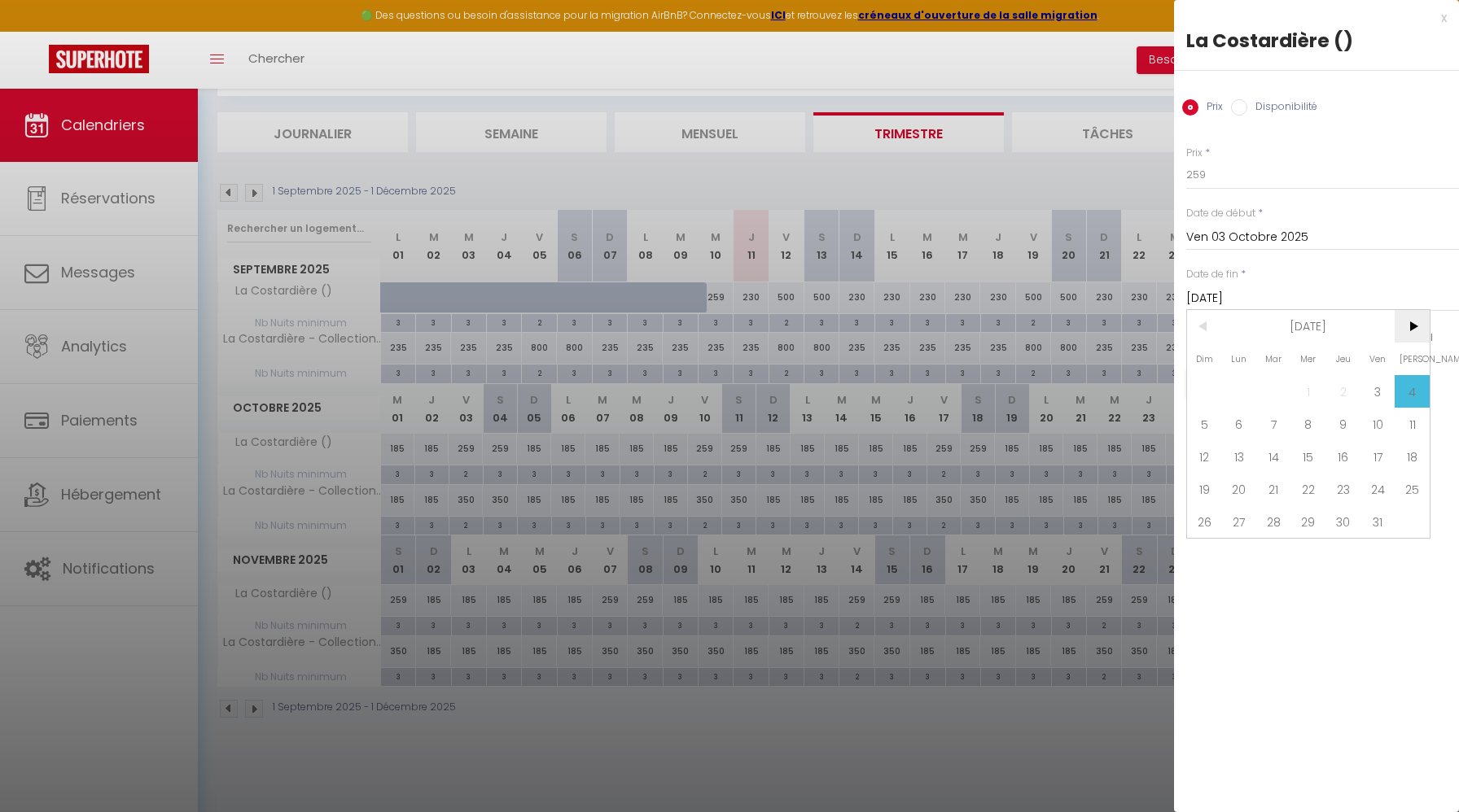
click at [1409, 325] on span ">" at bounding box center [1412, 326] width 35 height 33
click at [1409, 329] on span ">" at bounding box center [1412, 326] width 35 height 33
click at [1346, 463] on span "18" at bounding box center [1343, 456] width 35 height 33
type input "Jeu 18 Décembre 2025"
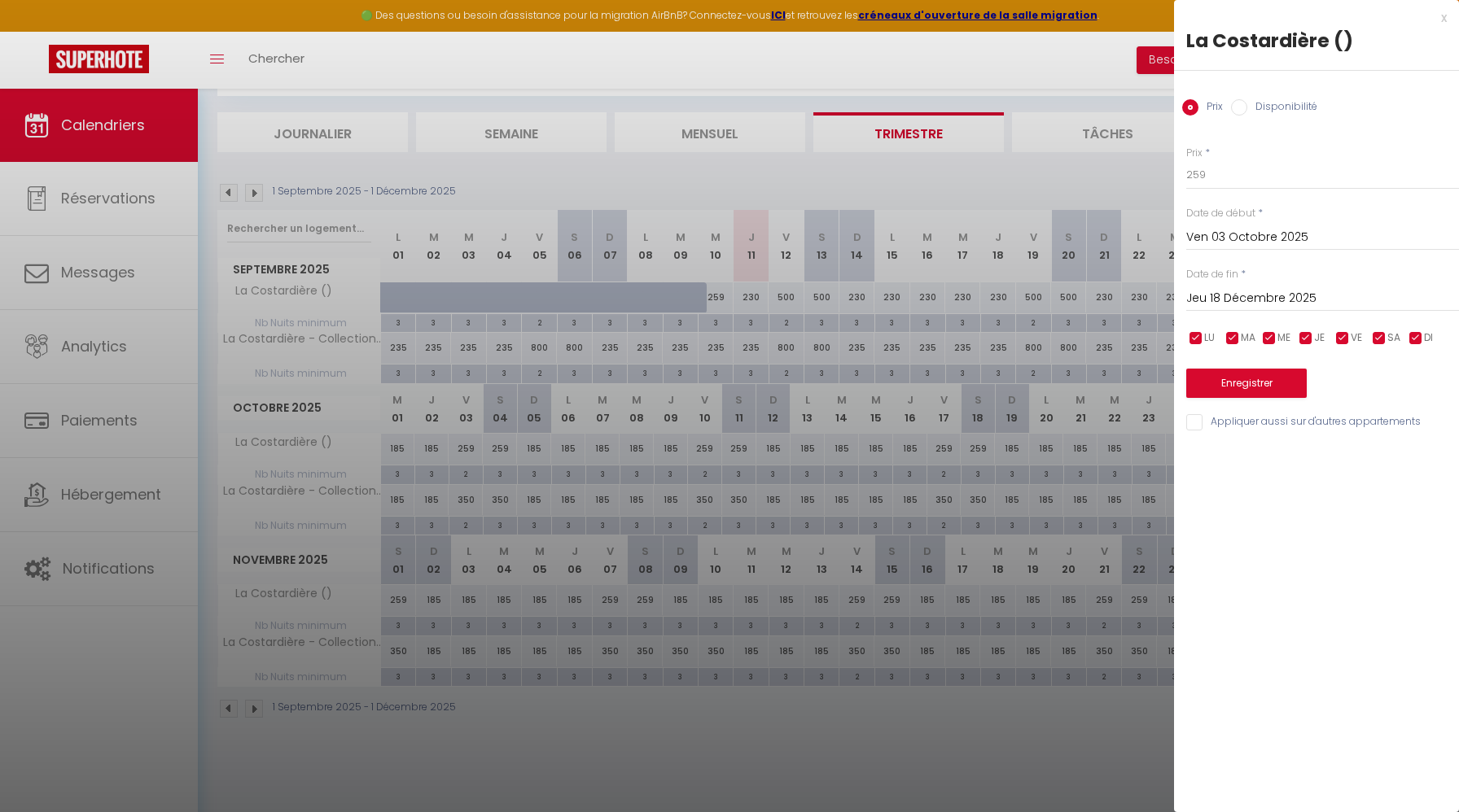
click at [1416, 336] on input "checkbox" at bounding box center [1416, 339] width 16 height 16
checkbox input "false"
click at [1308, 339] on input "checkbox" at bounding box center [1305, 339] width 16 height 16
checkbox input "false"
click at [1277, 337] on input "checkbox" at bounding box center [1269, 339] width 16 height 16
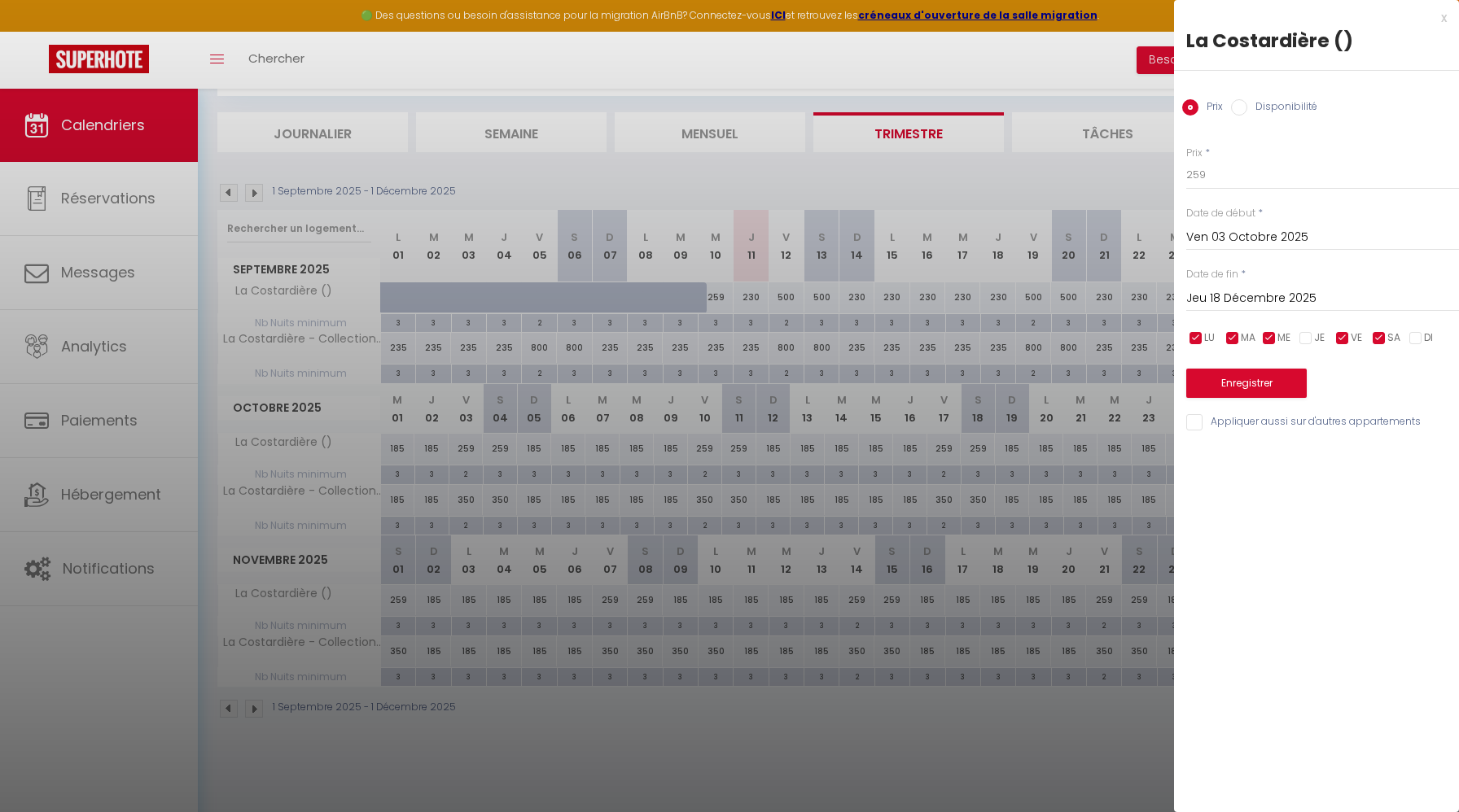
checkbox input "false"
click at [1227, 336] on input "checkbox" at bounding box center [1232, 339] width 16 height 16
checkbox input "false"
click at [1205, 338] on span "LU" at bounding box center [1209, 338] width 11 height 15
checkbox input "false"
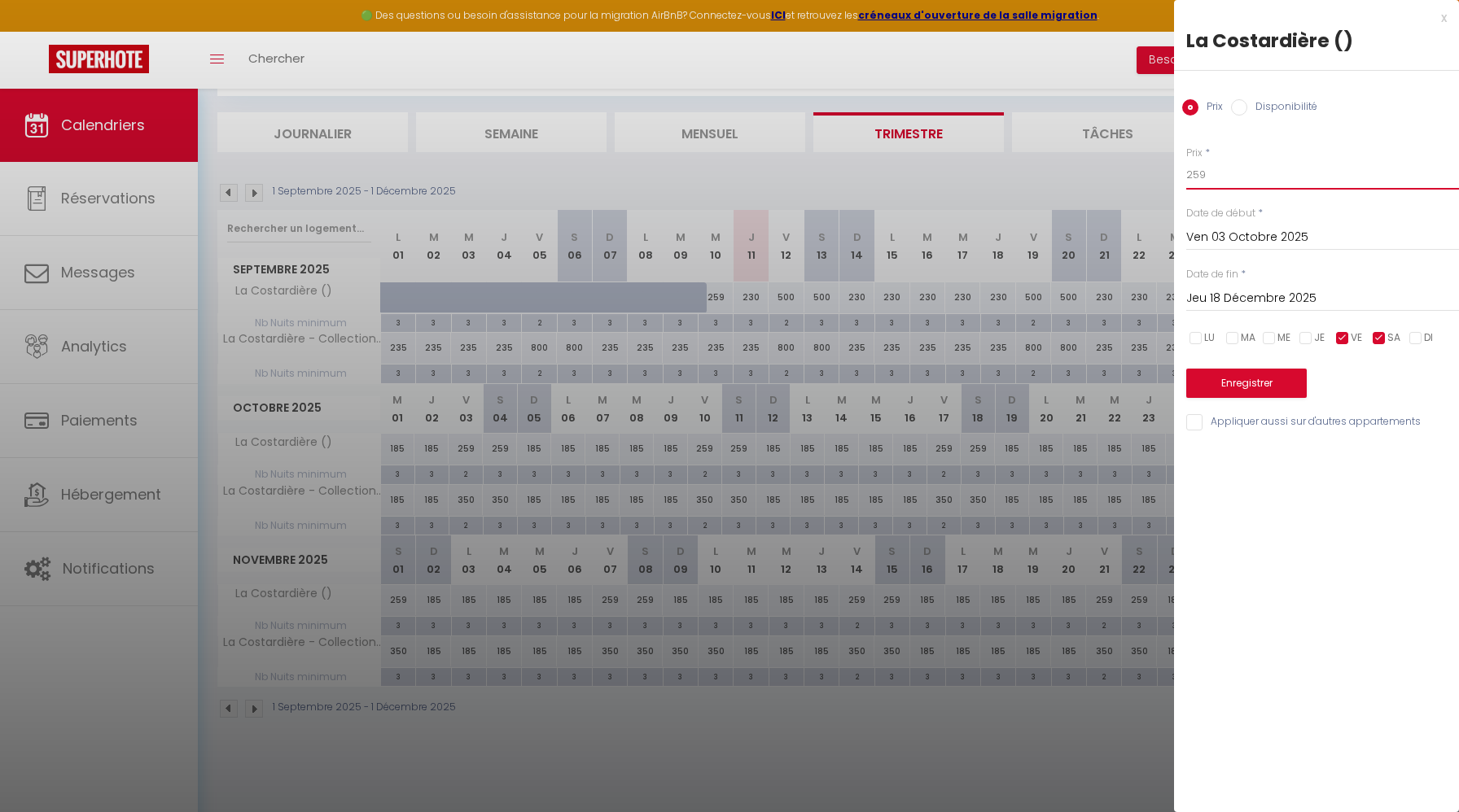
drag, startPoint x: 1219, startPoint y: 178, endPoint x: 1162, endPoint y: 173, distance: 57.2
click at [1162, 173] on body "🟢 Des questions ou besoin d'assistance pour la migration AirBnB? Connectez-vous…" at bounding box center [729, 406] width 1459 height 812
type input "350"
click at [1267, 381] on button "Enregistrer" at bounding box center [1246, 383] width 120 height 29
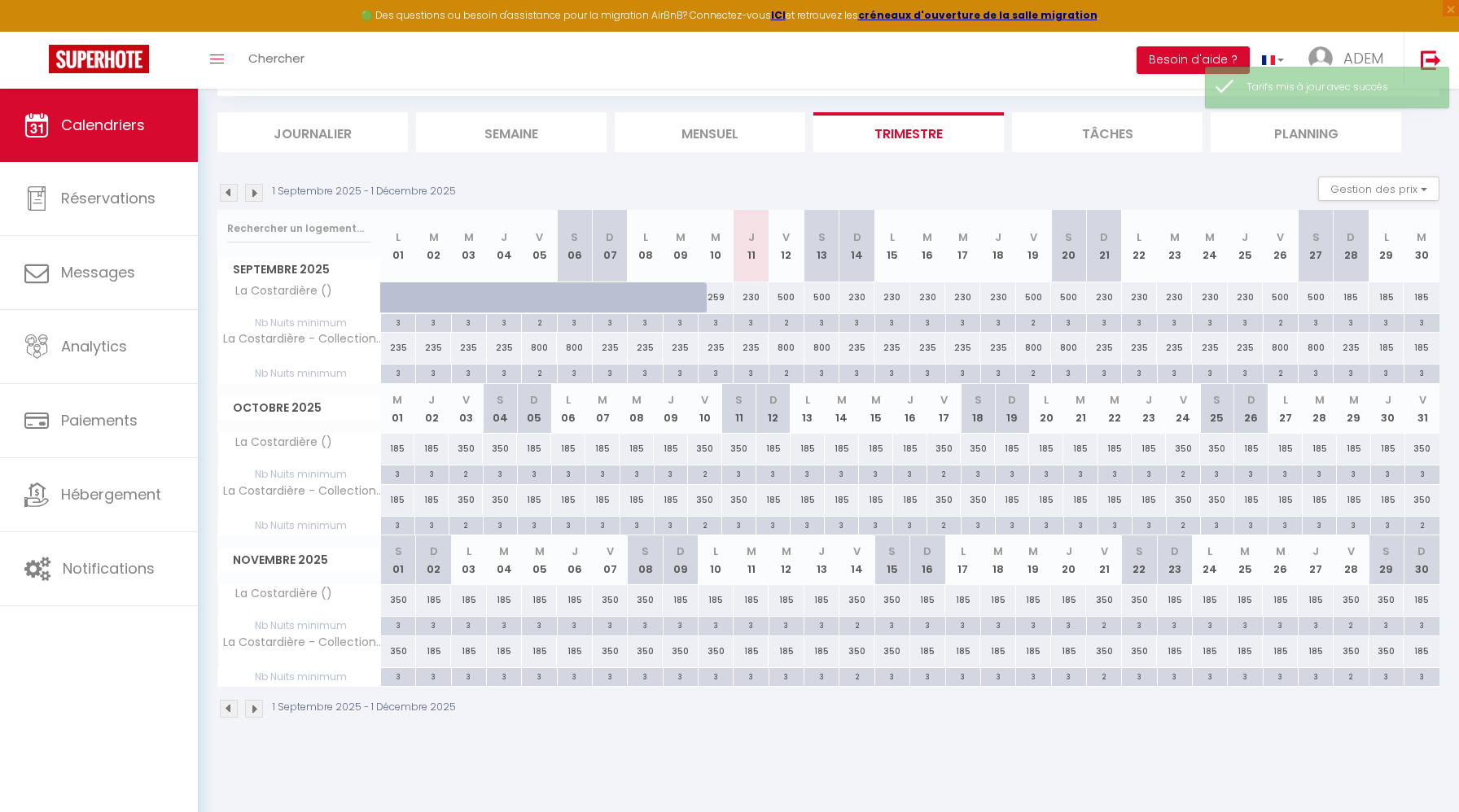
click at [682, 592] on div "185" at bounding box center [680, 600] width 35 height 30
type input "185"
type input "Dim 09 Novembre 2025"
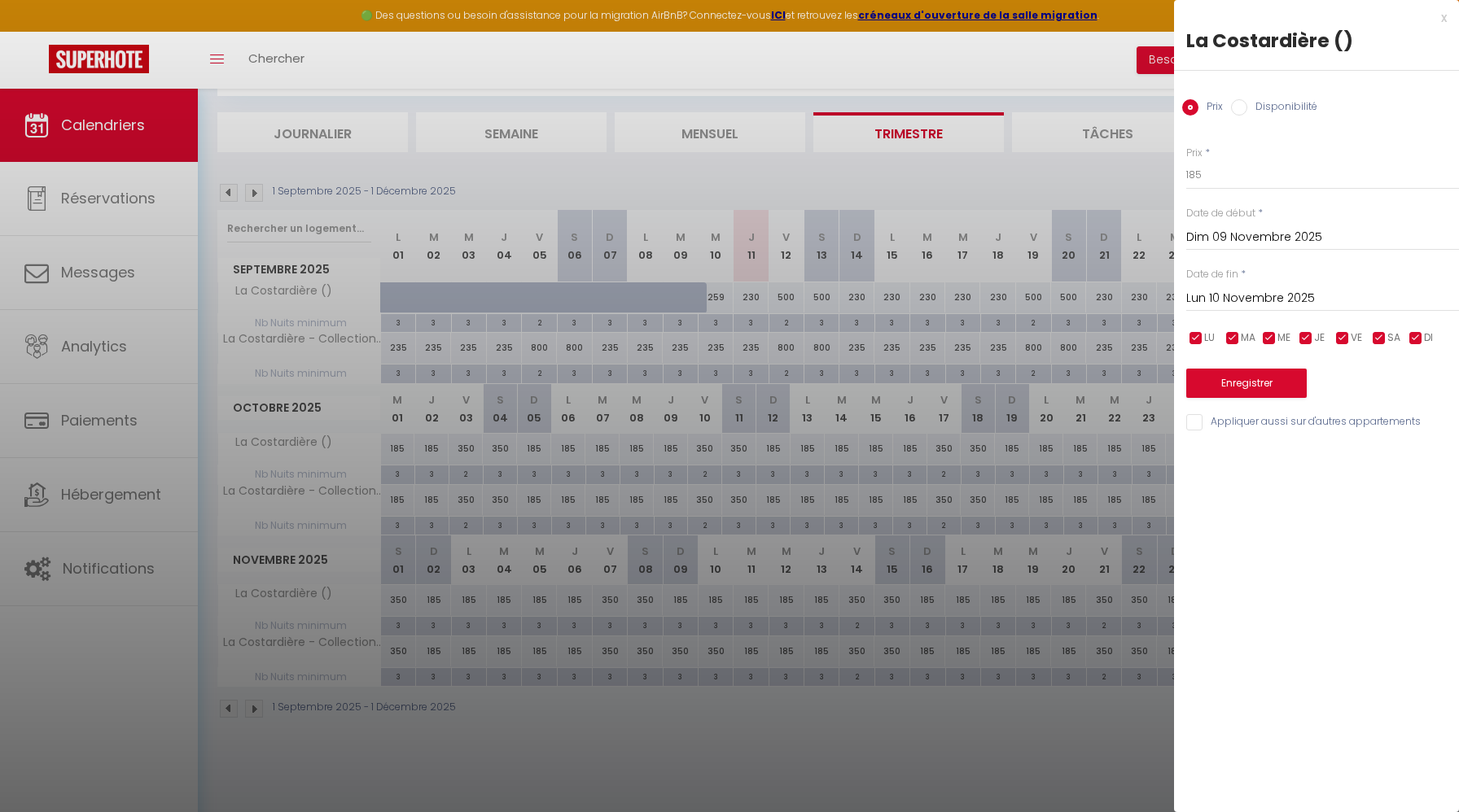
click at [1242, 307] on input "Lun 10 Novembre 2025" at bounding box center [1322, 299] width 273 height 21
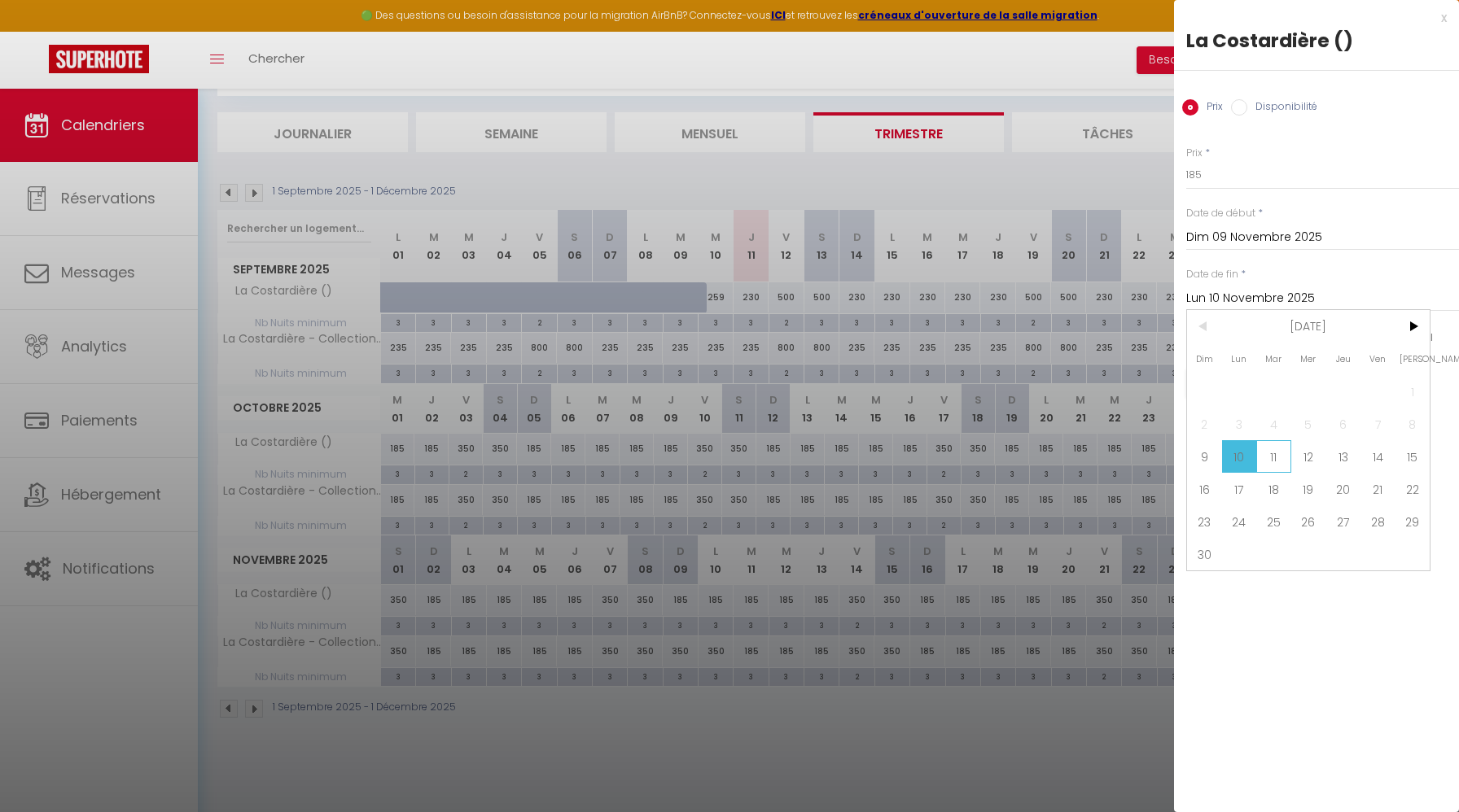
click at [1272, 452] on span "11" at bounding box center [1274, 456] width 35 height 33
type input "[DATE]"
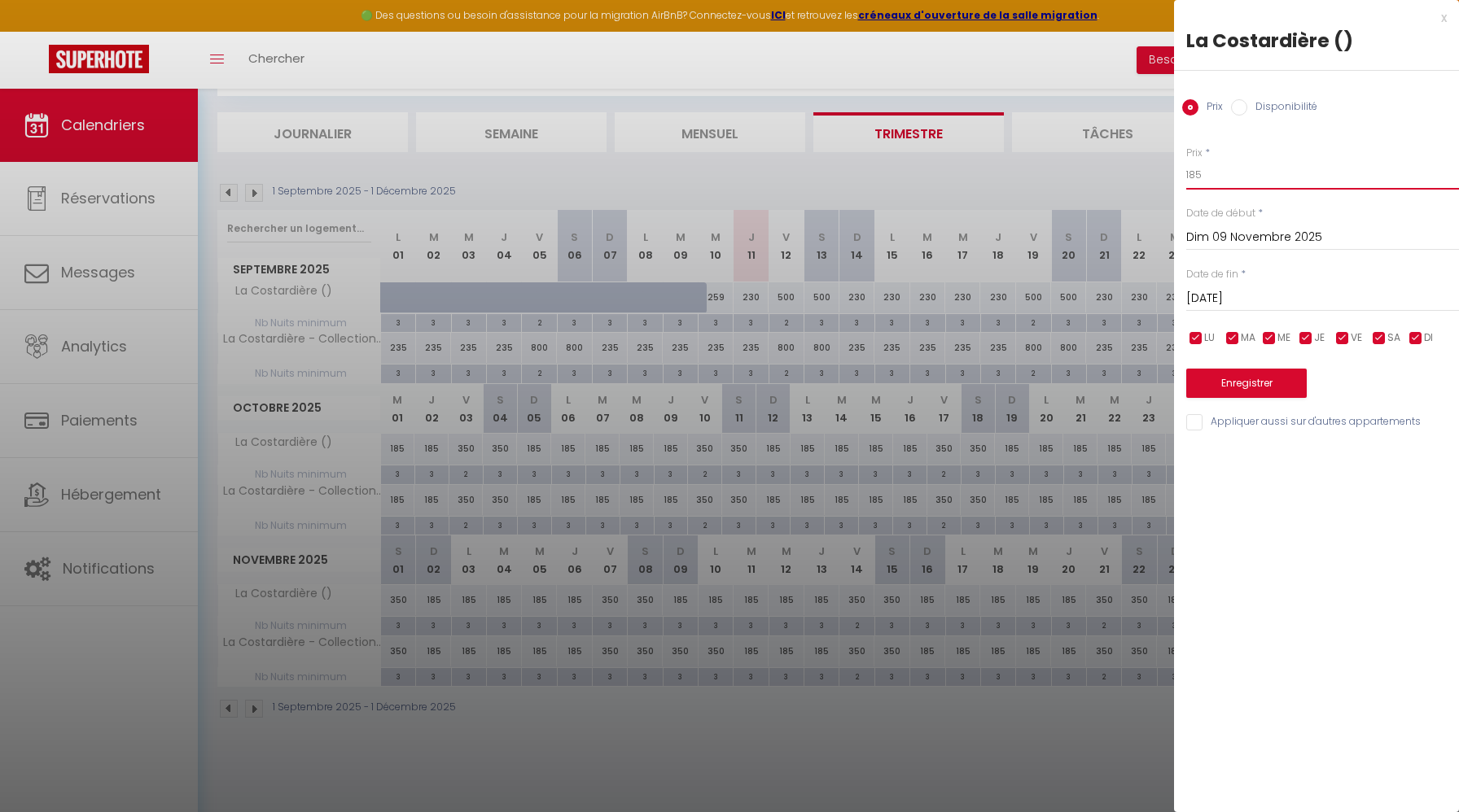
drag, startPoint x: 1242, startPoint y: 176, endPoint x: 1144, endPoint y: 172, distance: 98.1
click at [1144, 172] on body "🟢 Des questions ou besoin d'assistance pour la migration AirBnB? Connectez-vous…" at bounding box center [729, 406] width 1459 height 812
type input "350"
click at [1218, 389] on button "Enregistrer" at bounding box center [1246, 383] width 120 height 29
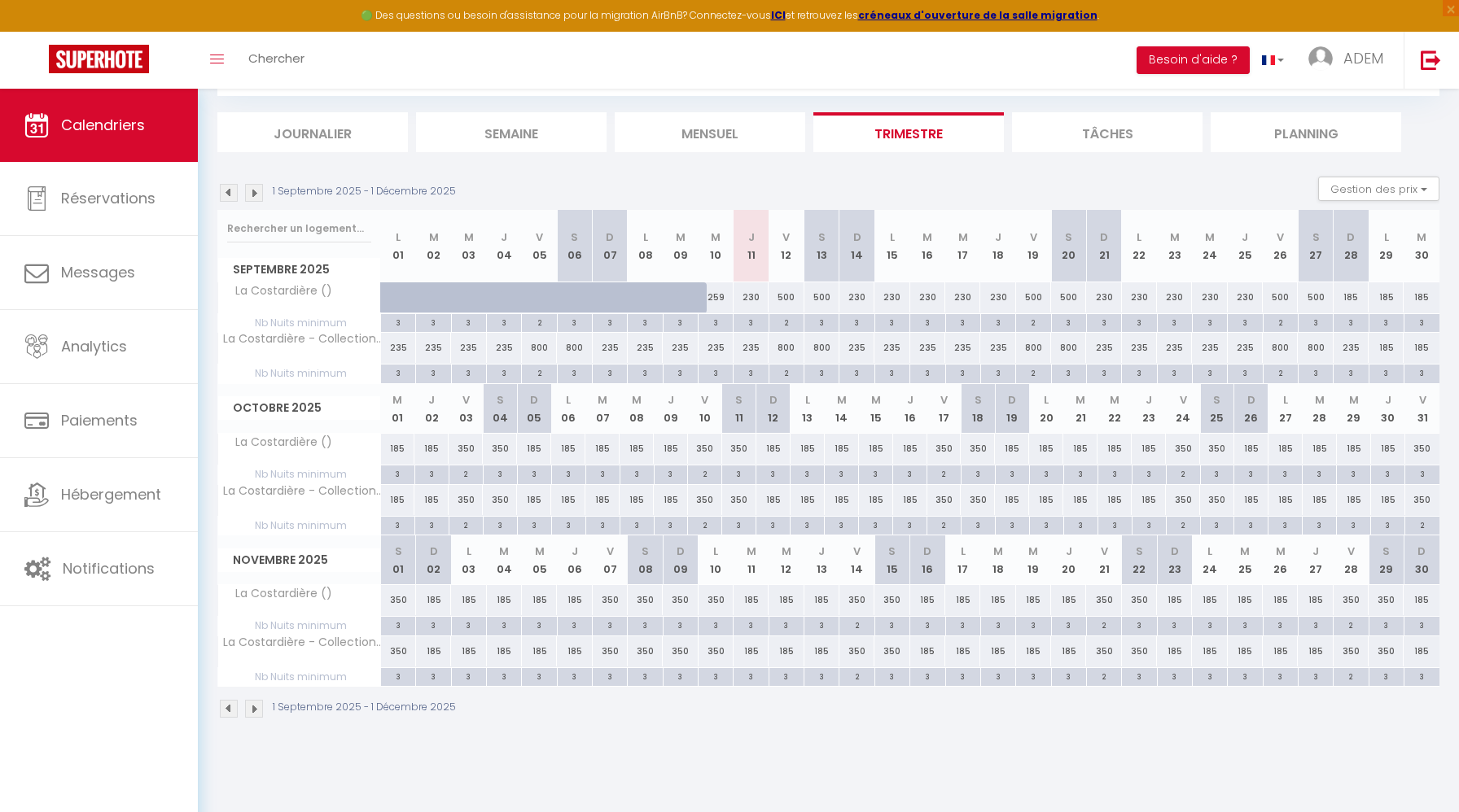
click at [259, 193] on img at bounding box center [254, 193] width 18 height 18
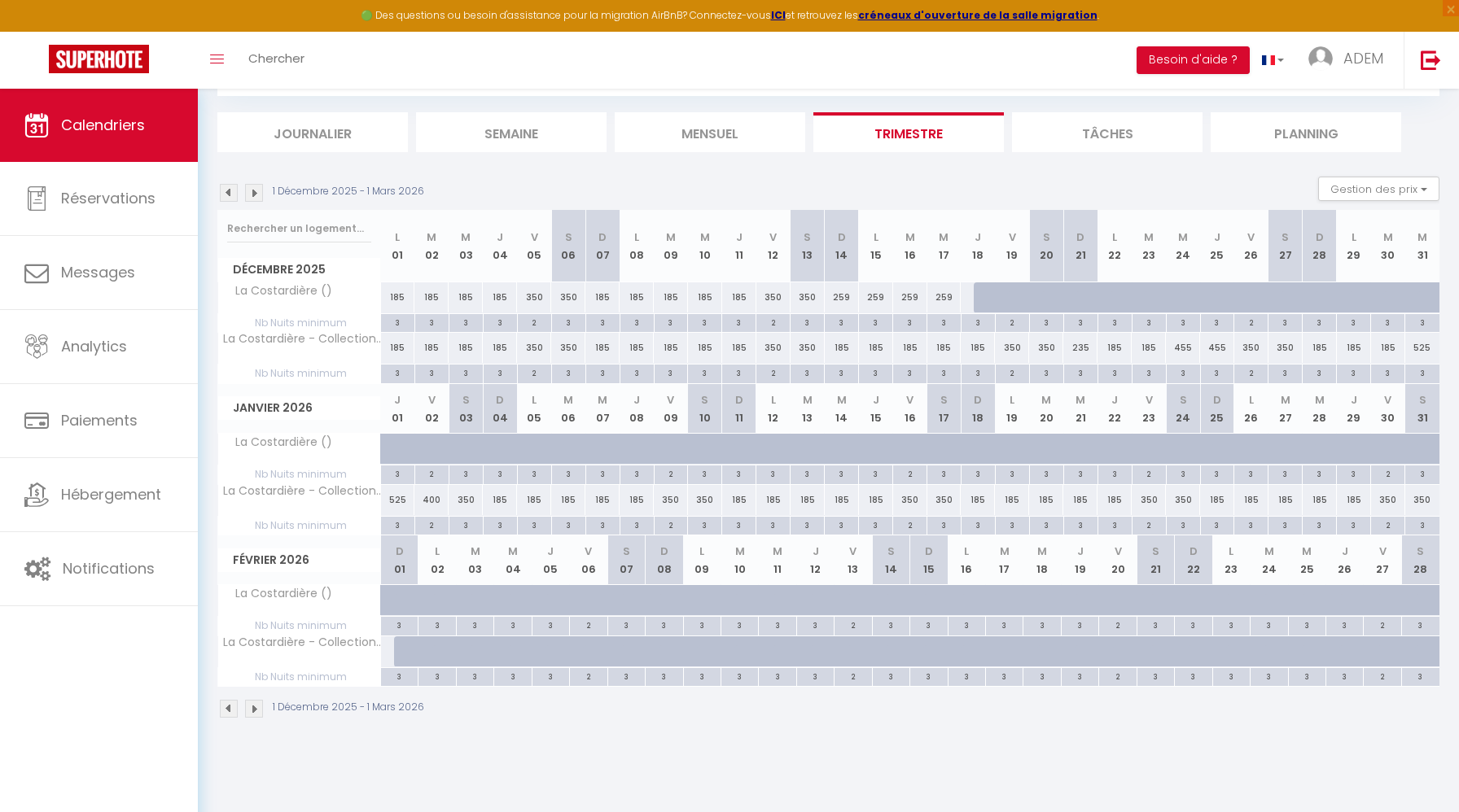
click at [232, 195] on img at bounding box center [228, 193] width 18 height 18
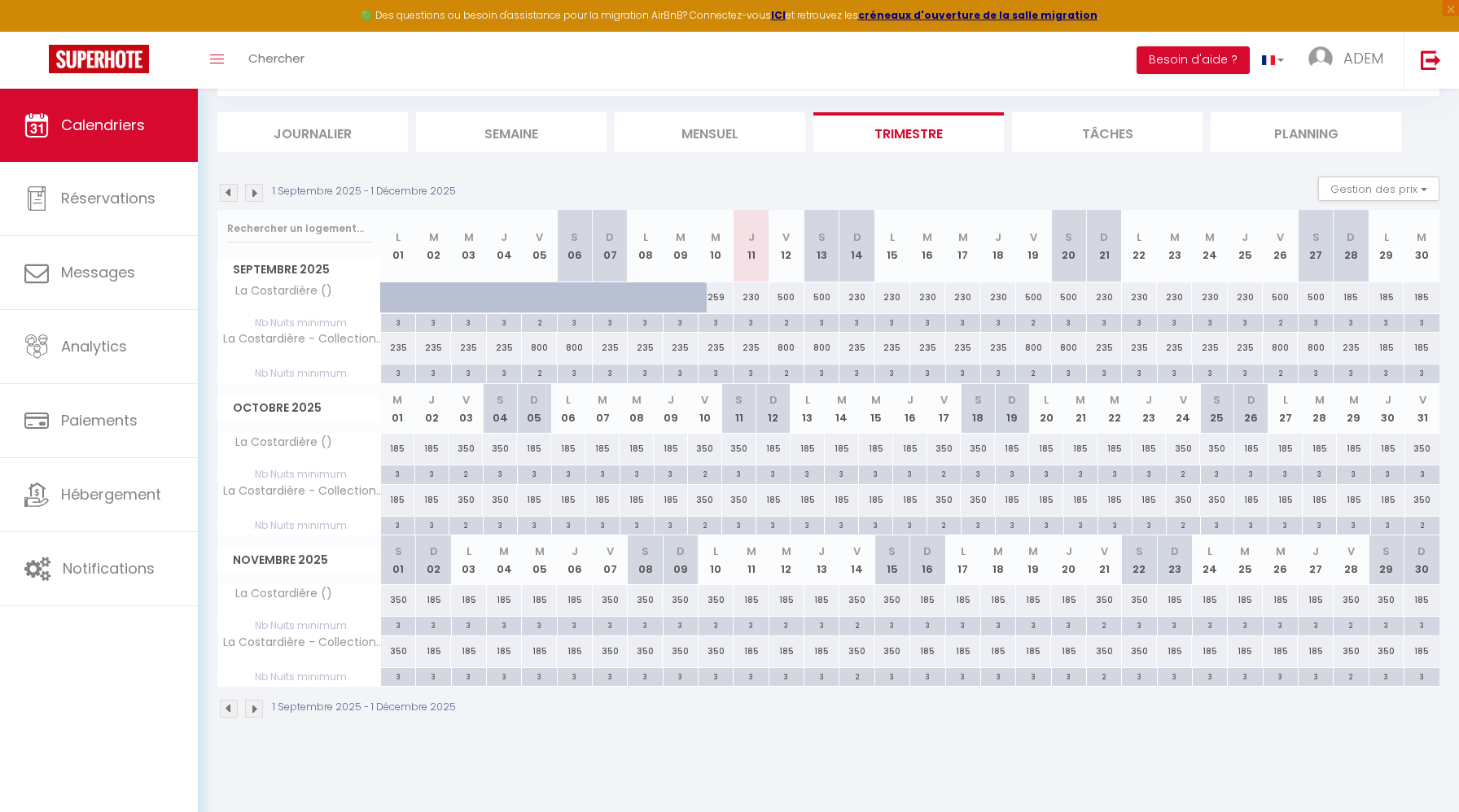
click at [255, 195] on img at bounding box center [254, 193] width 18 height 18
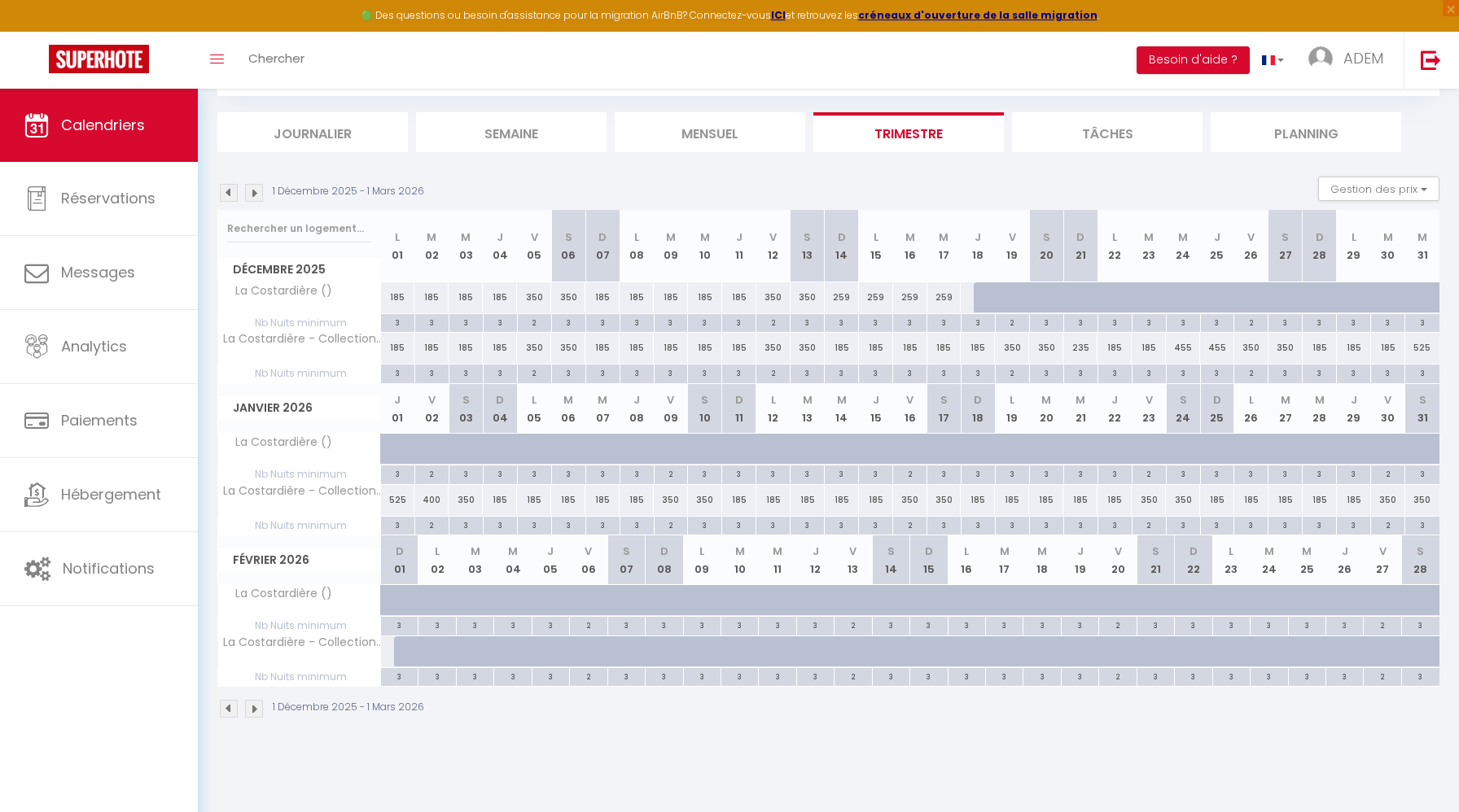
click at [238, 196] on div "1 Décembre 2025 - 1 Mars 2026" at bounding box center [323, 193] width 211 height 18
click at [231, 196] on img at bounding box center [228, 193] width 18 height 18
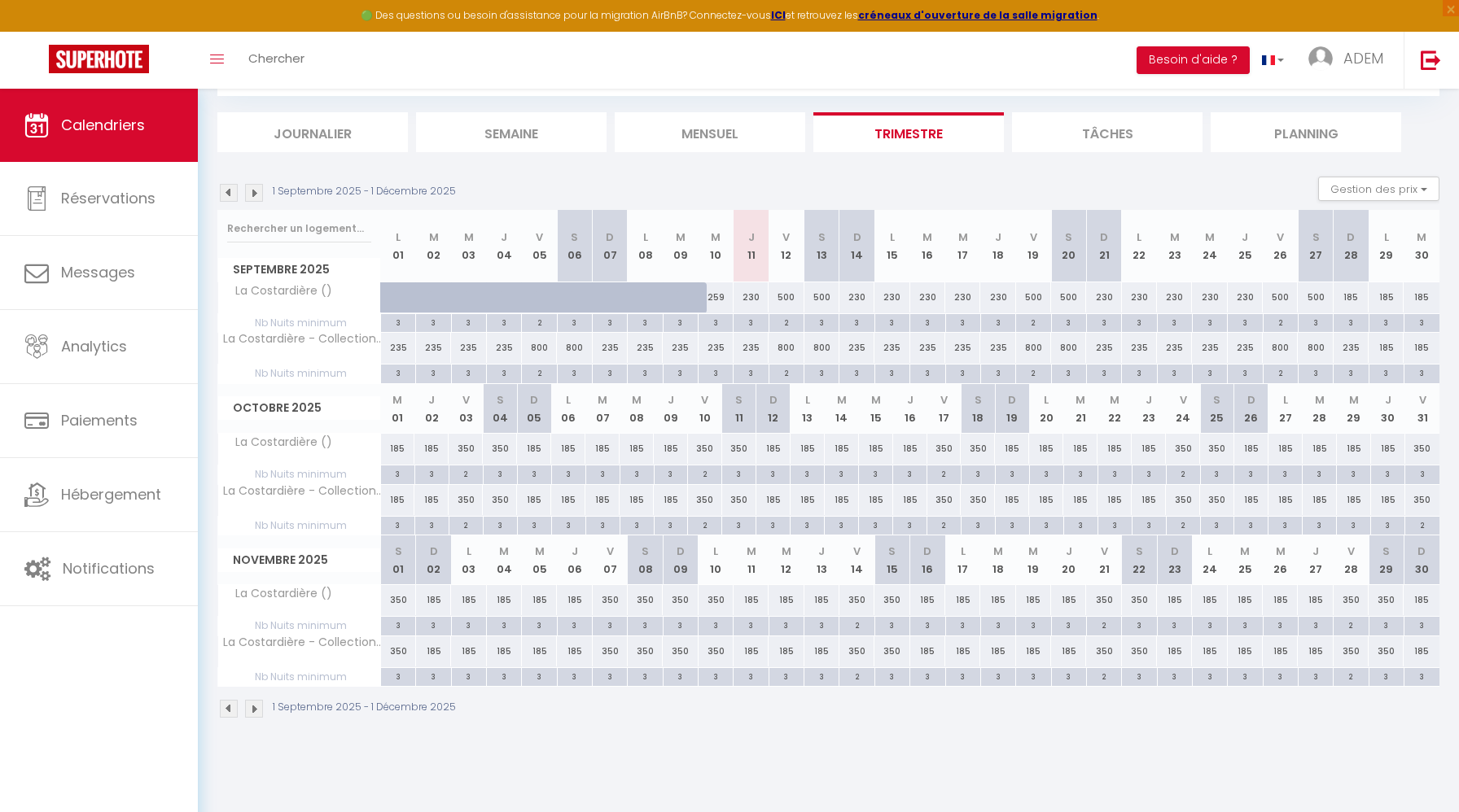
click at [257, 193] on img at bounding box center [254, 193] width 18 height 18
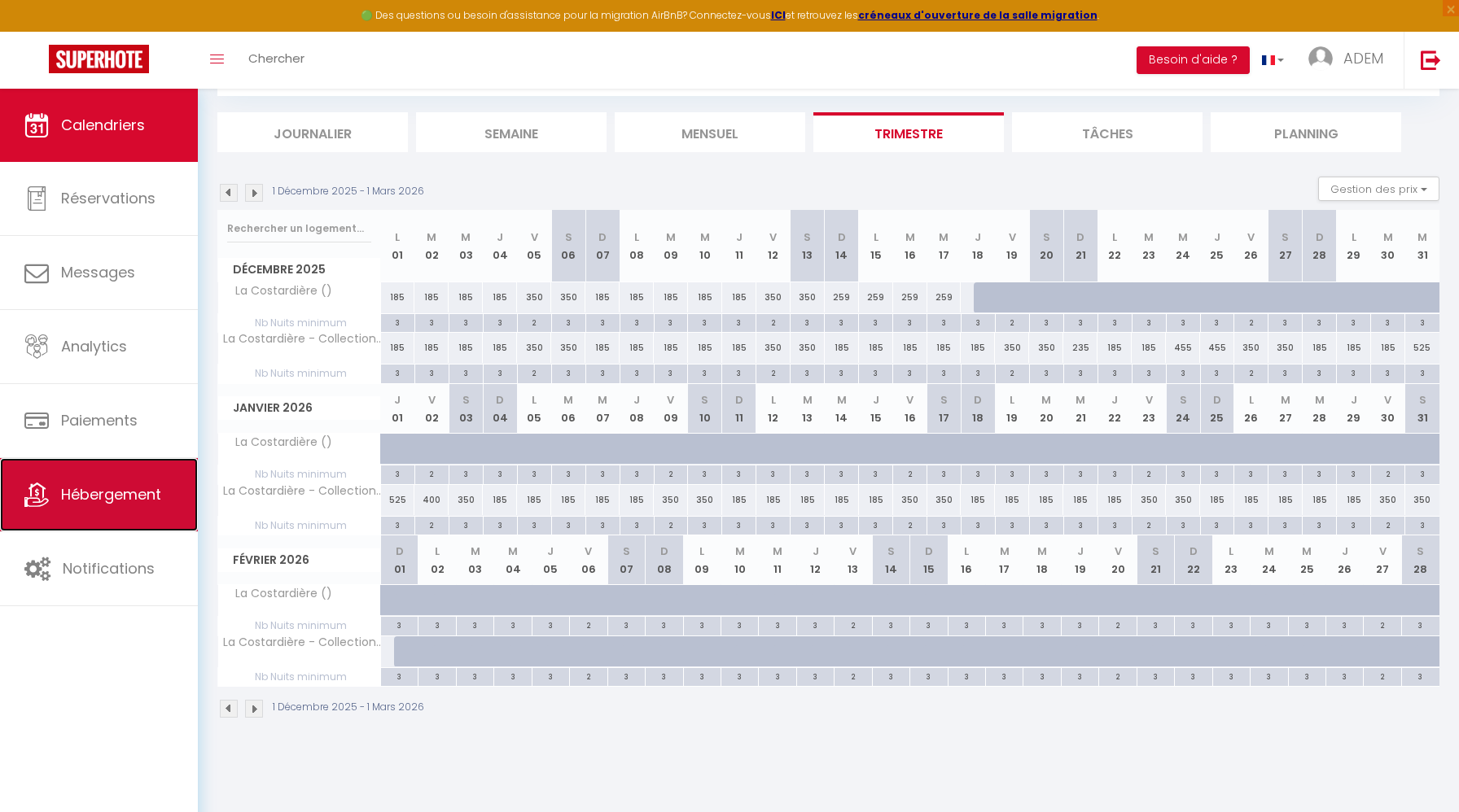
click at [115, 492] on span "Hébergement" at bounding box center [111, 494] width 100 height 20
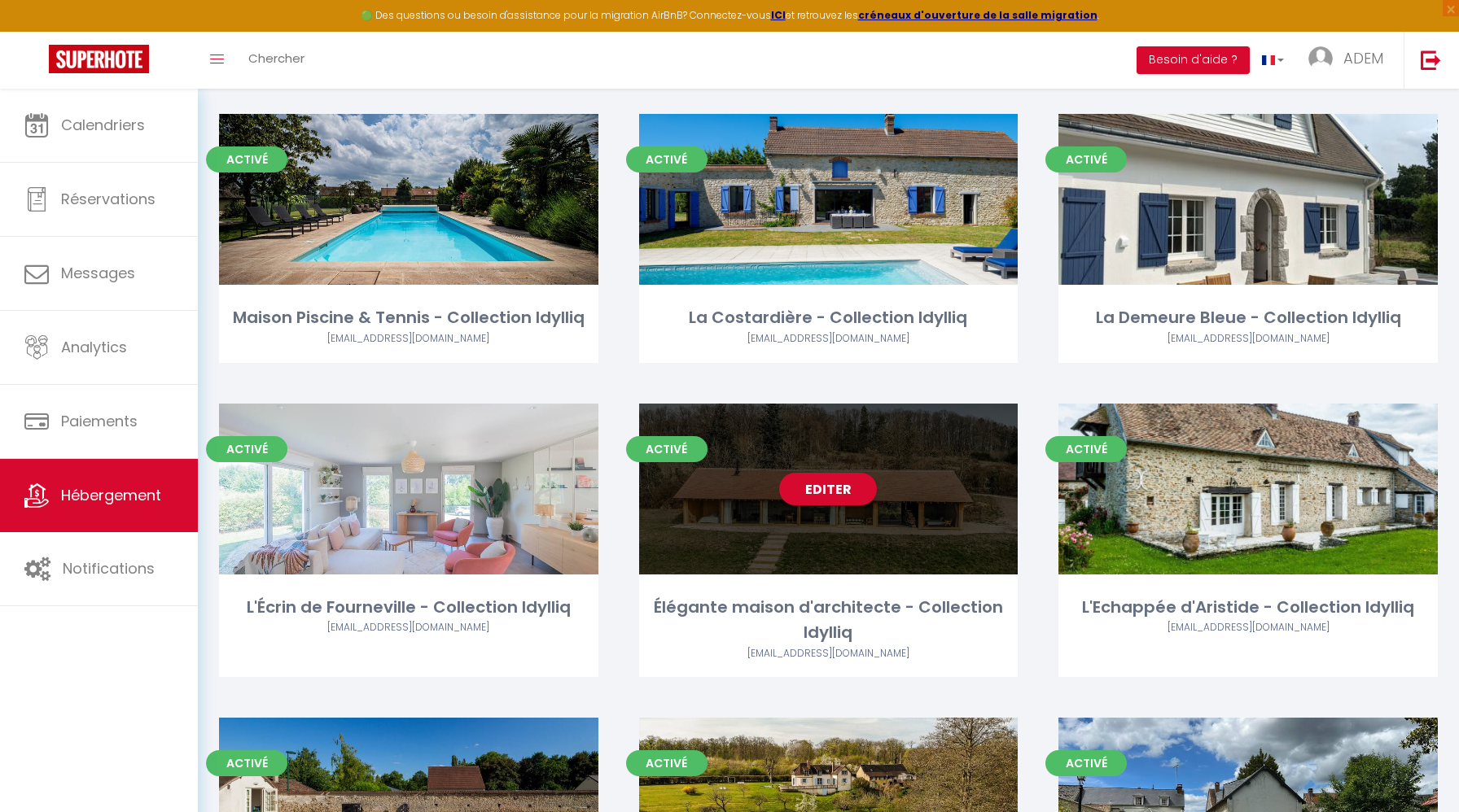
scroll to position [3081, 0]
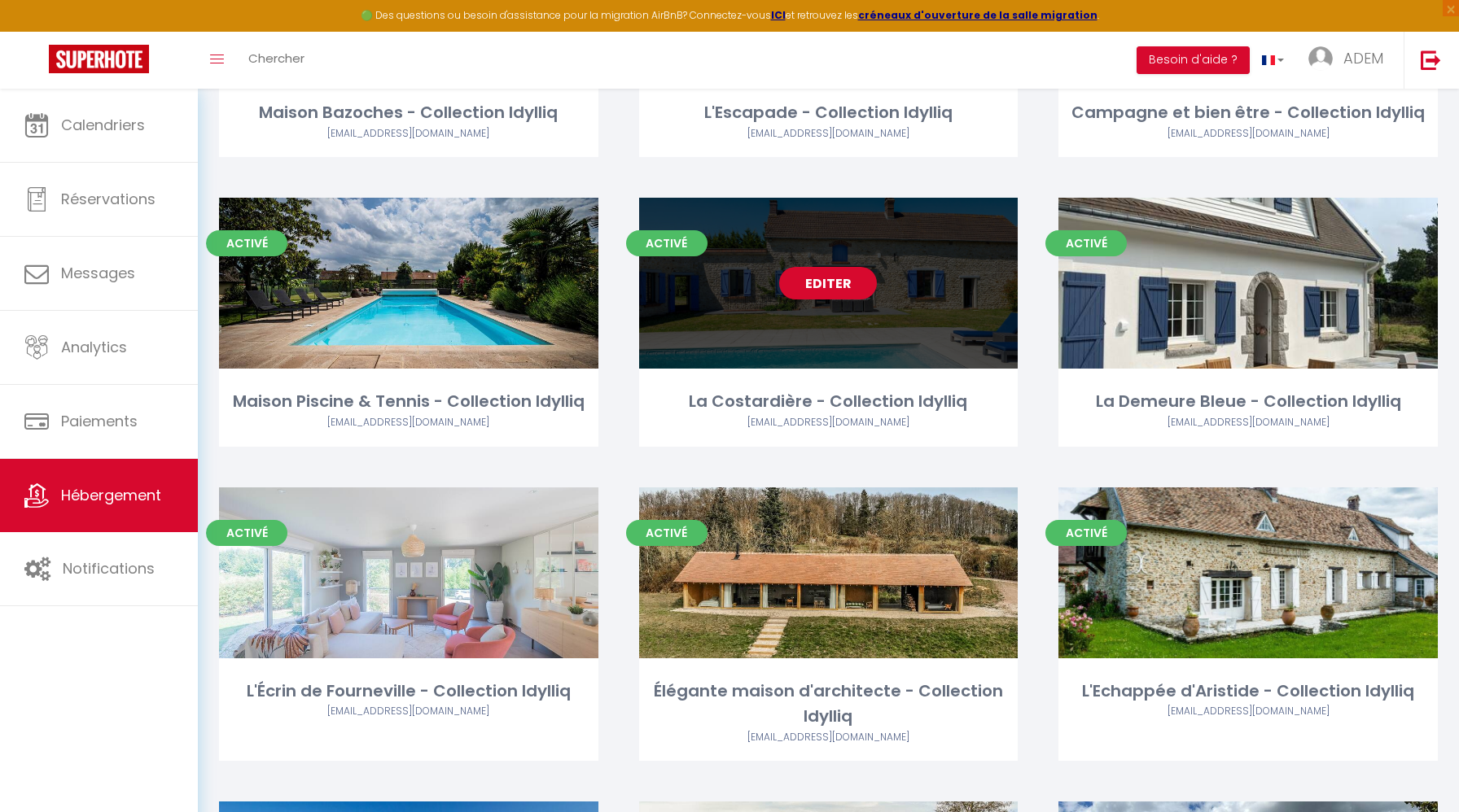
click at [835, 292] on link "Editer" at bounding box center [827, 283] width 97 height 33
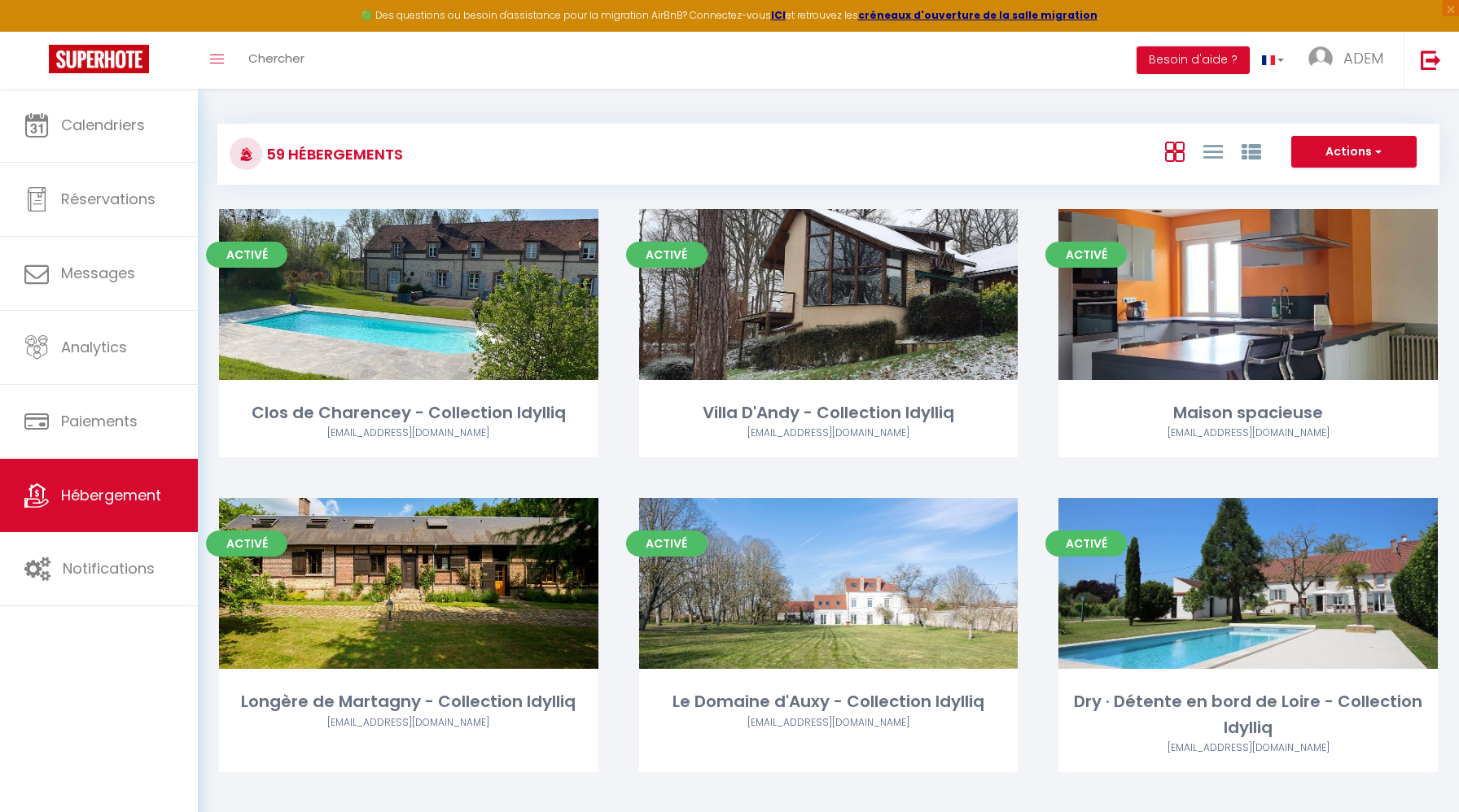
select select "3"
select select "2"
select select "1"
select select
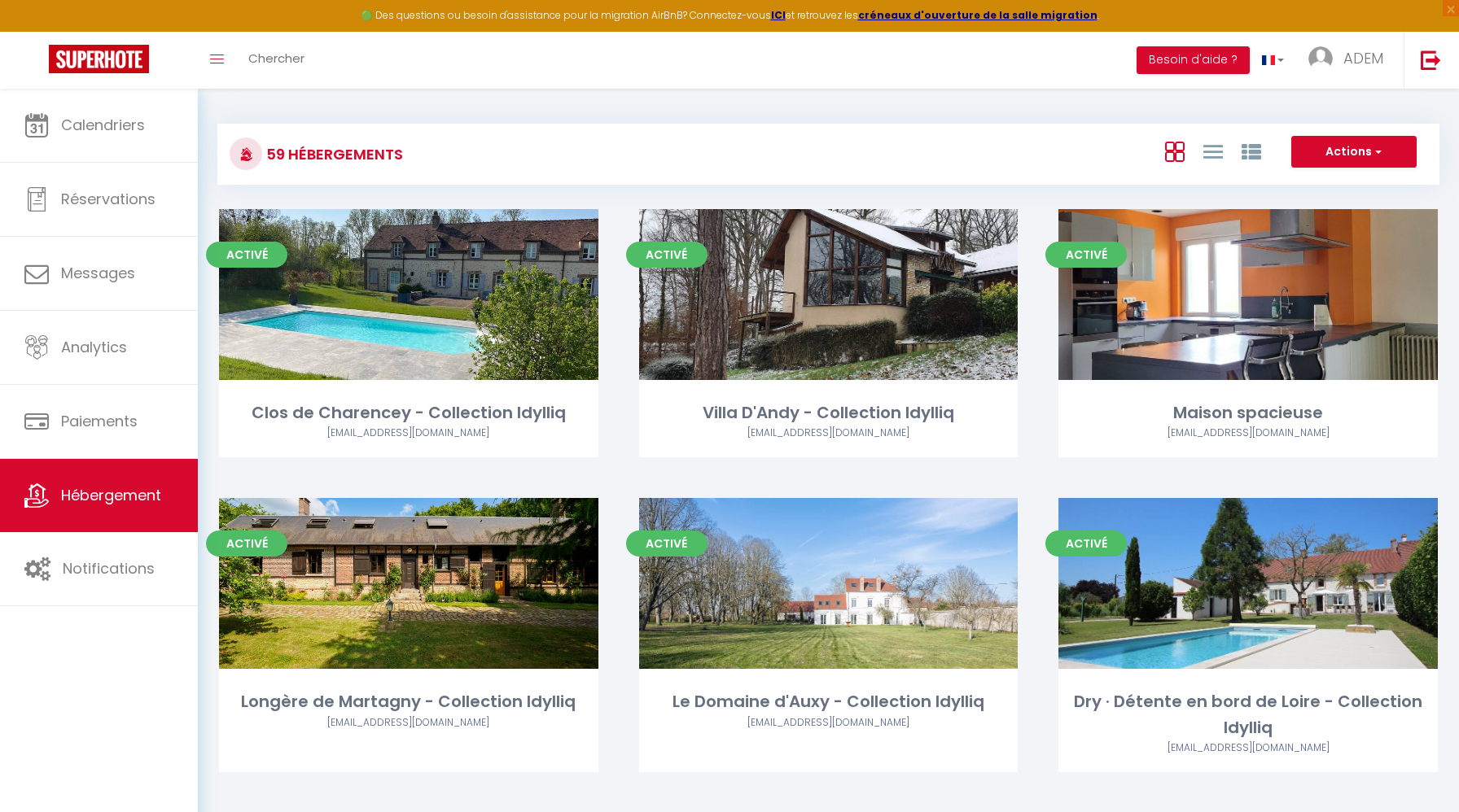
select select "28"
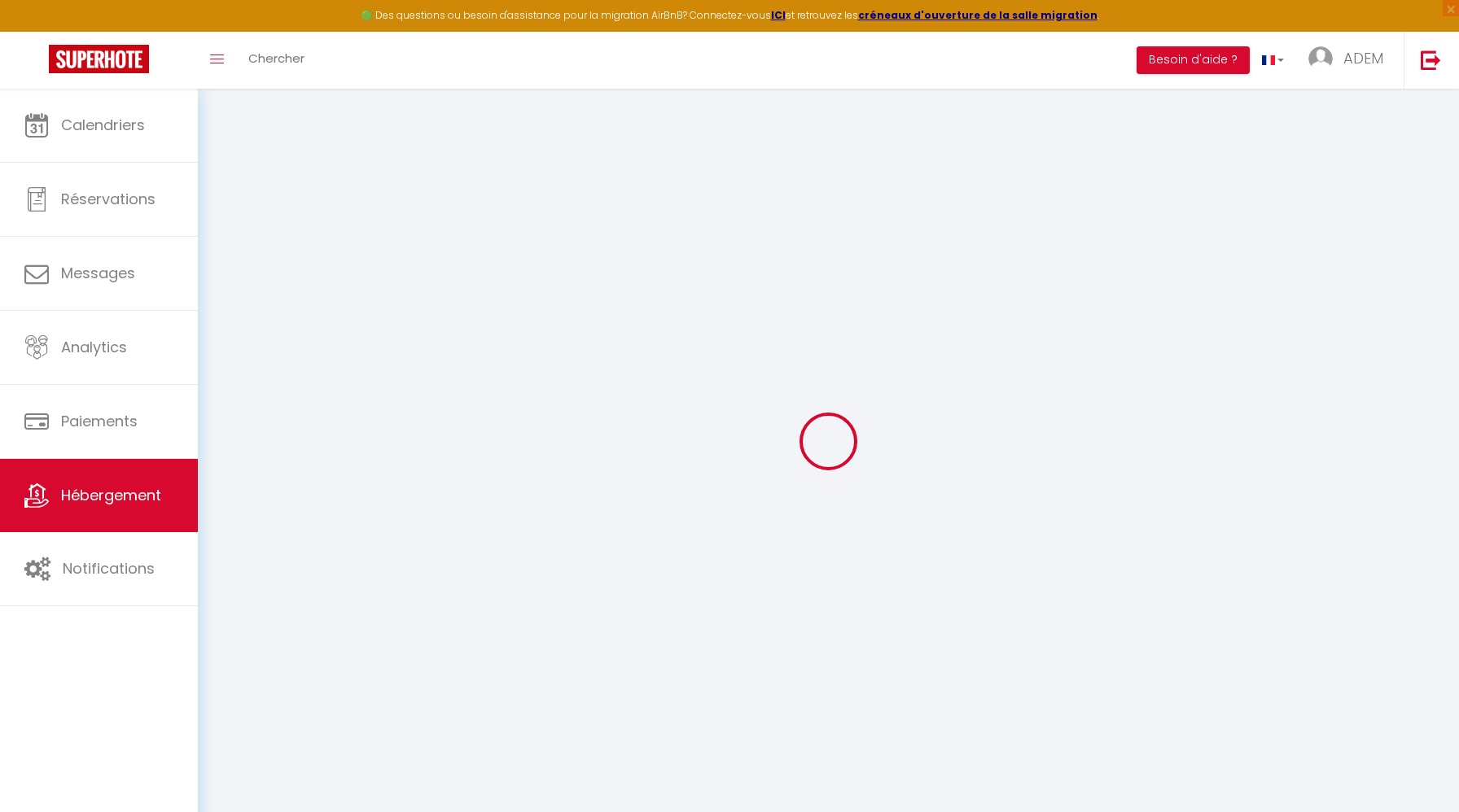
select select
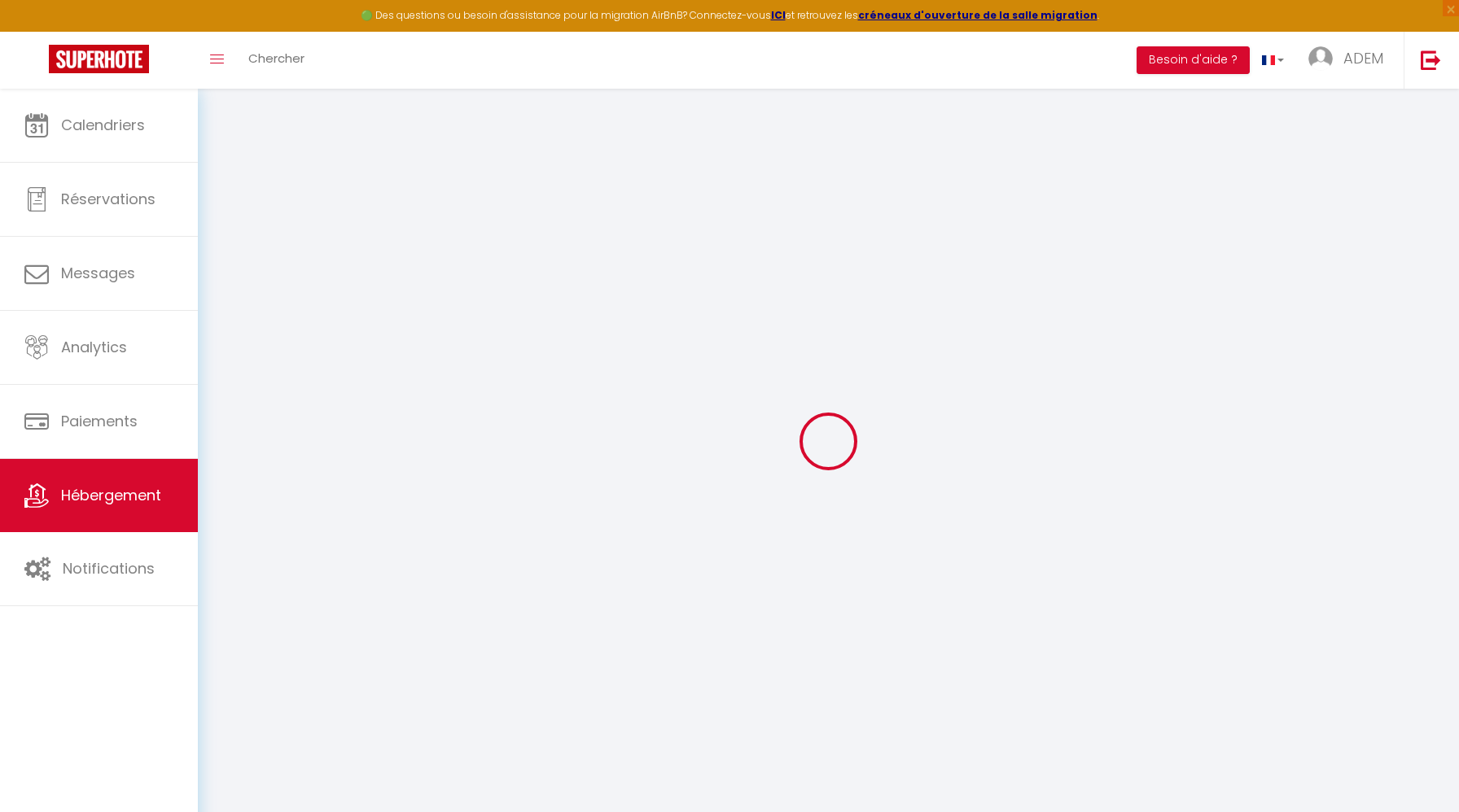
select select
checkbox input "false"
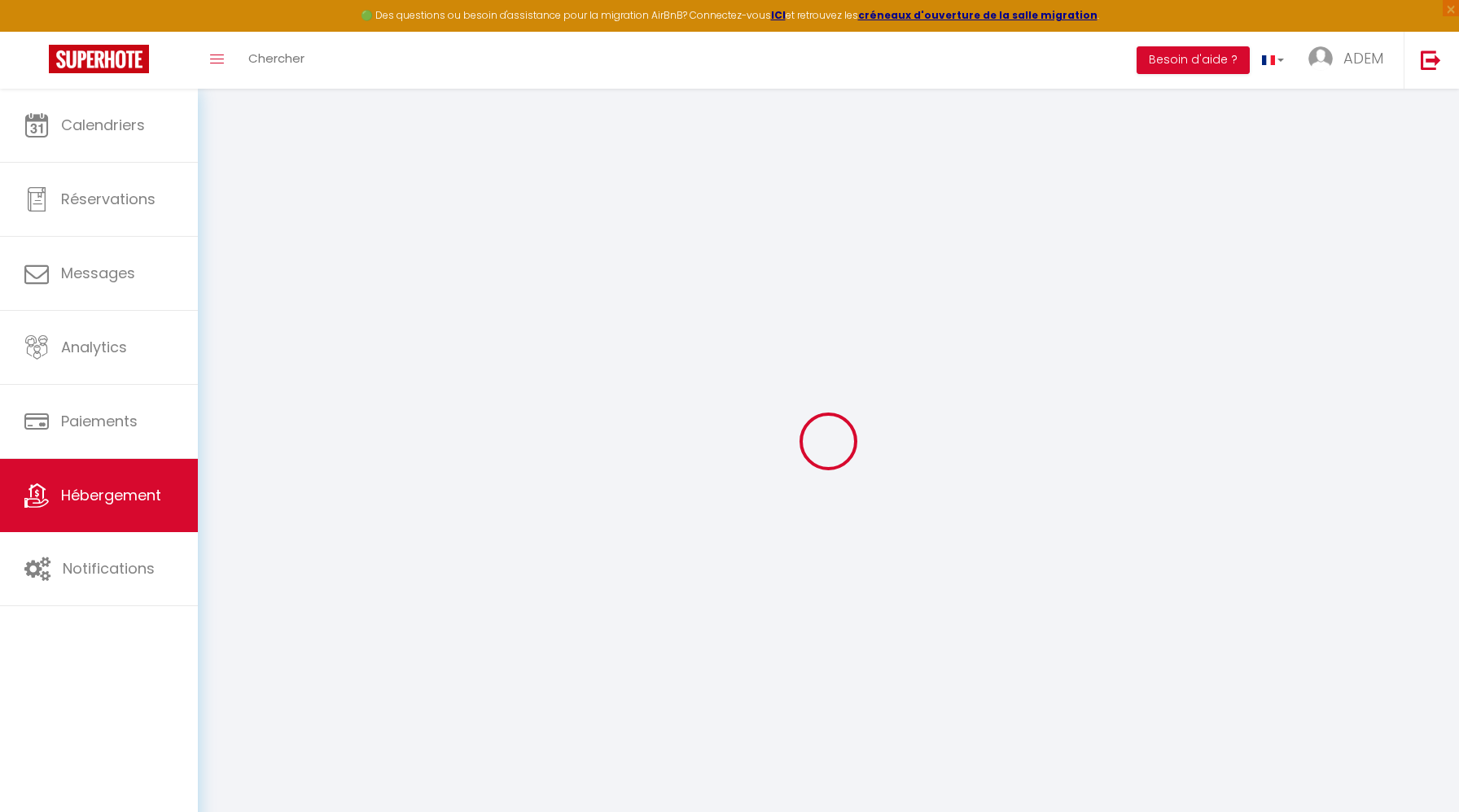
select select
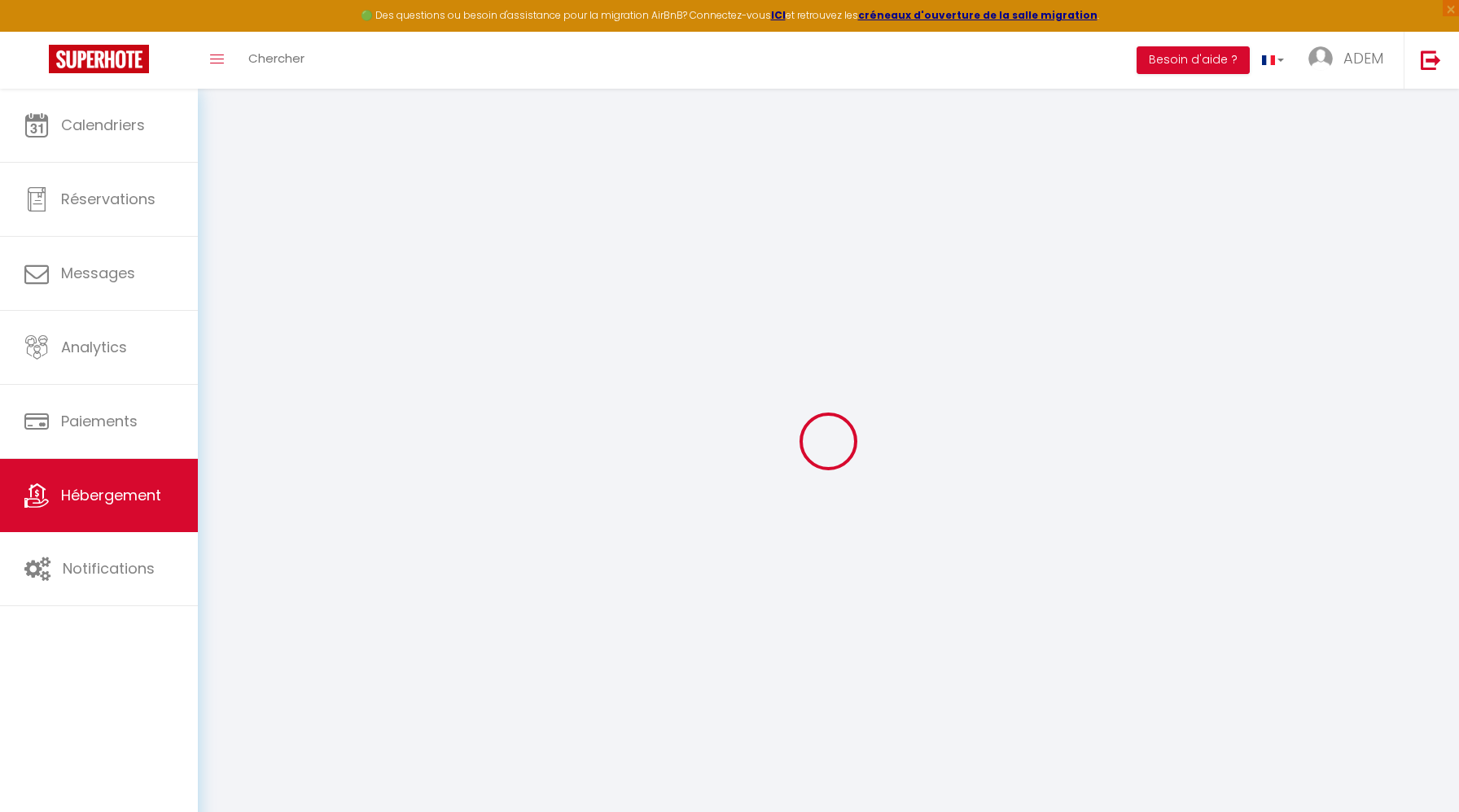
select select
checkbox input "false"
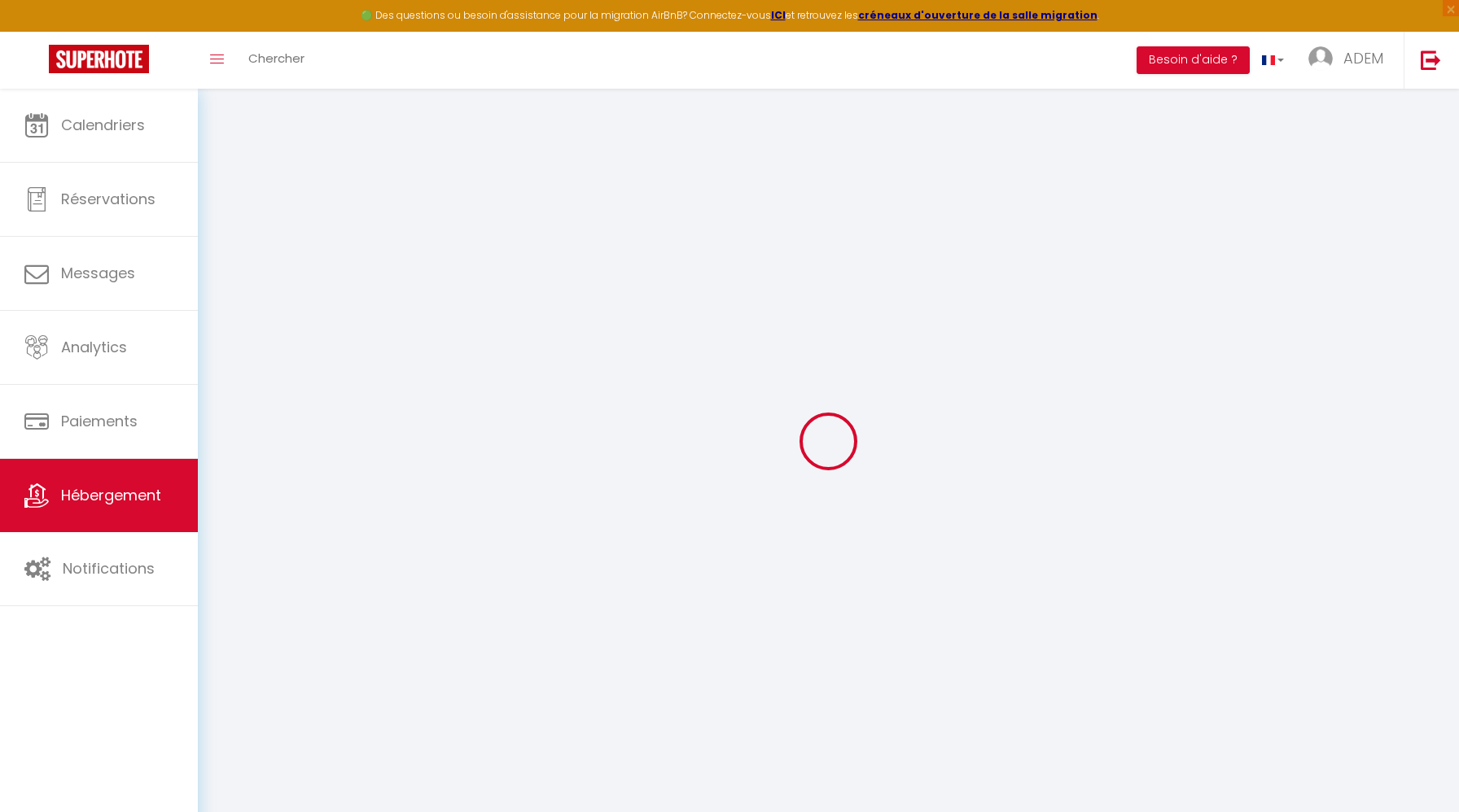
checkbox input "false"
select select
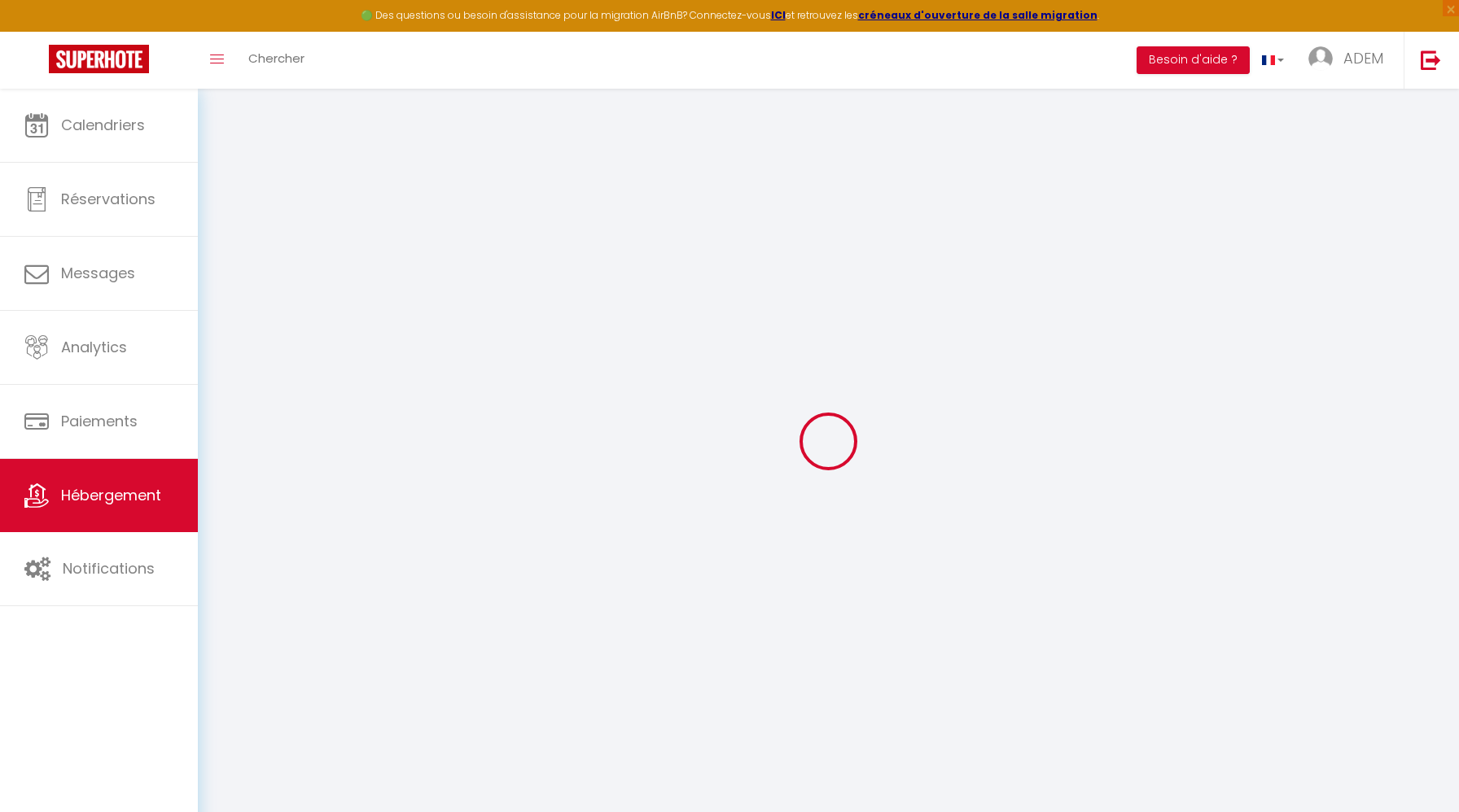
select select
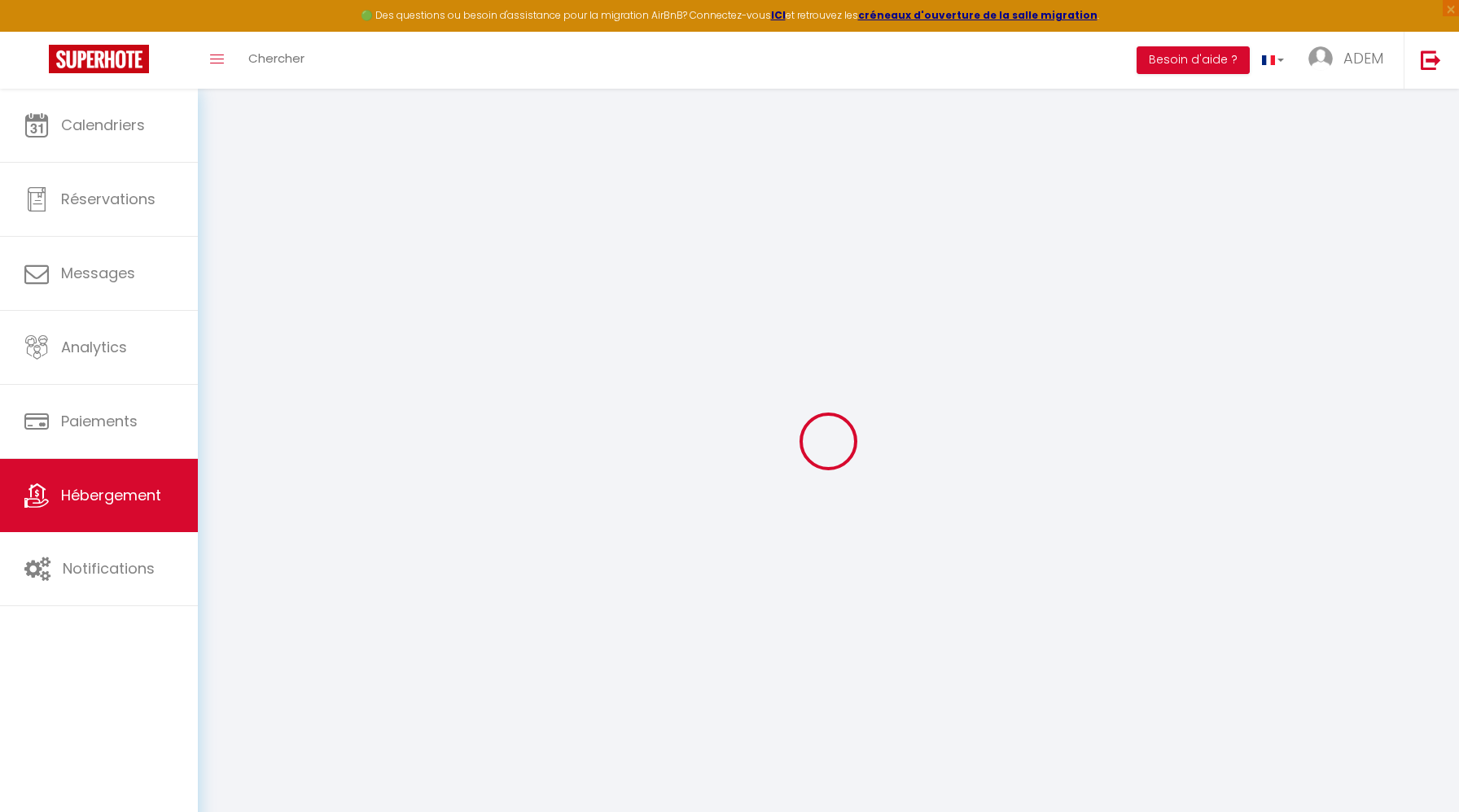
checkbox input "false"
select select
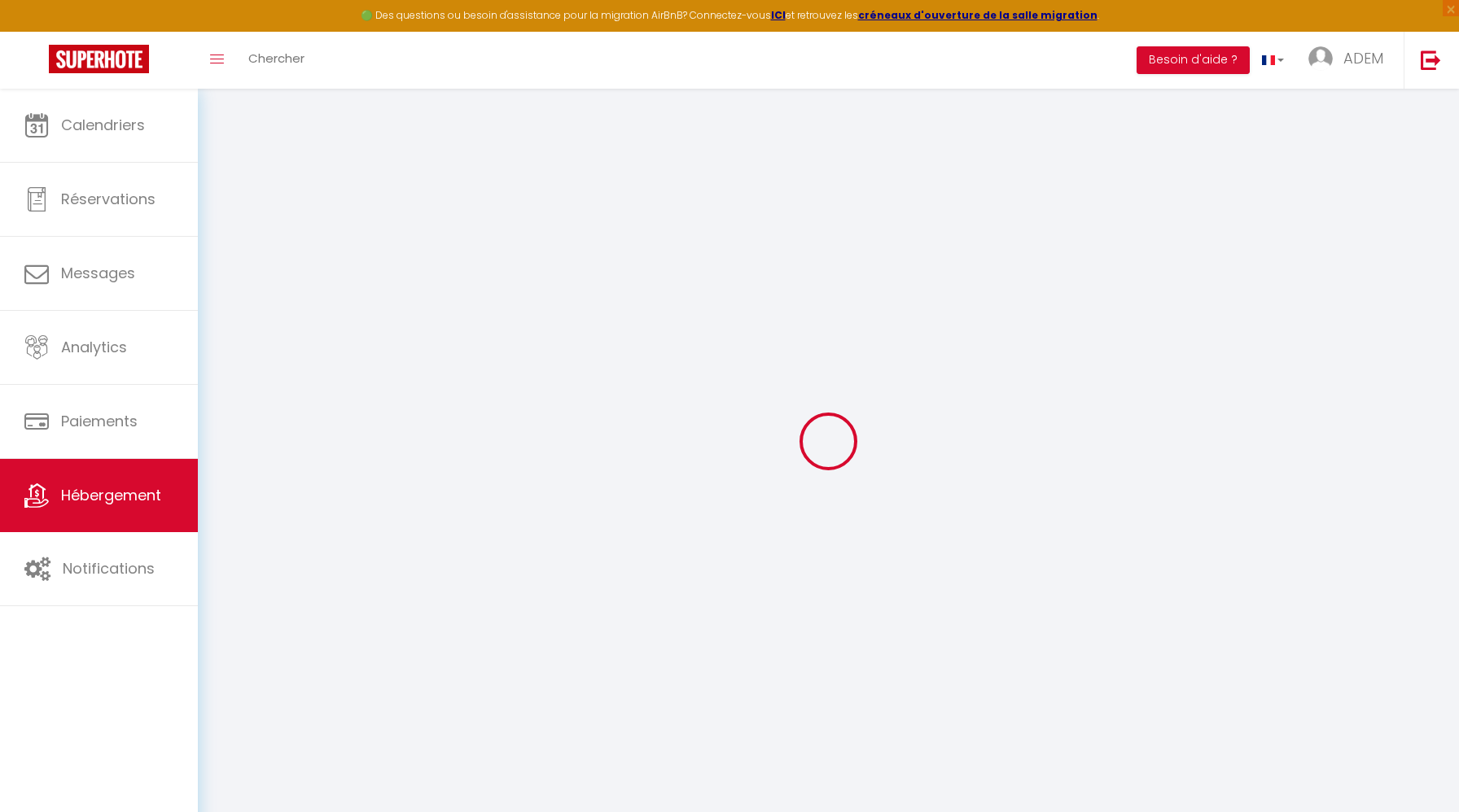
select select
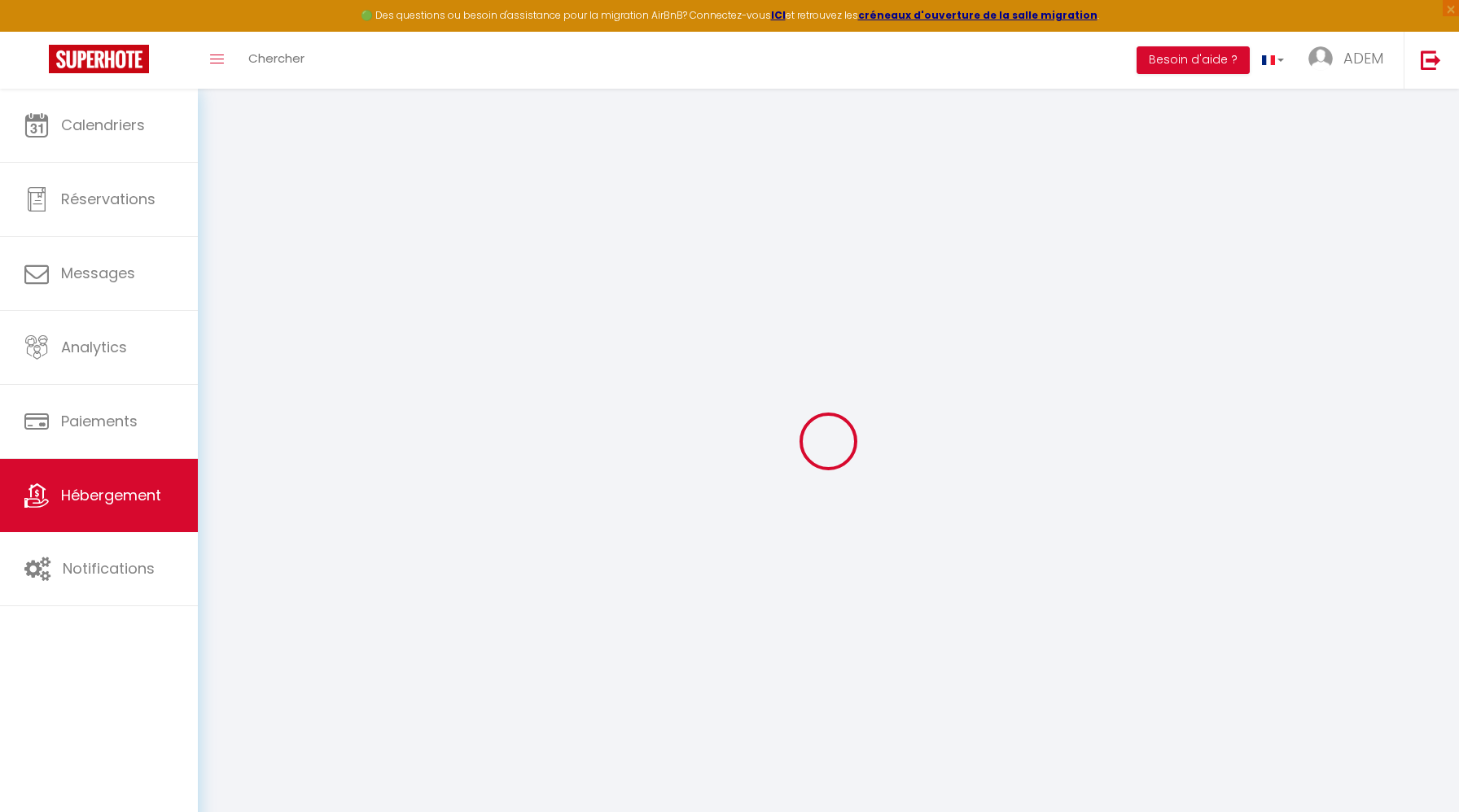
select select
checkbox input "false"
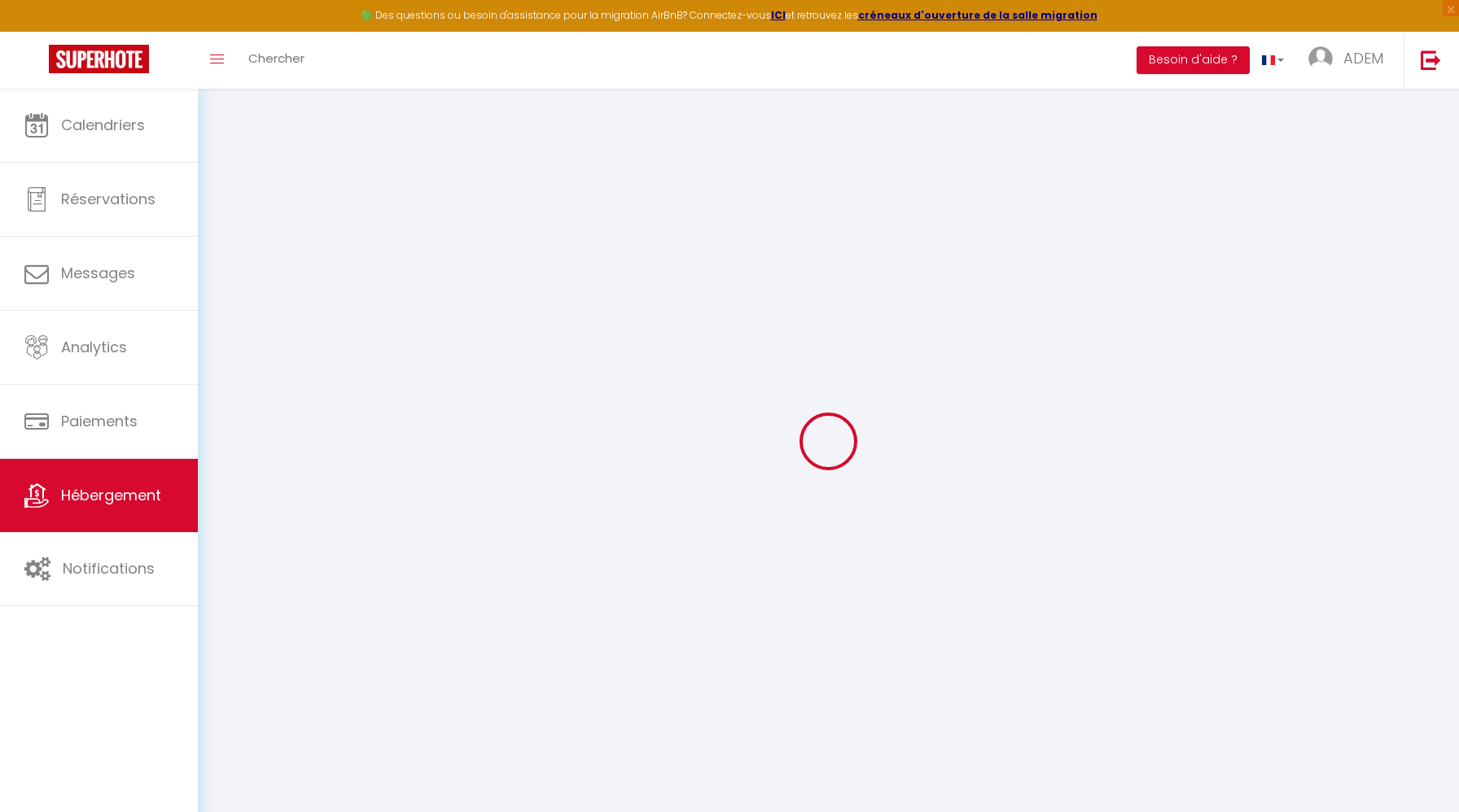
checkbox input "false"
select select
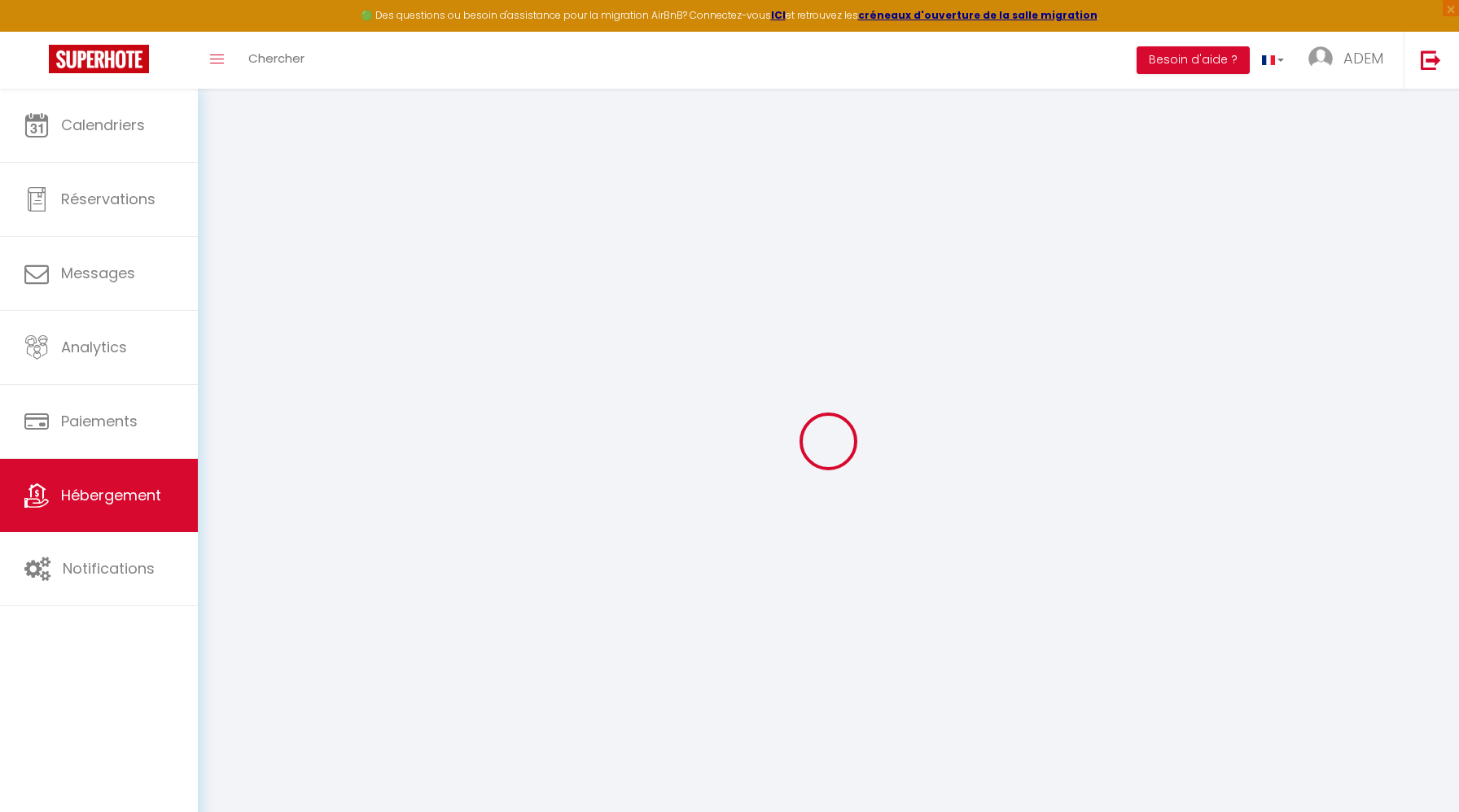
select select
checkbox input "false"
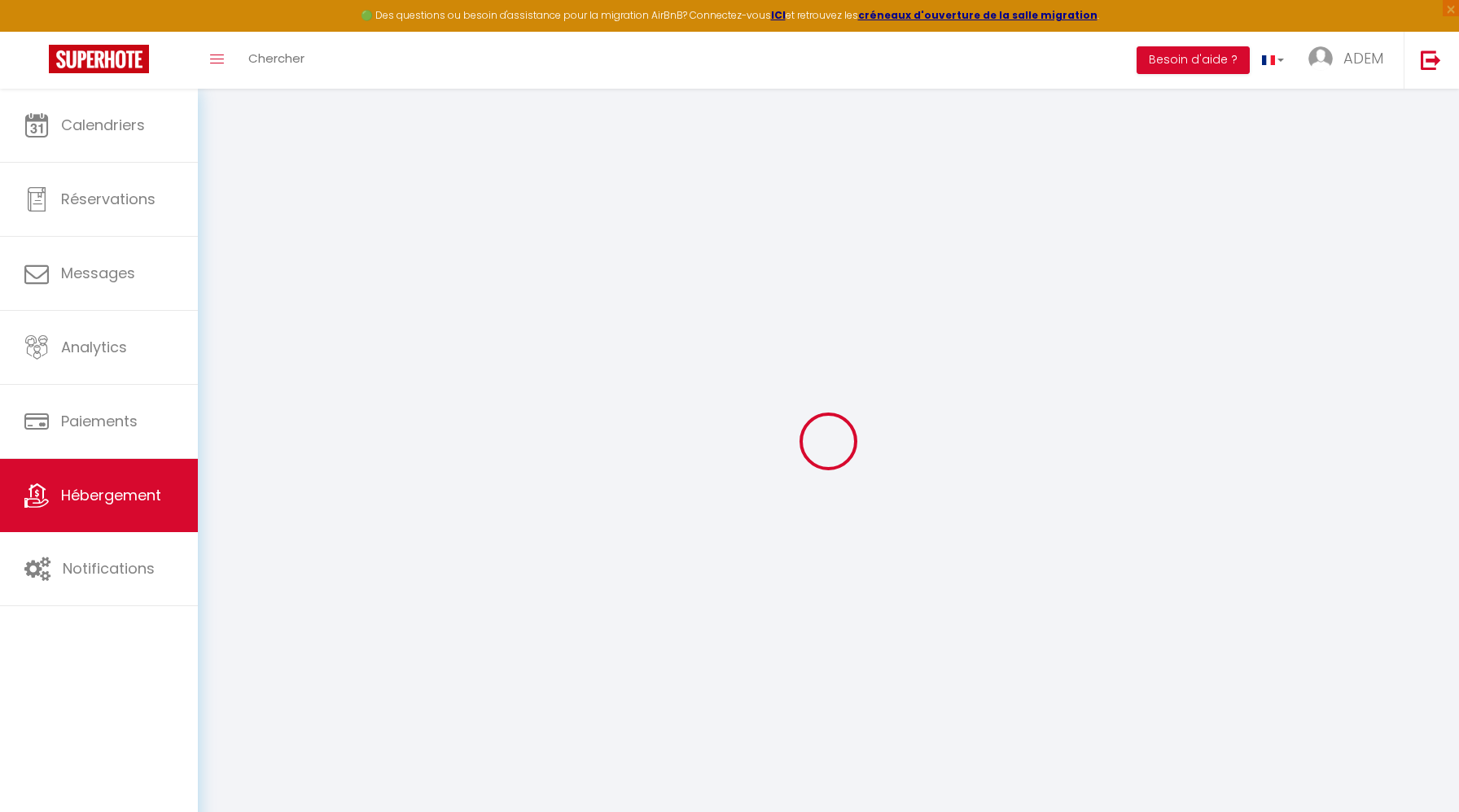
checkbox input "false"
select select
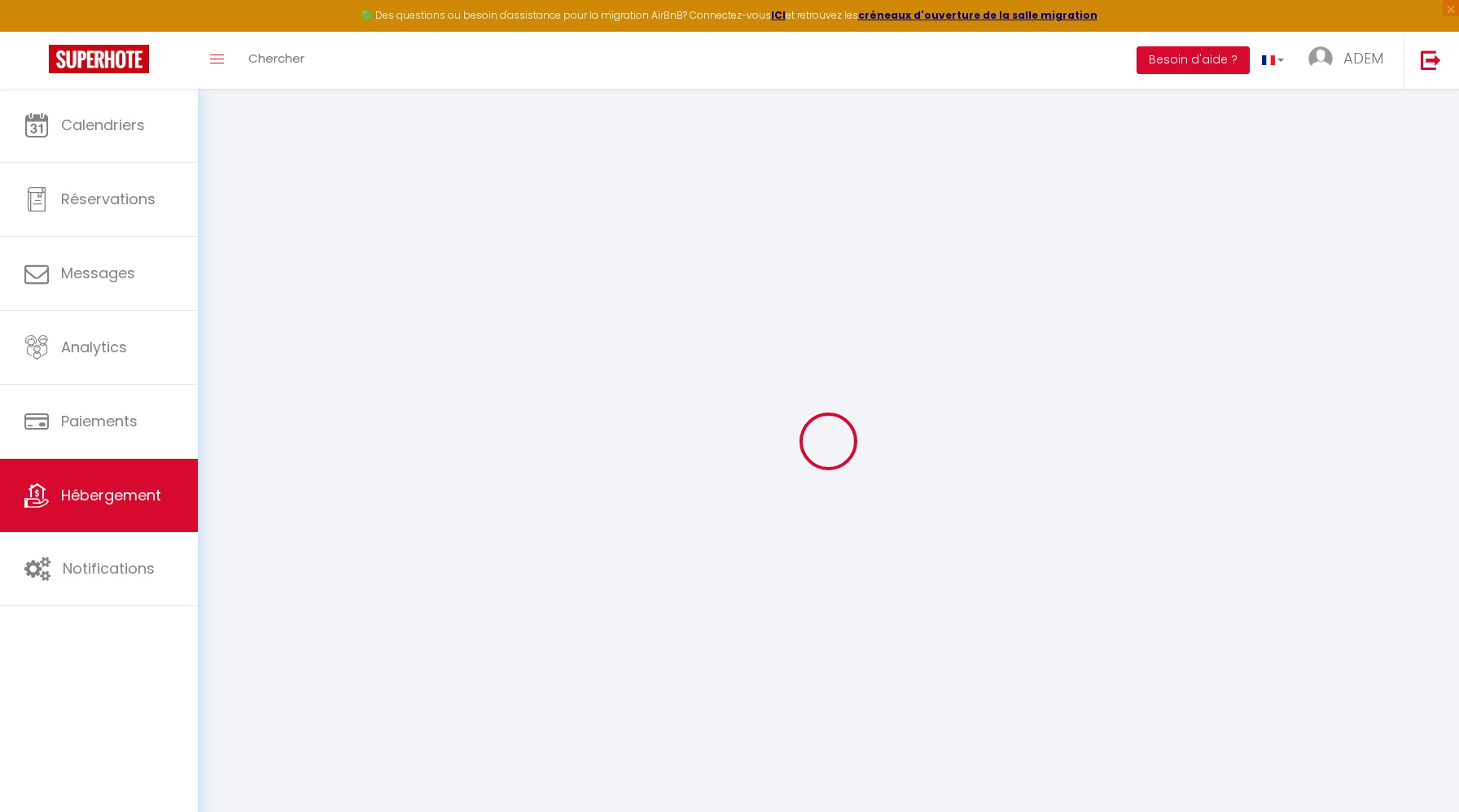
type input "La Costardière - Collection Idylliq"
type input "ADEM"
type input "FETHIOGLU"
select select "10"
select select "5"
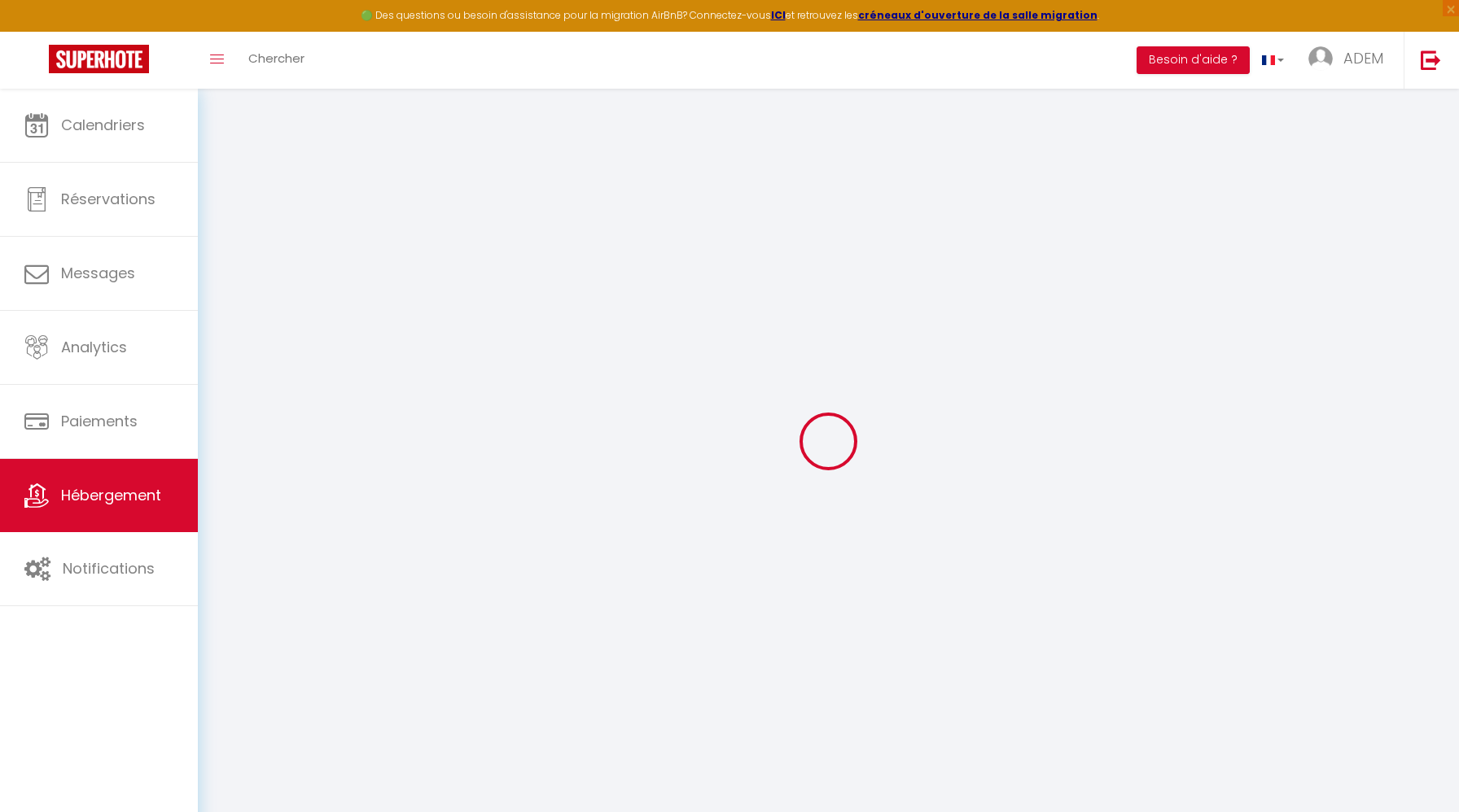
select select "3"
type input "220"
select select
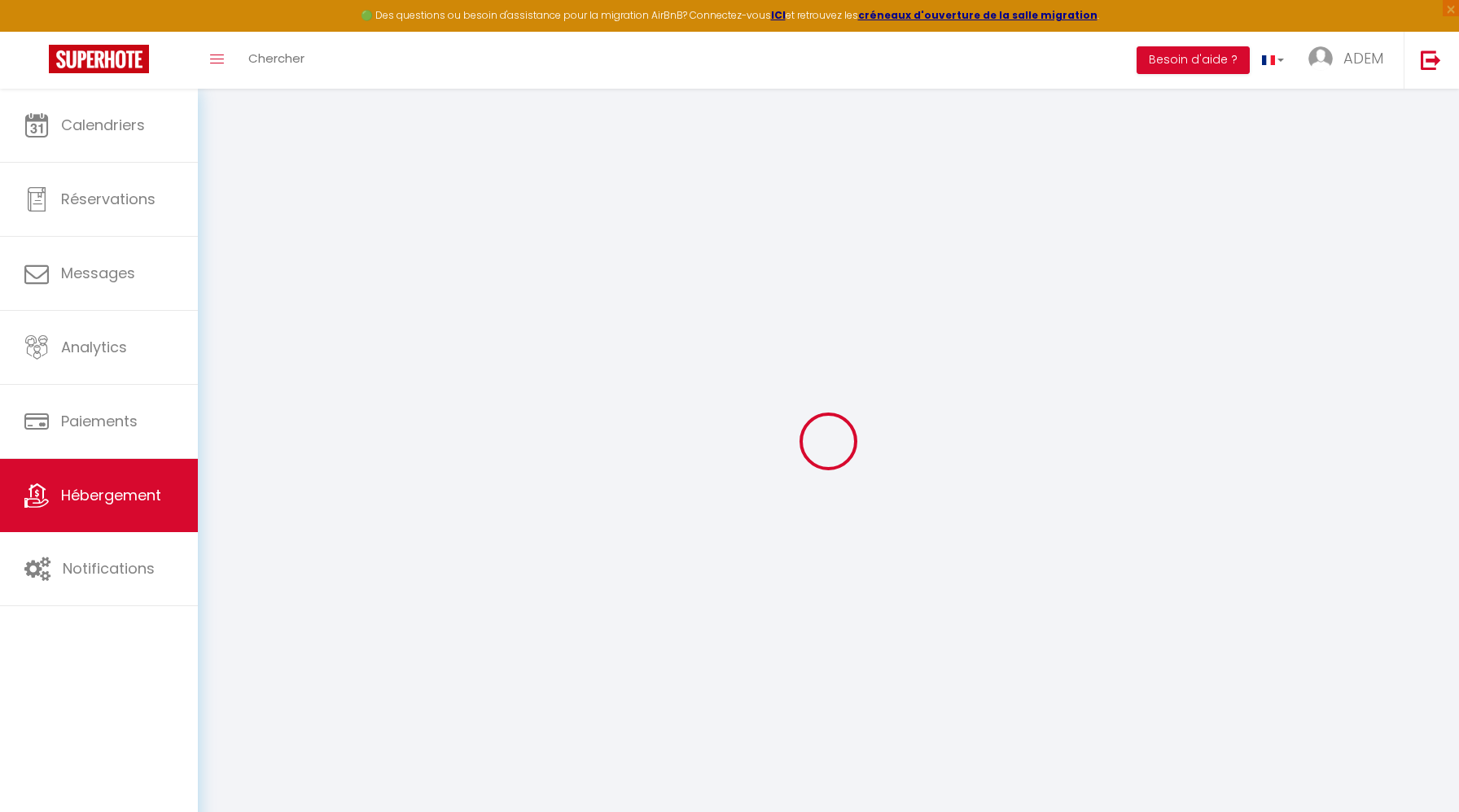
select select
type input "[STREET_ADDRESS]"
type input "27640"
type input "Breuilpont"
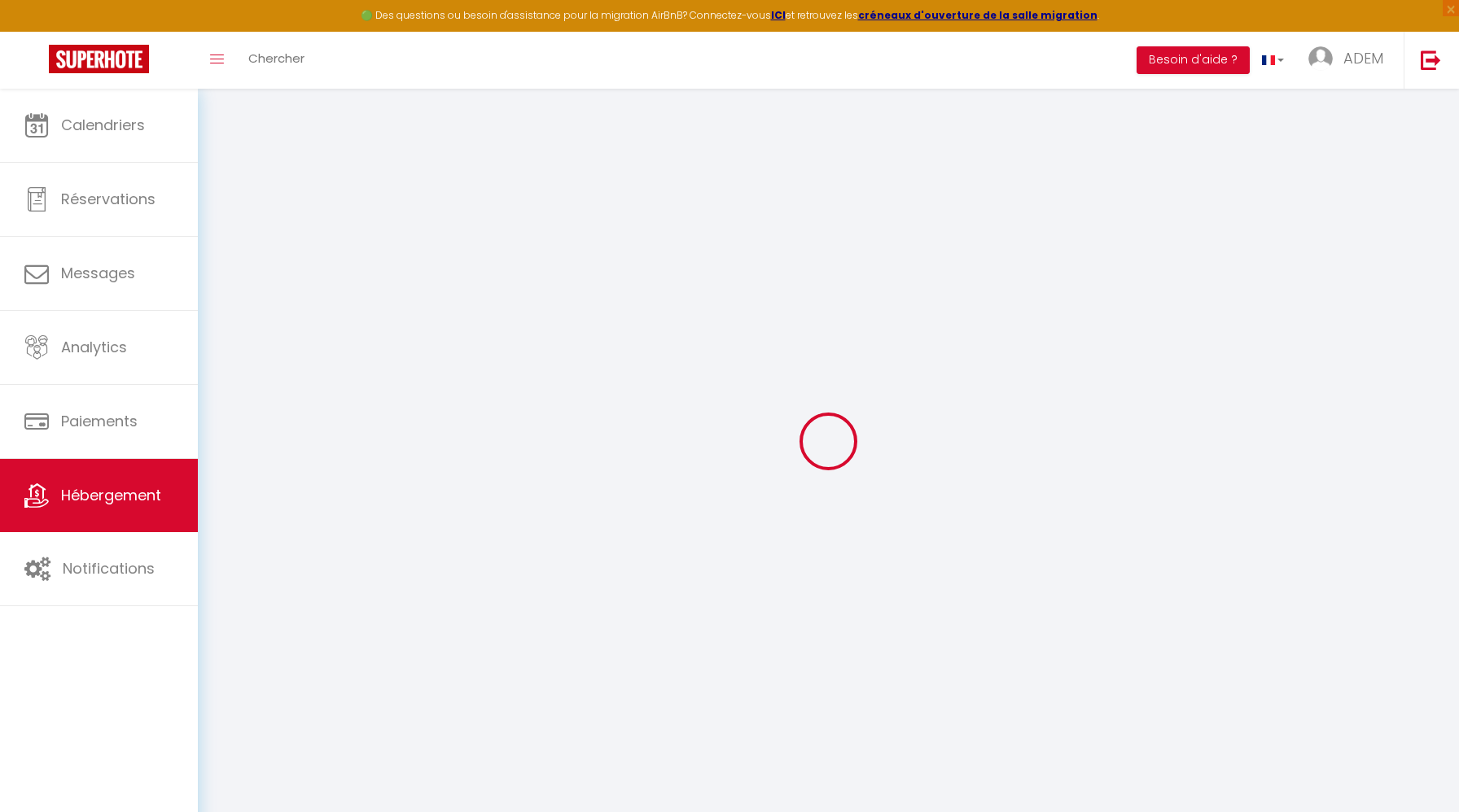
type input "[EMAIL_ADDRESS][DOMAIN_NAME]"
select select
checkbox input "false"
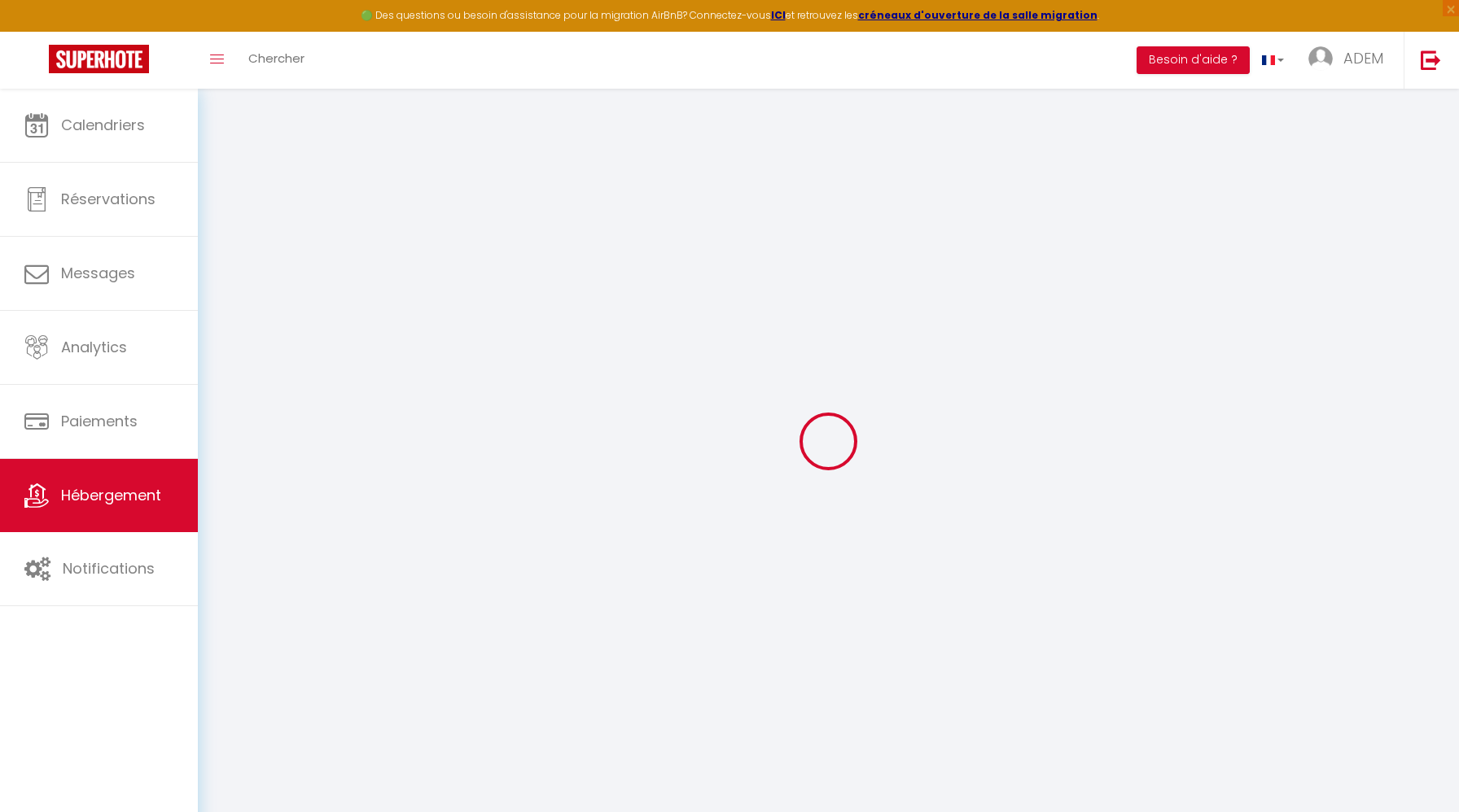
checkbox input "false"
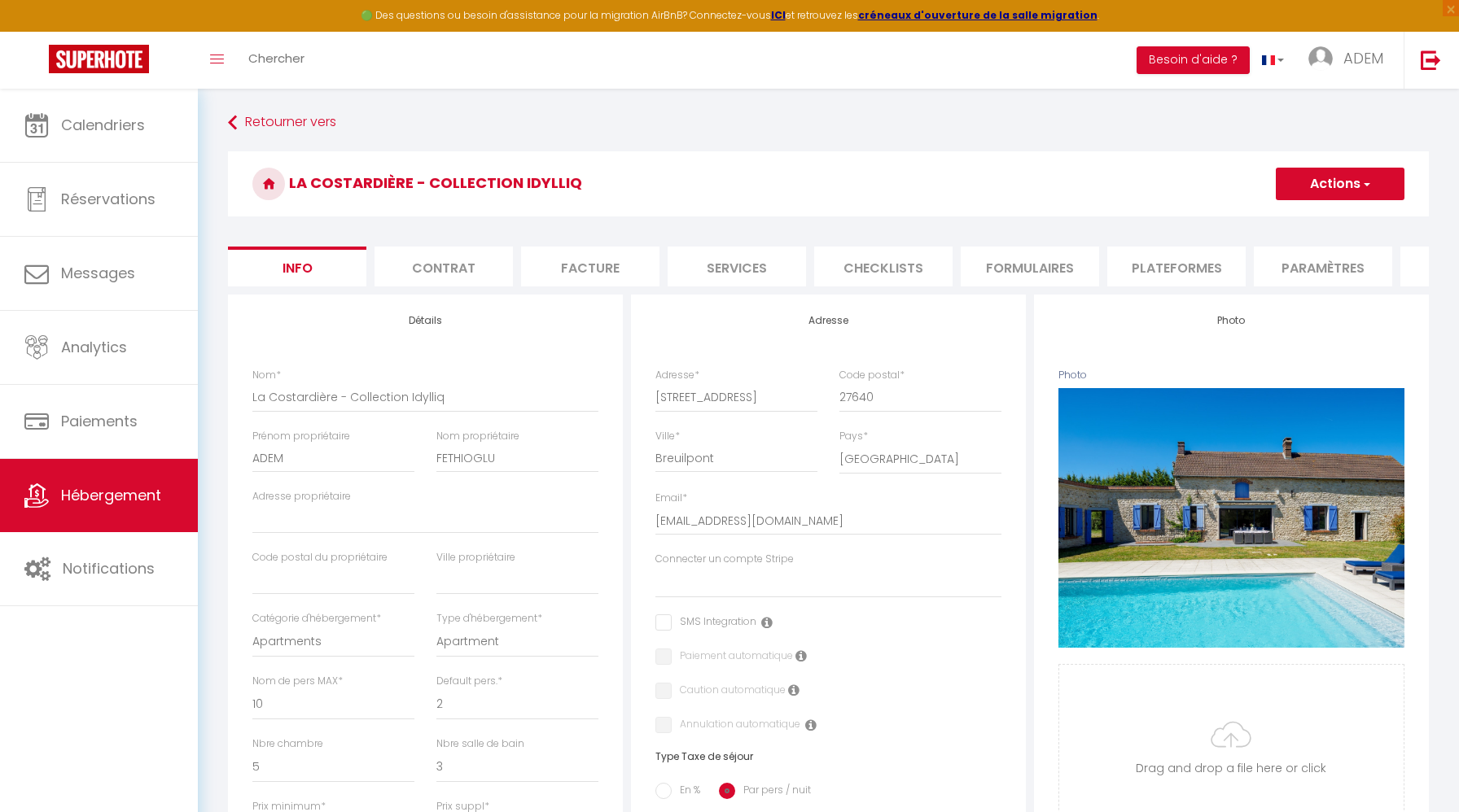
click at [1303, 176] on button "Actions" at bounding box center [1340, 184] width 128 height 33
click at [1267, 259] on link "Supprimer" at bounding box center [1316, 262] width 174 height 21
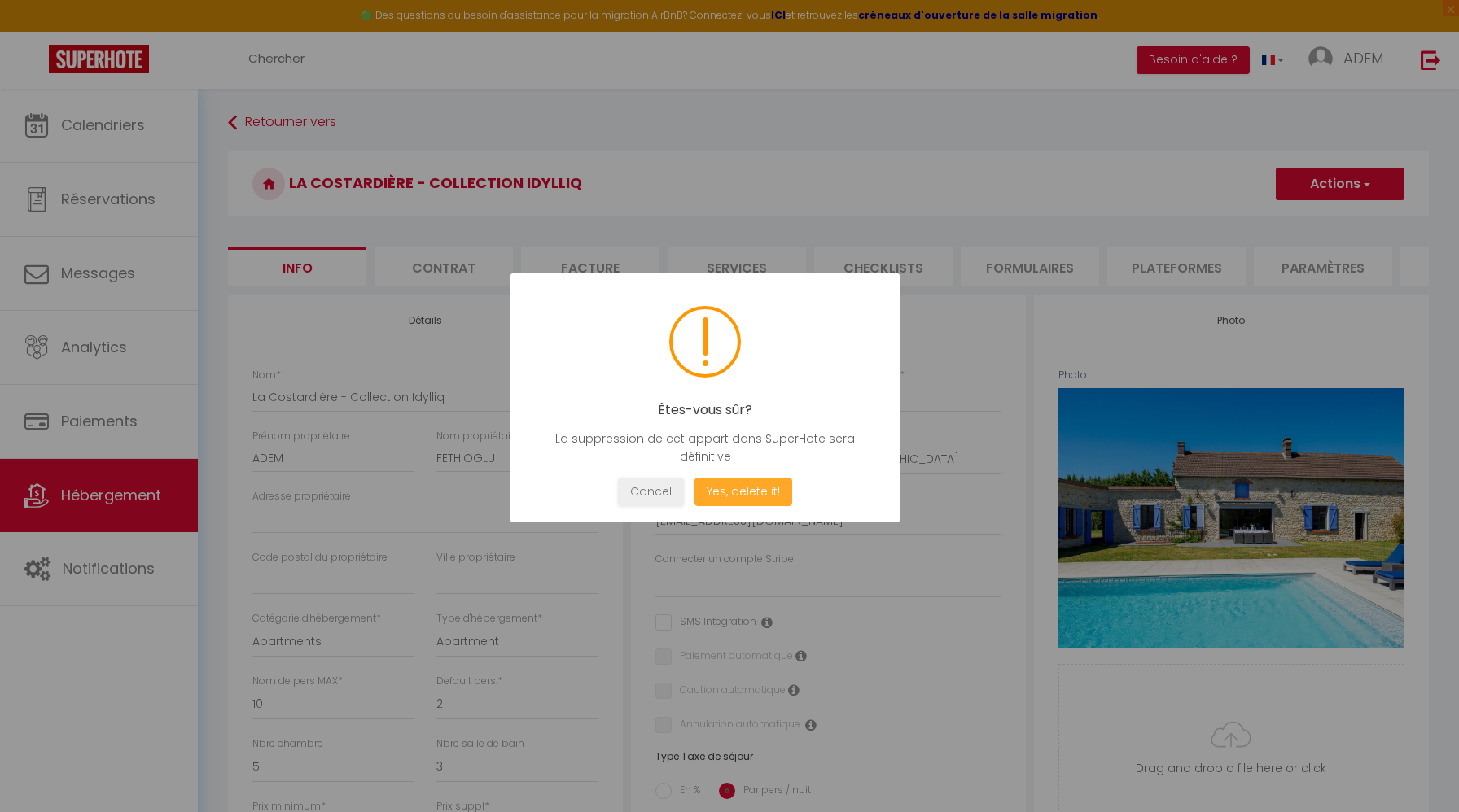
click at [733, 488] on button "Yes, delete it!" at bounding box center [743, 492] width 97 height 28
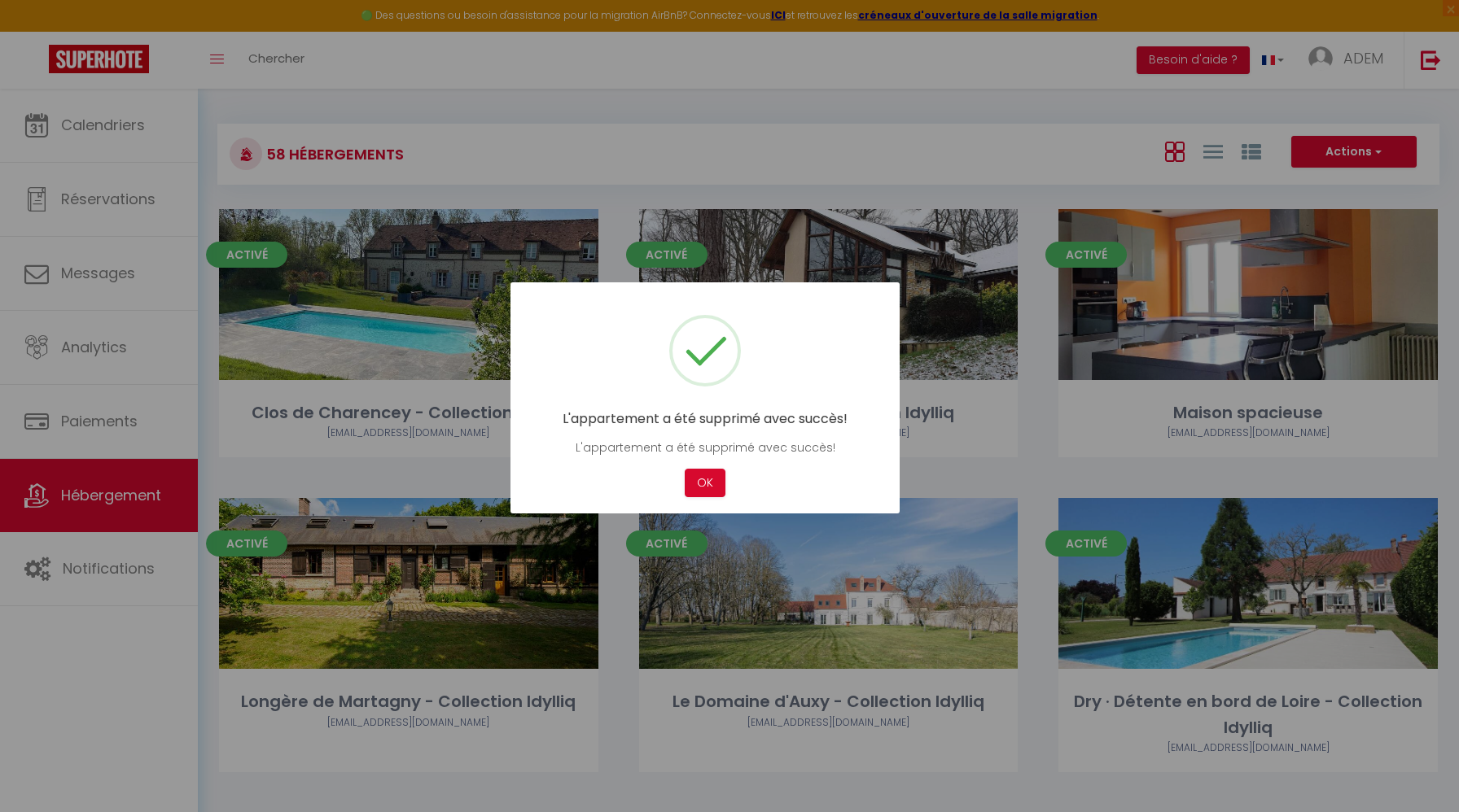
click at [381, 145] on div at bounding box center [729, 406] width 1459 height 812
click at [718, 481] on button "OK" at bounding box center [705, 483] width 41 height 28
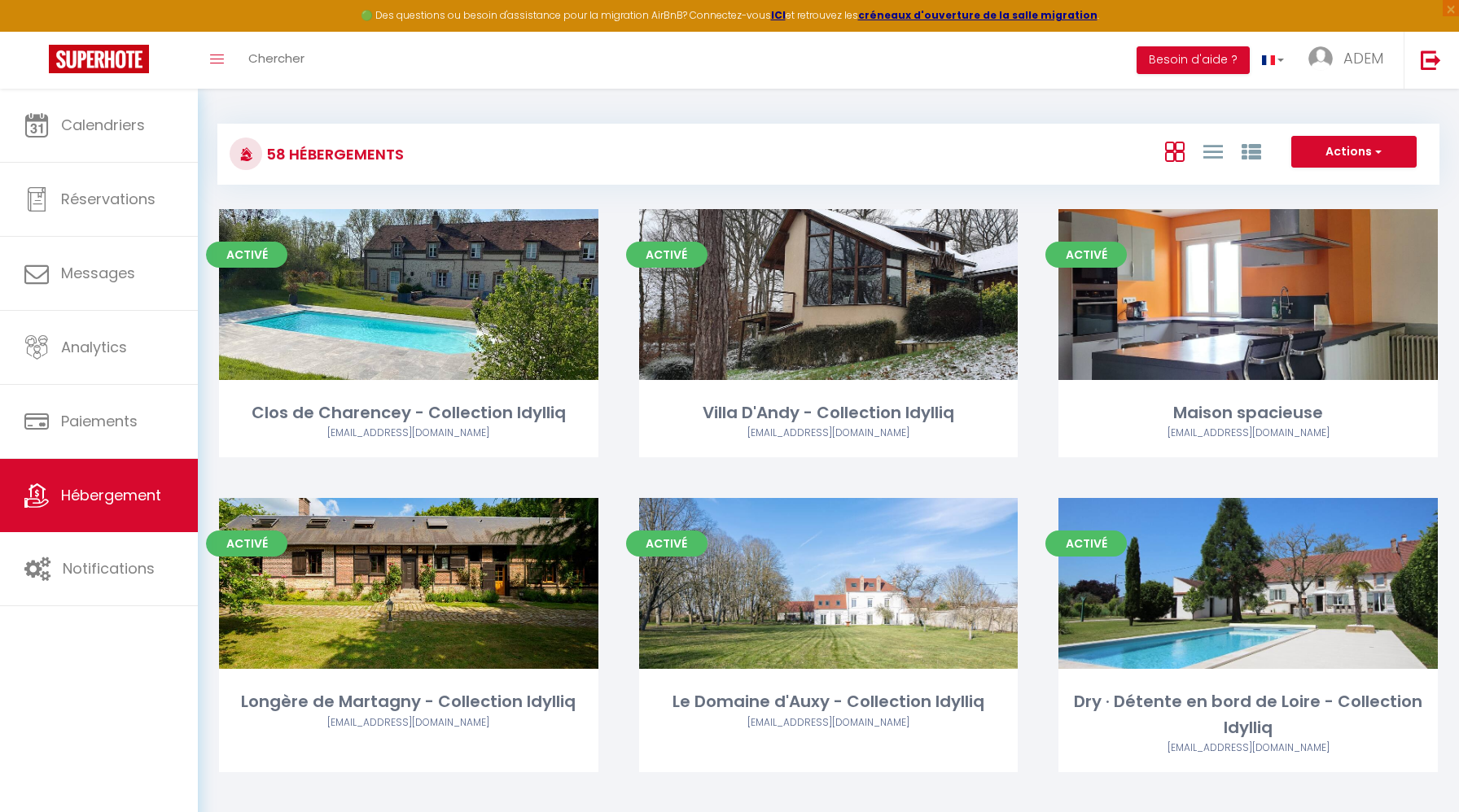
scroll to position [3681, 0]
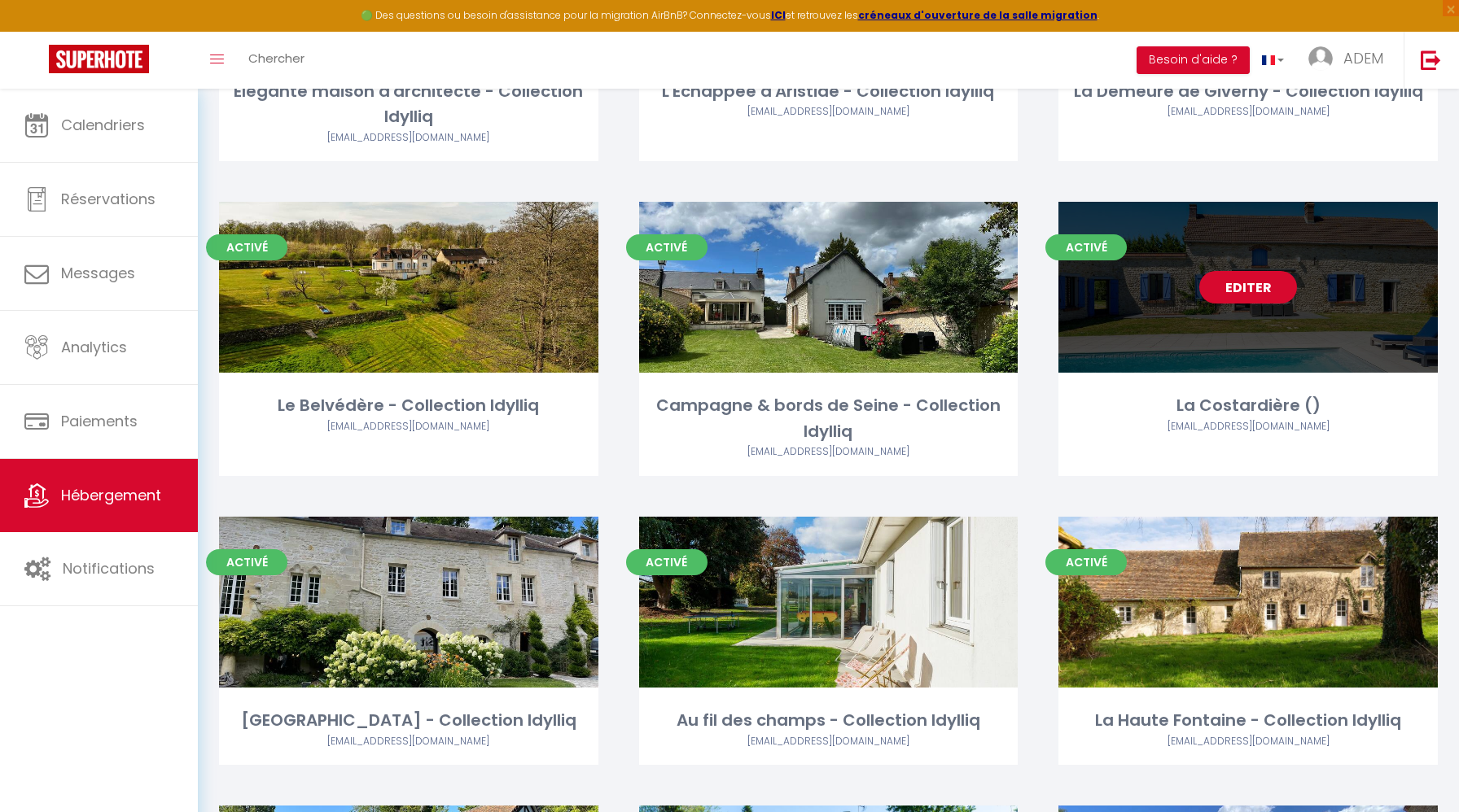
click at [1261, 294] on link "Editer" at bounding box center [1248, 287] width 97 height 33
click at [1249, 292] on link "Editer" at bounding box center [1248, 287] width 97 height 33
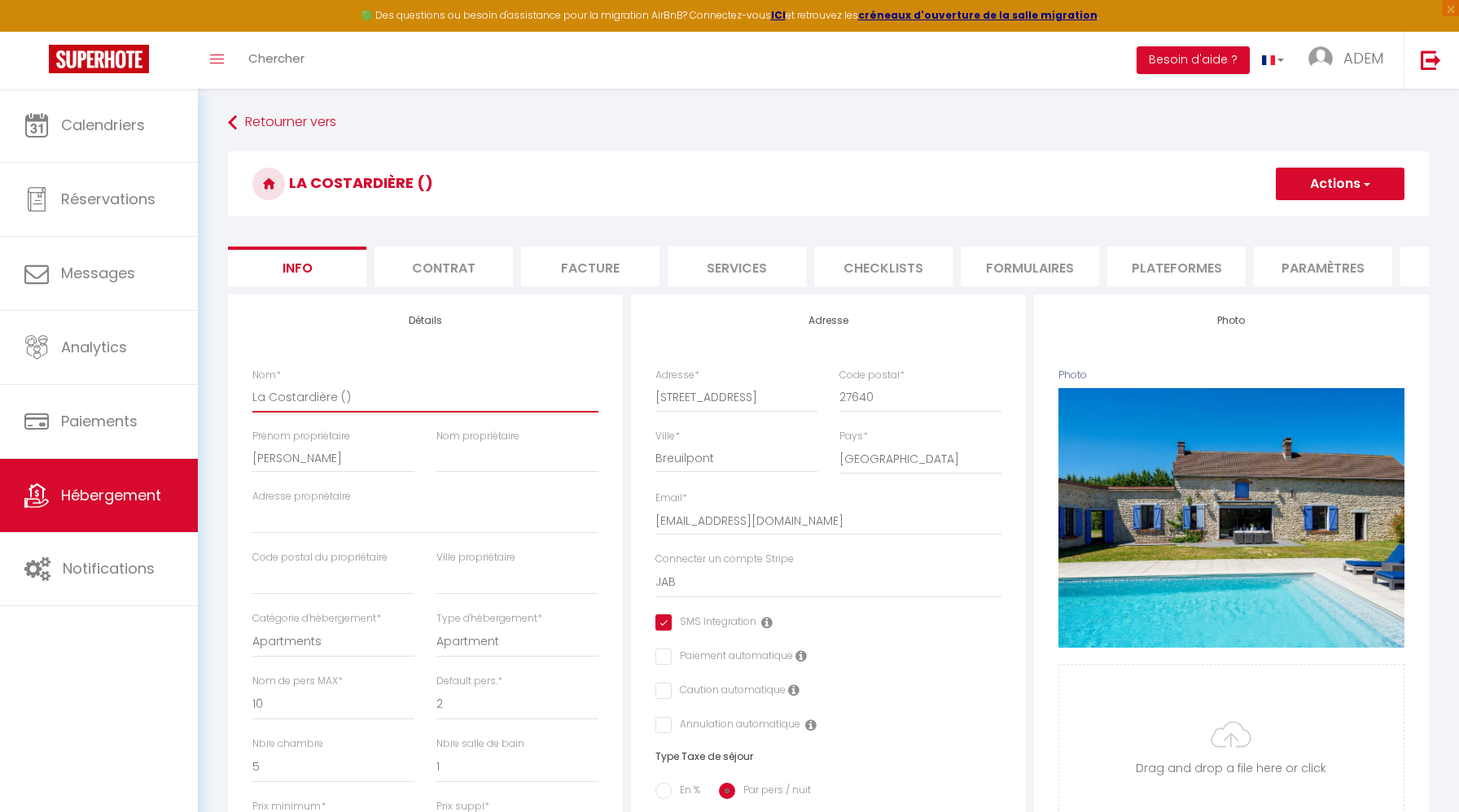
click at [439, 396] on input "La Costardière ()" at bounding box center [425, 396] width 346 height 29
click at [1327, 193] on button "Actions" at bounding box center [1340, 184] width 128 height 33
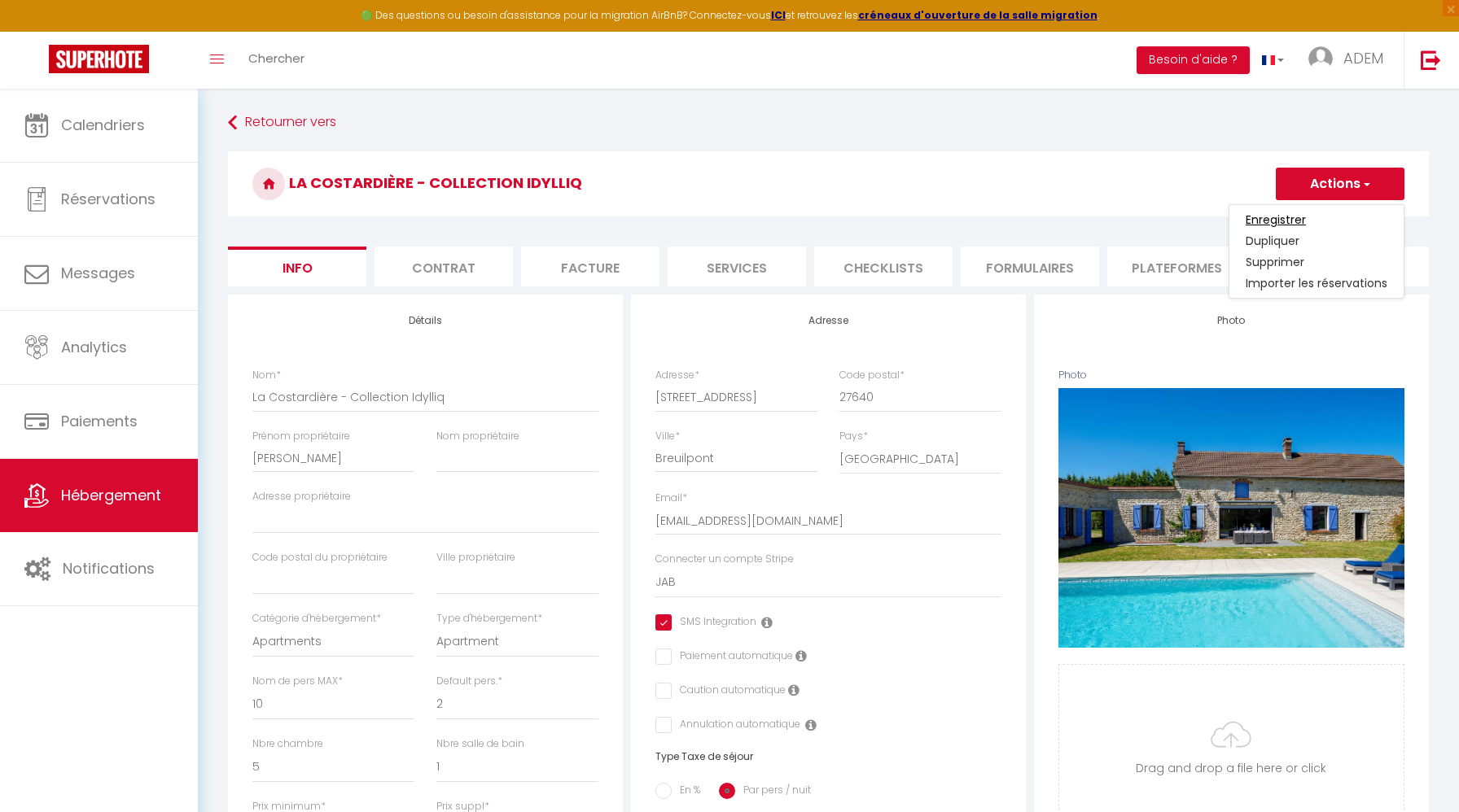
click at [1301, 218] on input "Enregistrer" at bounding box center [1276, 219] width 60 height 16
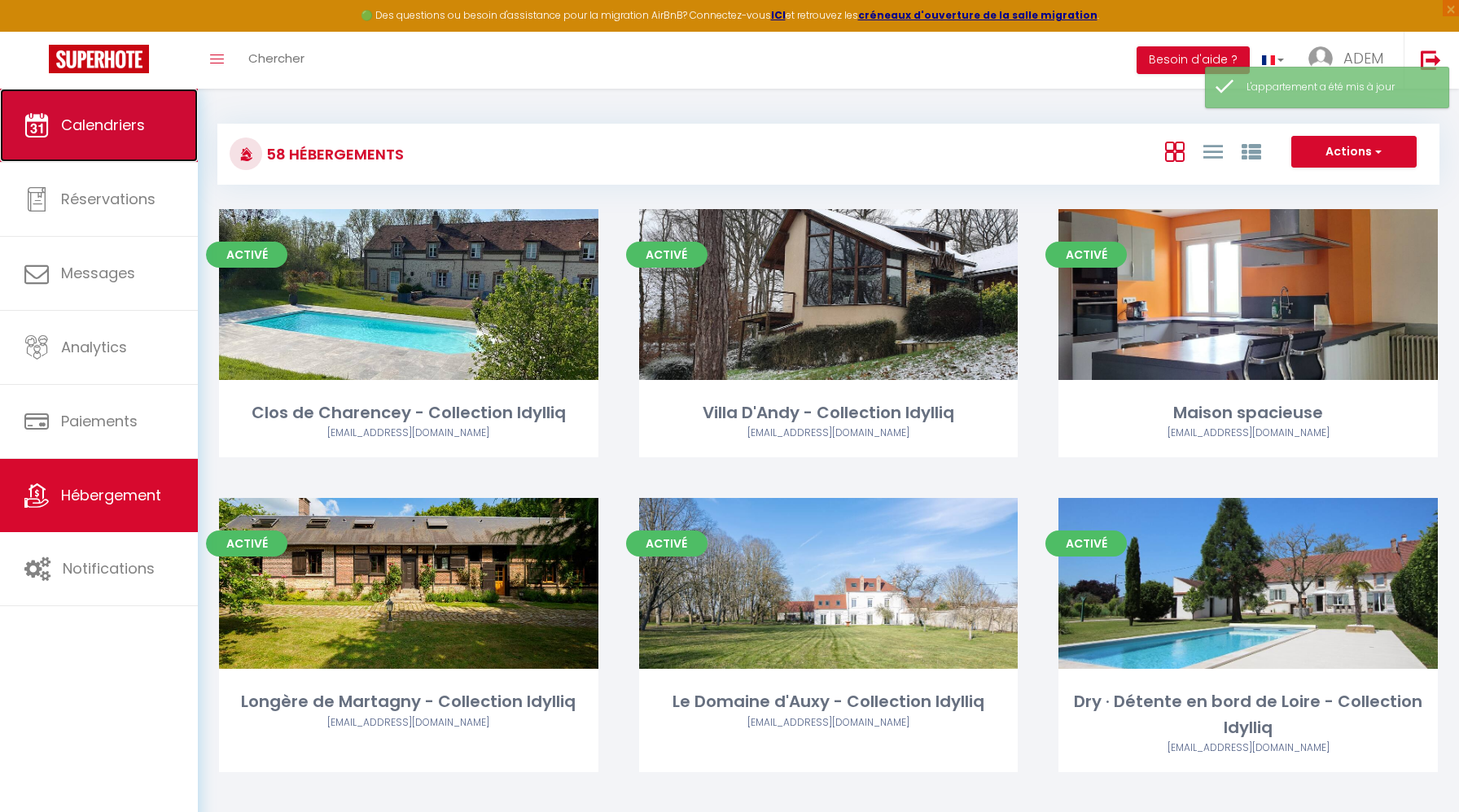
click at [85, 143] on link "Calendriers" at bounding box center [99, 125] width 198 height 73
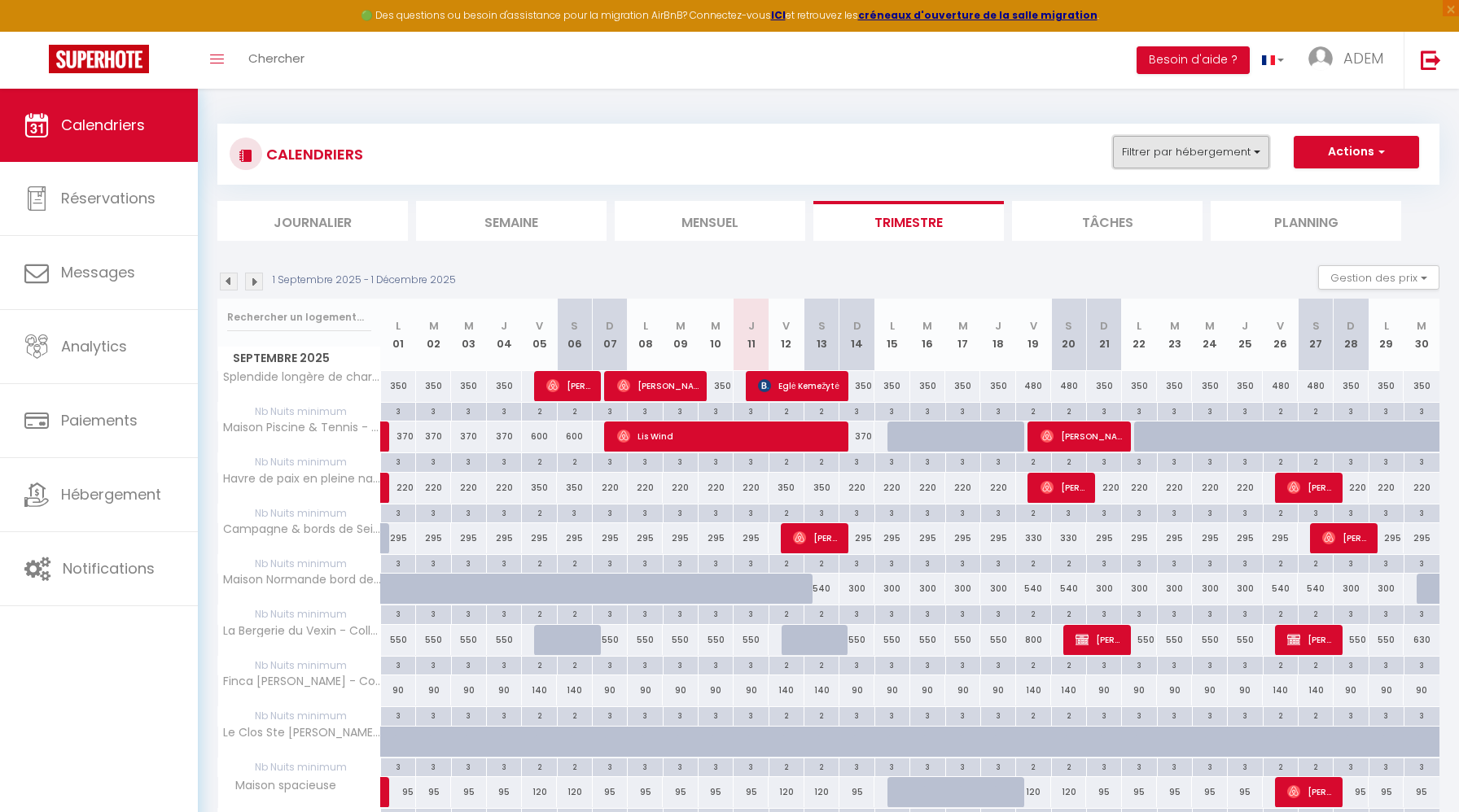
click at [1141, 162] on button "Filtrer par hébergement" at bounding box center [1191, 152] width 157 height 33
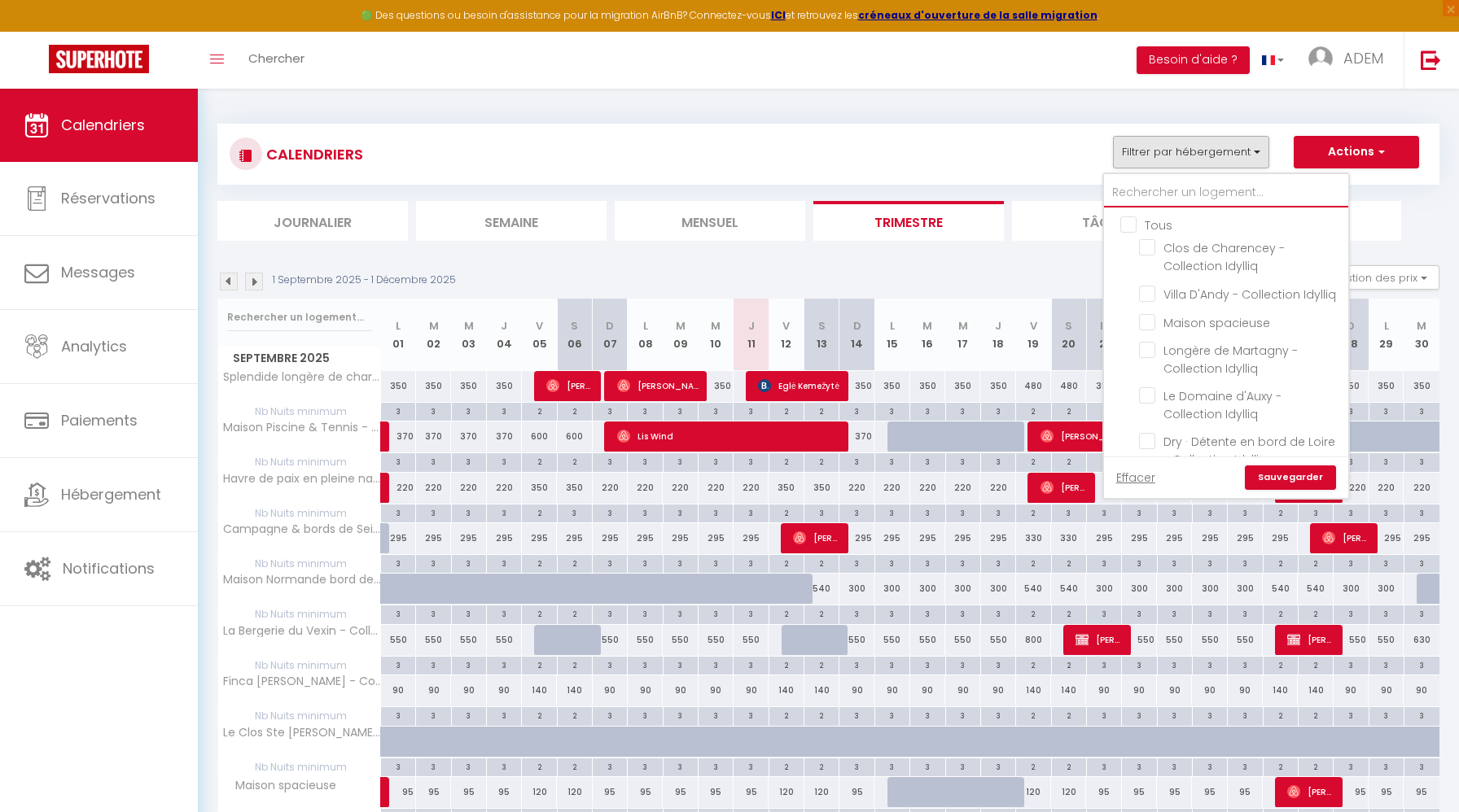
click at [1140, 189] on input "text" at bounding box center [1226, 192] width 244 height 29
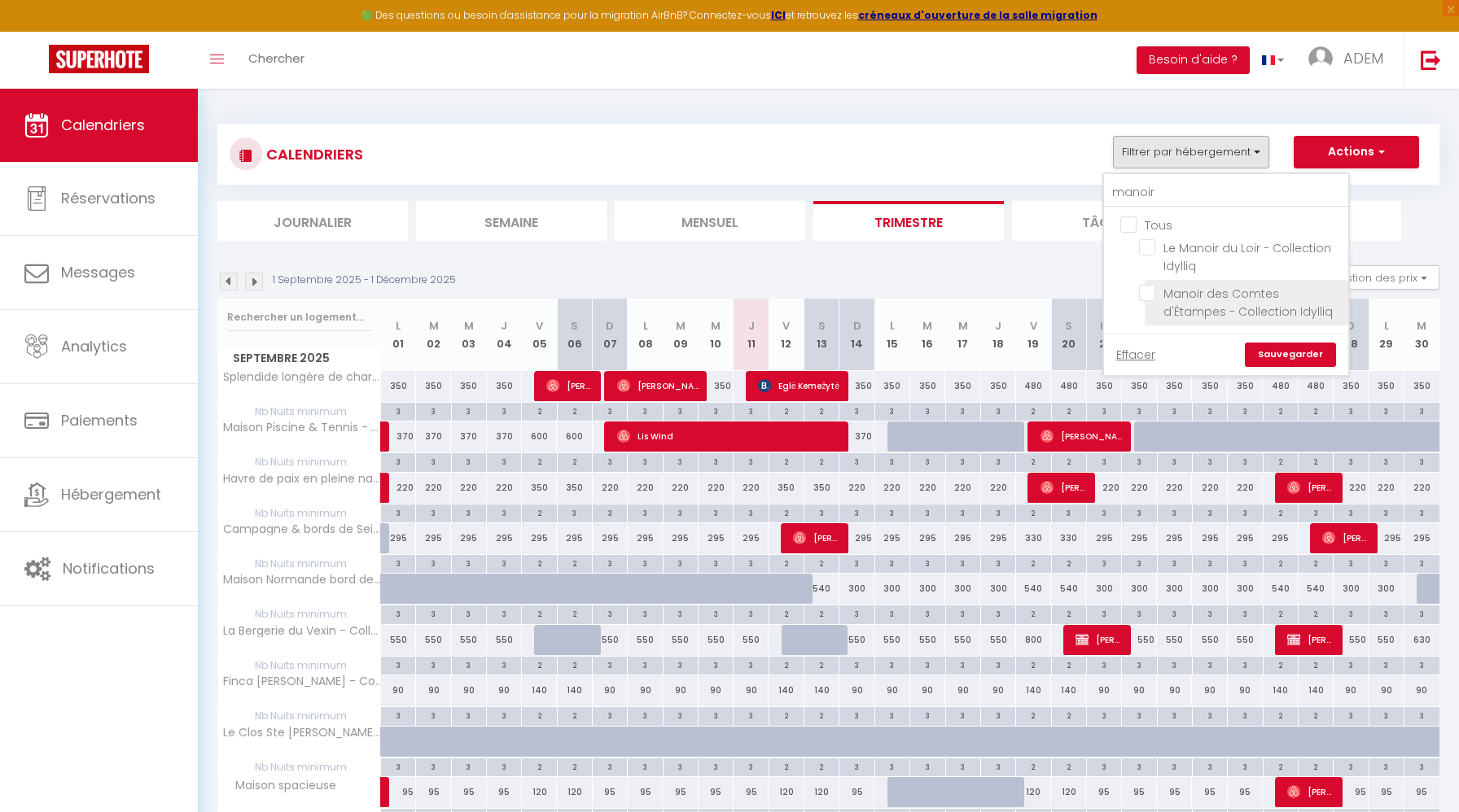
click at [1147, 290] on input "Manoir des Comtes d'Étampes - Collection Idylliq" at bounding box center [1240, 293] width 203 height 16
click at [1140, 192] on input "manoir" at bounding box center [1226, 192] width 244 height 29
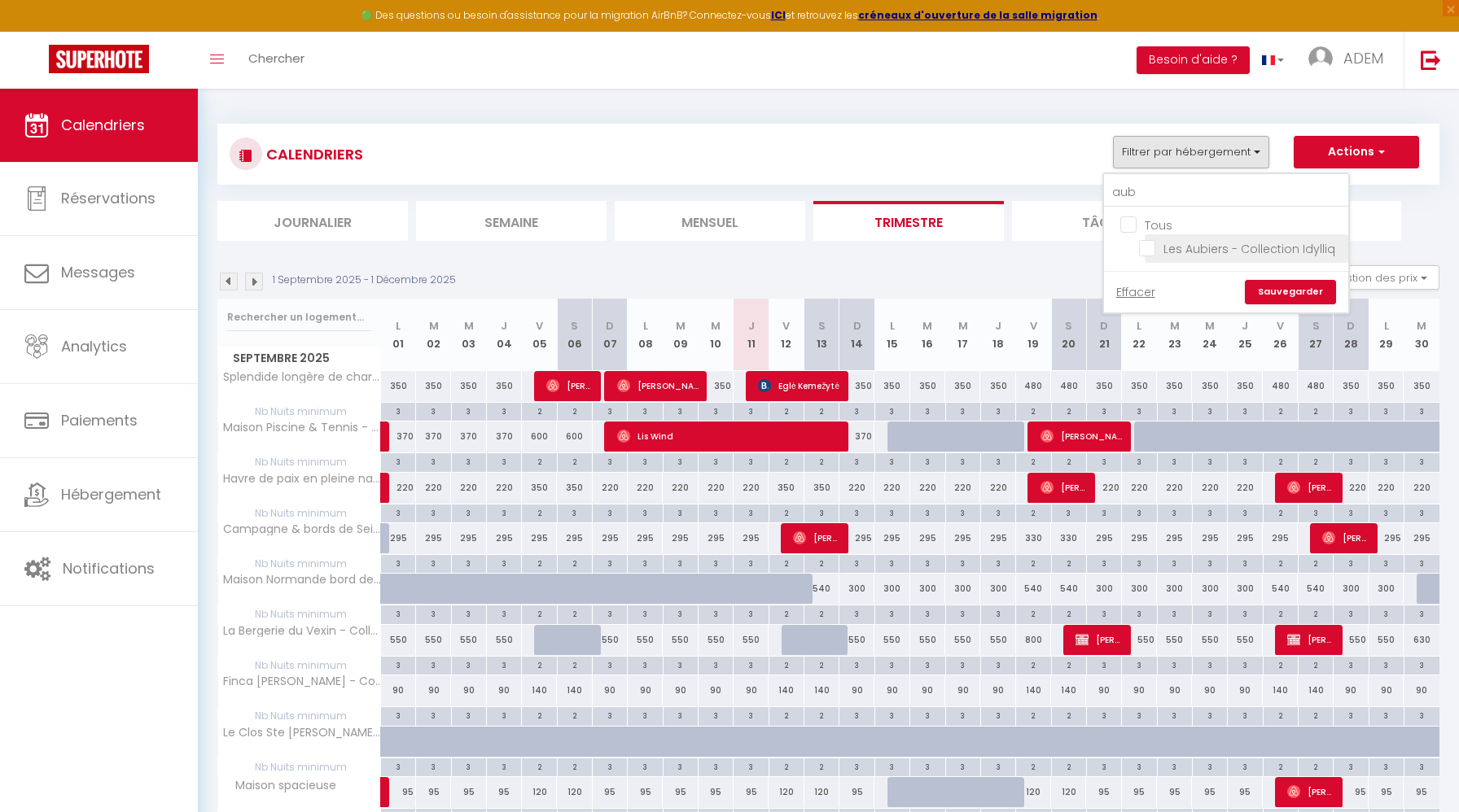
click at [1151, 249] on input "Les Aubiers - Collection Idylliq" at bounding box center [1240, 247] width 203 height 16
click at [1124, 195] on input "aub" at bounding box center [1226, 192] width 244 height 29
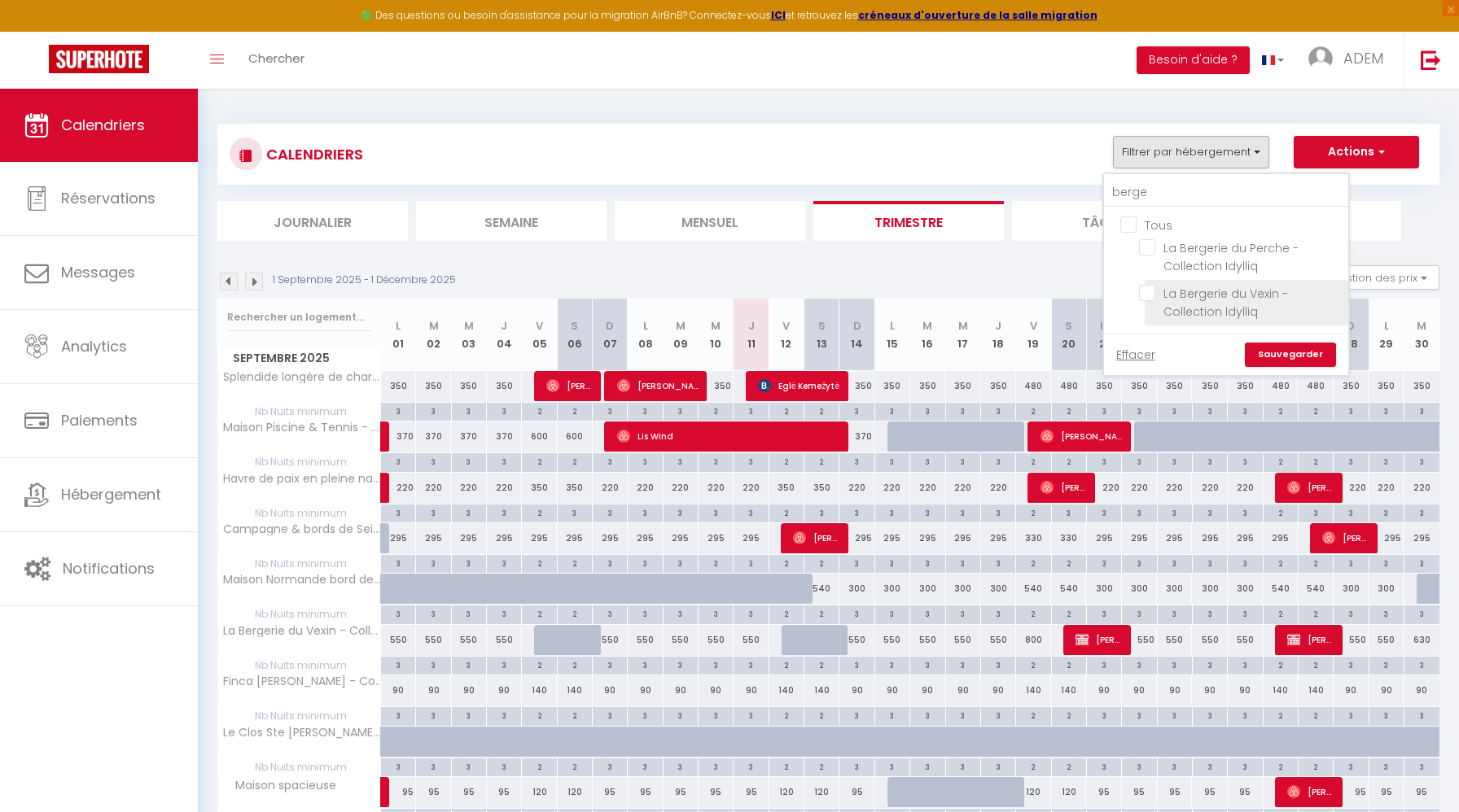
click at [1145, 294] on input "La Bergerie du Vexin - Collection Idylliq" at bounding box center [1240, 293] width 203 height 16
click at [1128, 195] on input "berge" at bounding box center [1226, 192] width 244 height 29
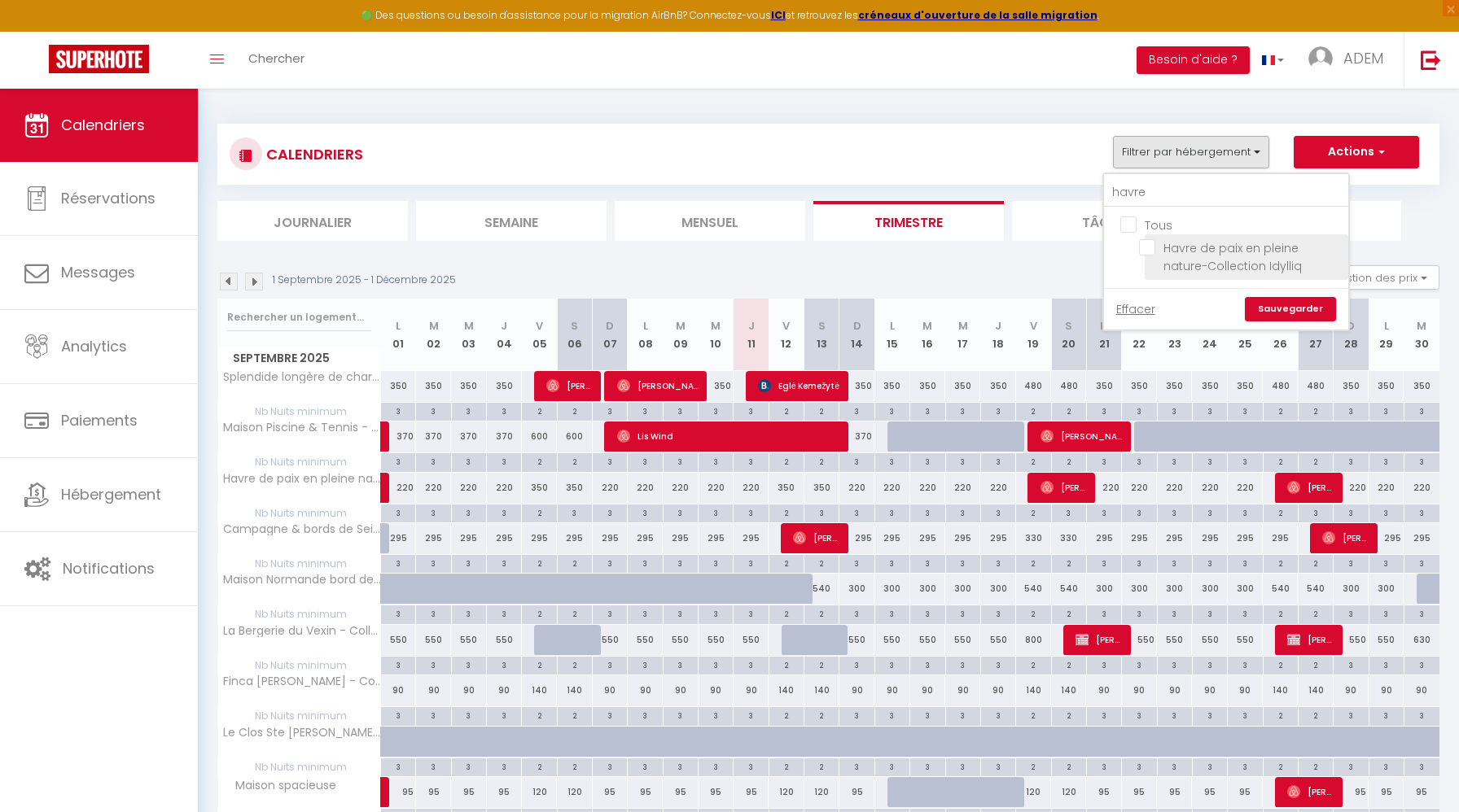
click at [1145, 241] on input "Havre de paix en pleine nature-Collection Idylliq" at bounding box center [1240, 247] width 203 height 16
click at [1272, 309] on link "Sauvegarder" at bounding box center [1290, 310] width 91 height 25
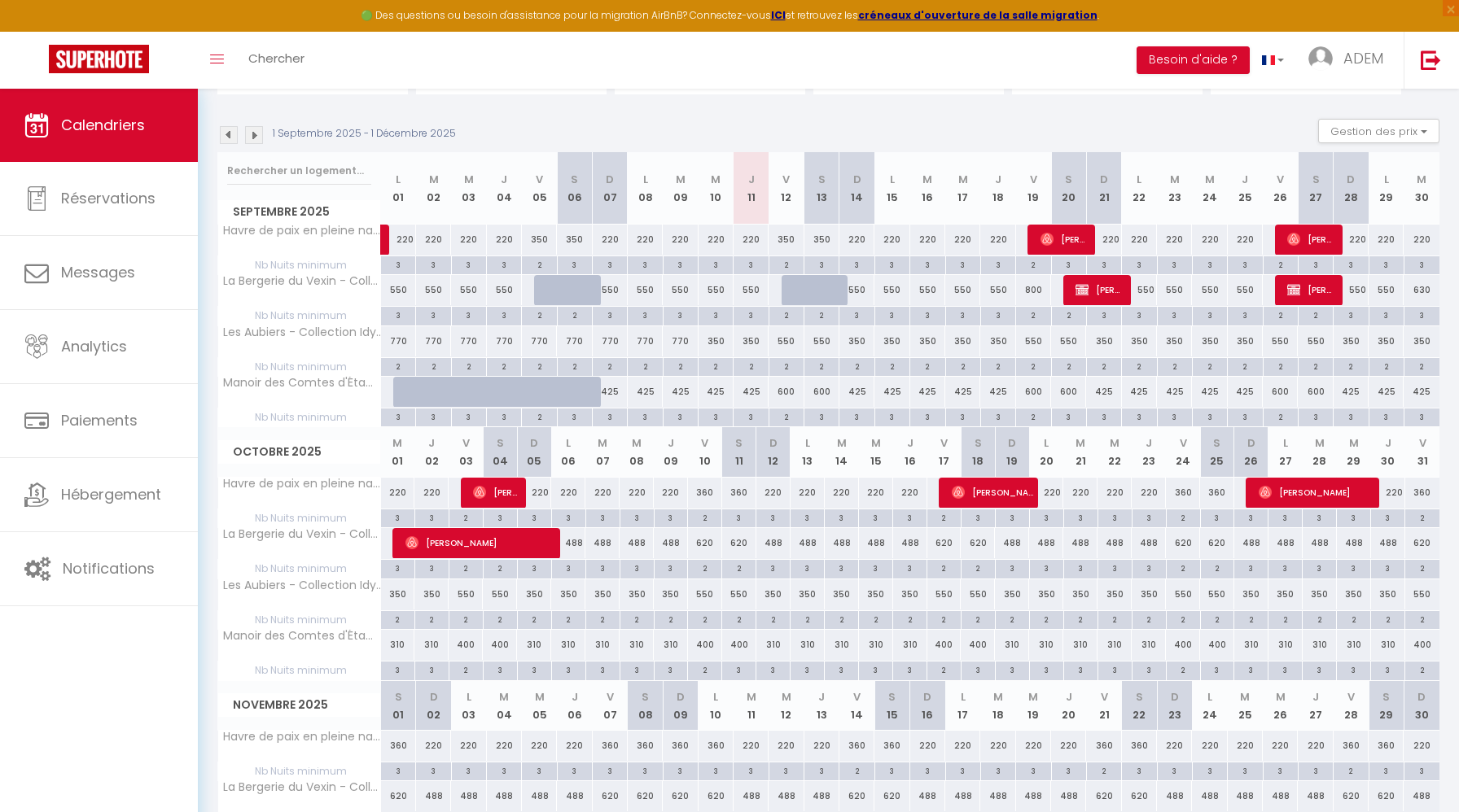
scroll to position [131, 0]
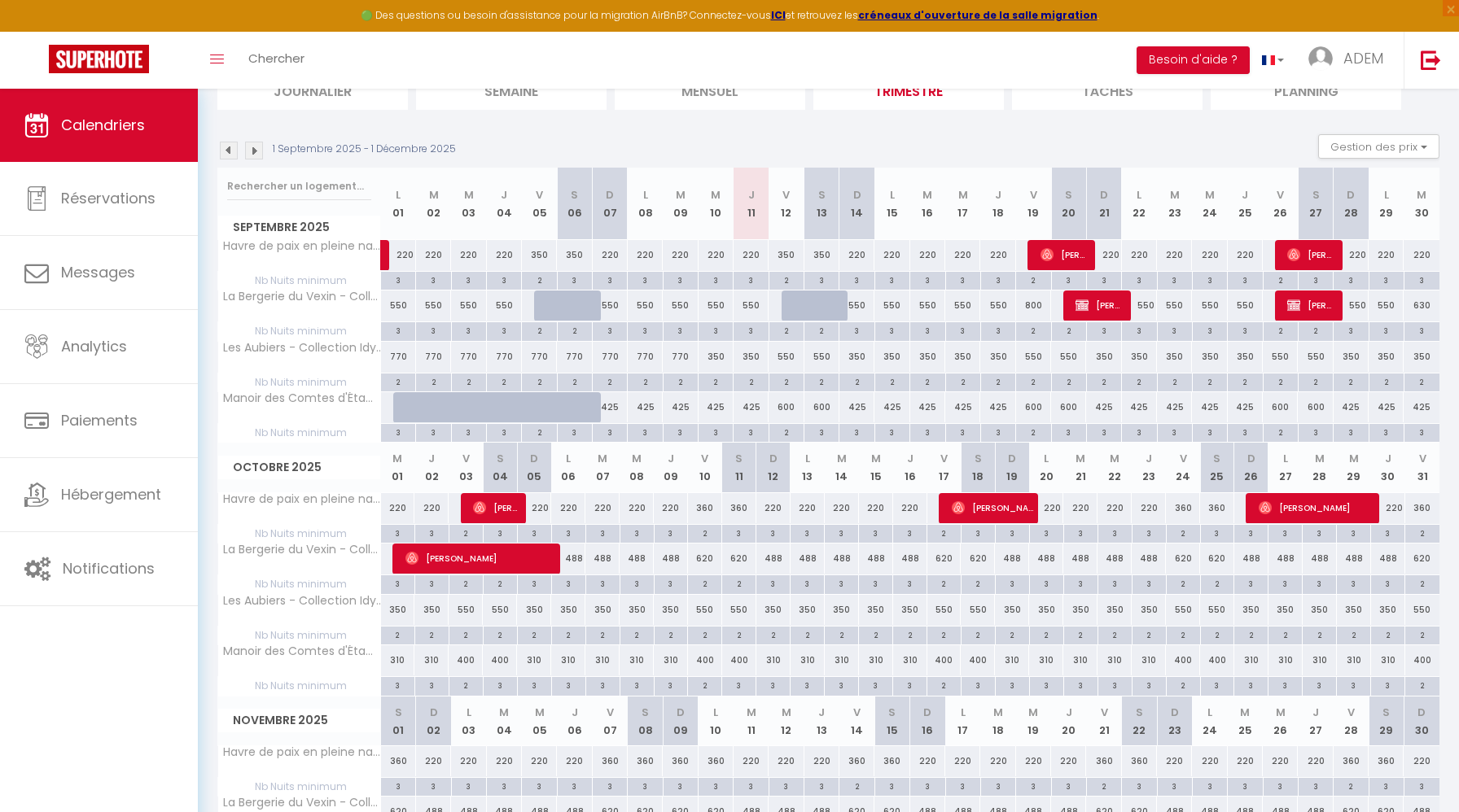
click at [772, 663] on div "310" at bounding box center [773, 661] width 35 height 30
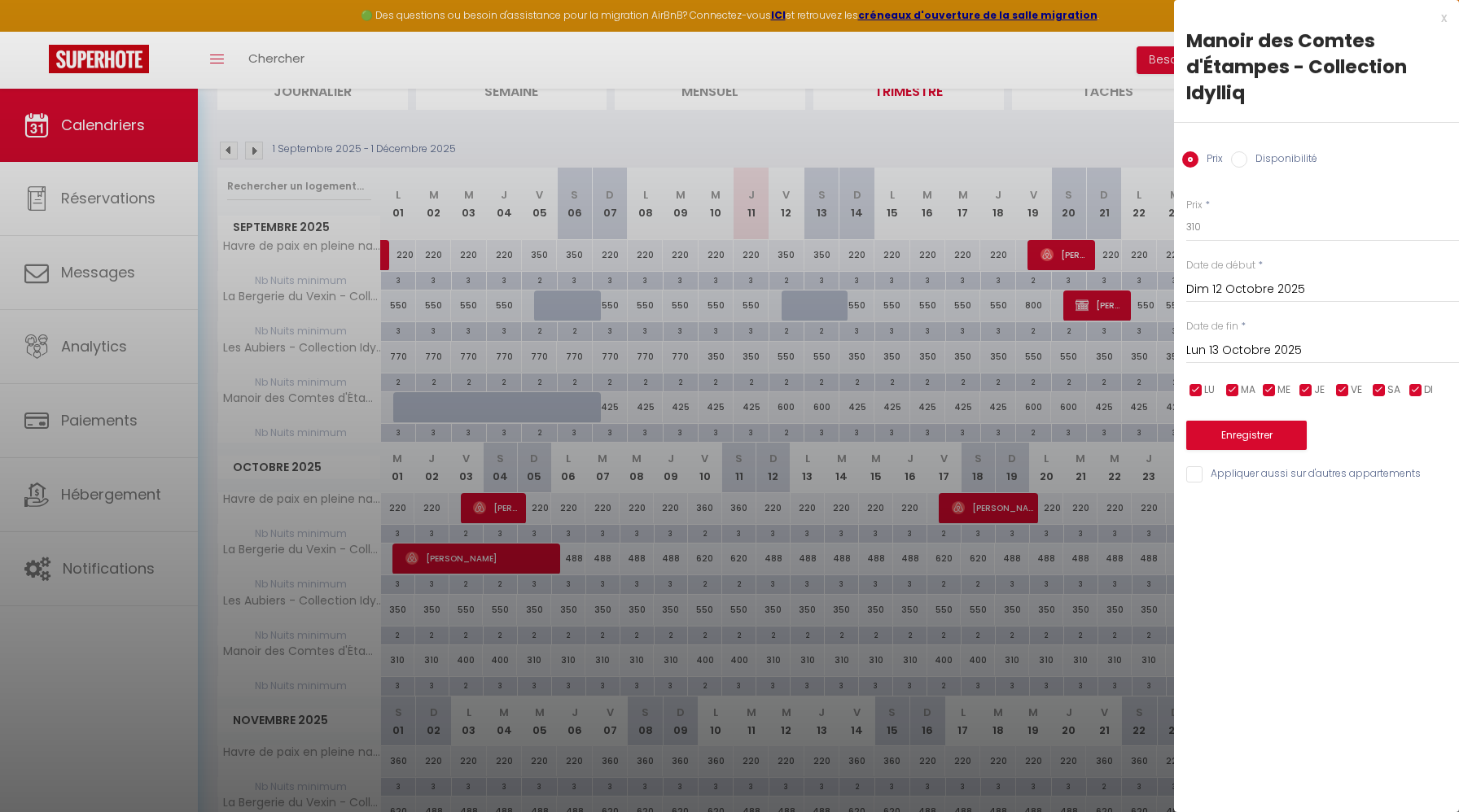
click at [1248, 350] on input "Lun 13 Octobre 2025" at bounding box center [1322, 351] width 273 height 21
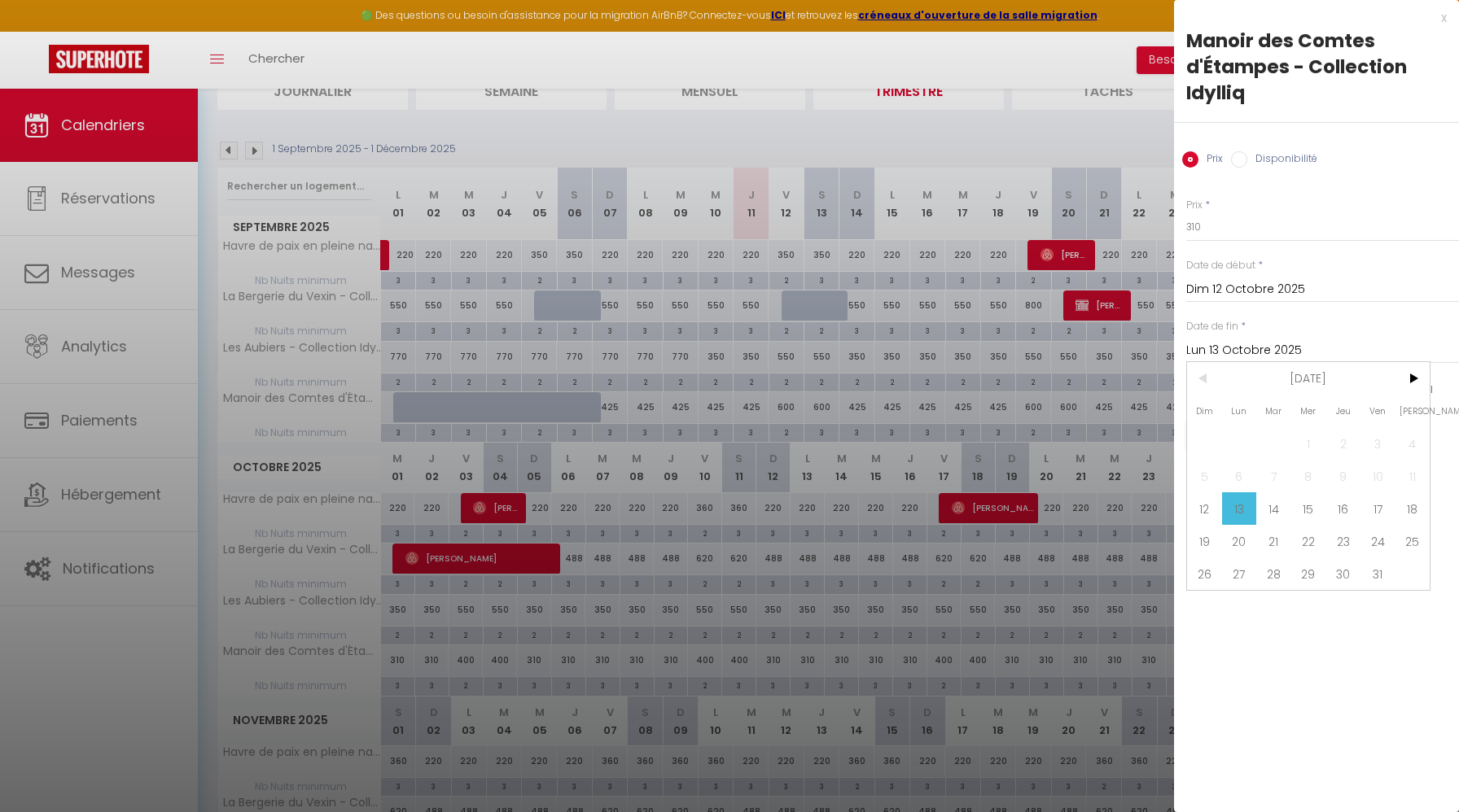
click at [833, 540] on div at bounding box center [729, 406] width 1459 height 812
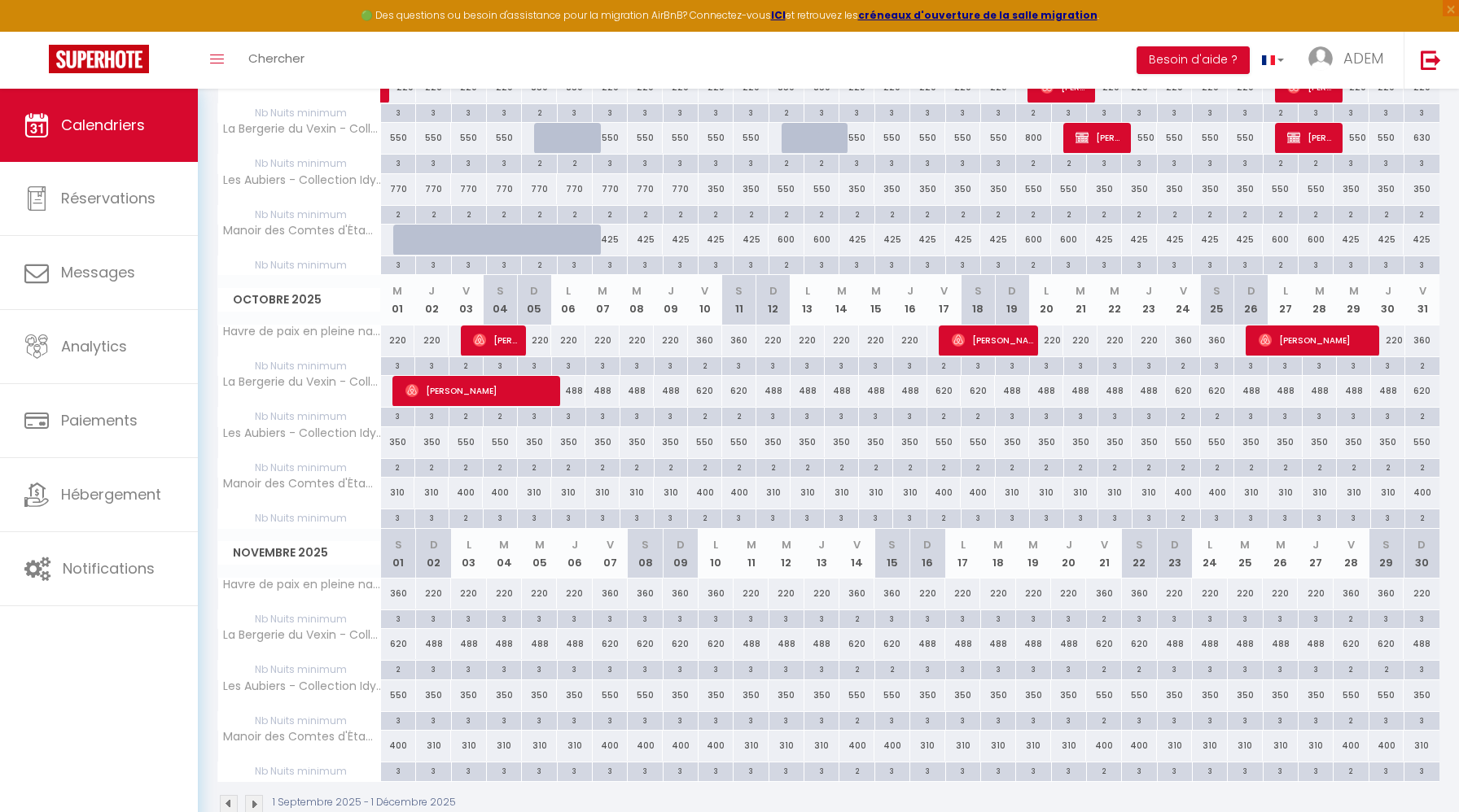
scroll to position [301, 0]
